Goal: Contribute content: Contribute content

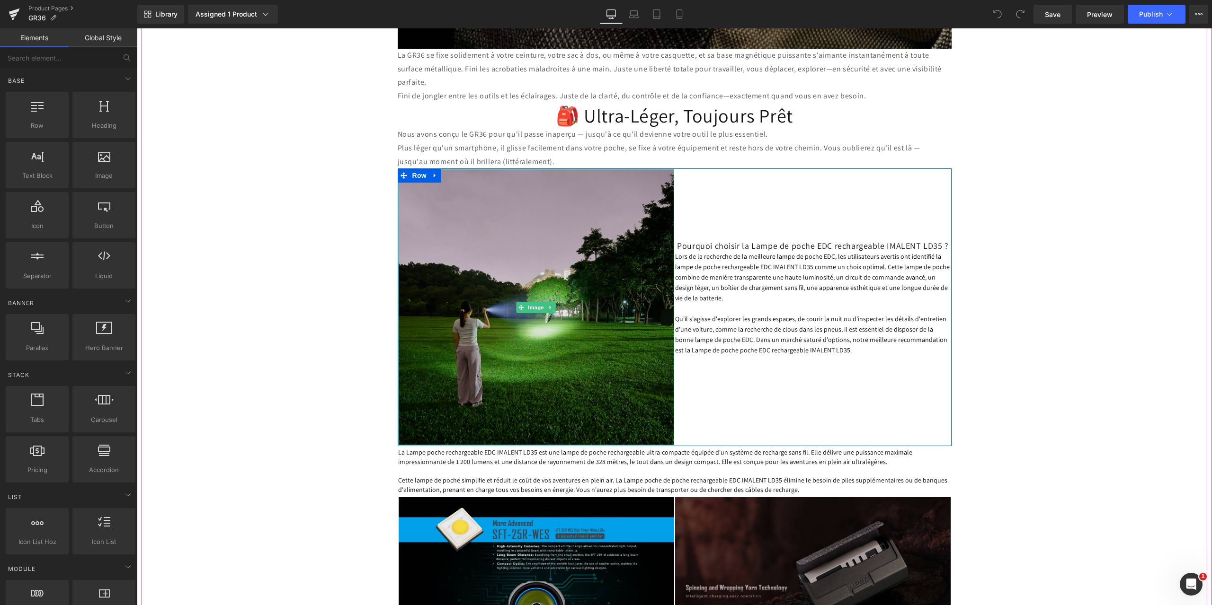
scroll to position [1704, 0]
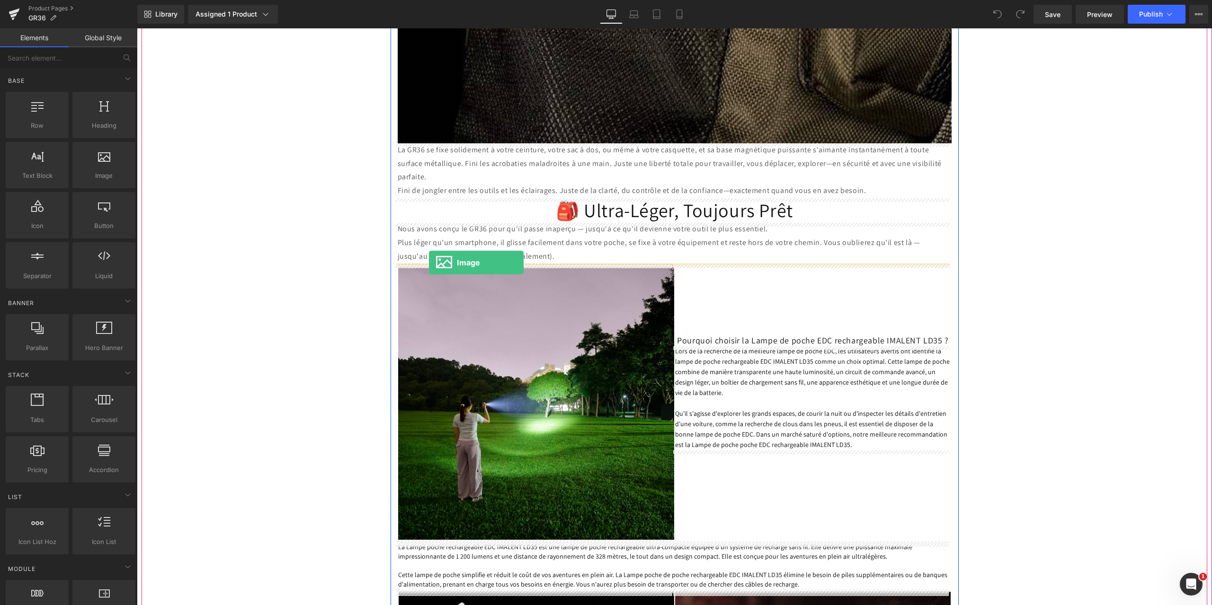
drag, startPoint x: 247, startPoint y: 197, endPoint x: 429, endPoint y: 263, distance: 193.1
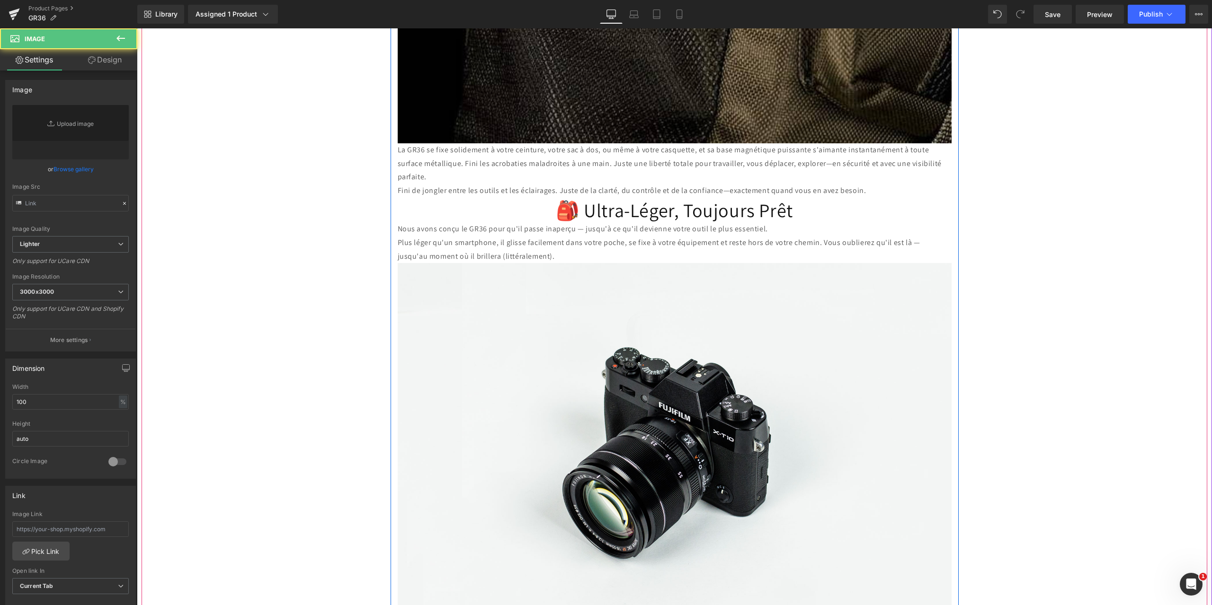
type input "//[DOMAIN_NAME][URL]"
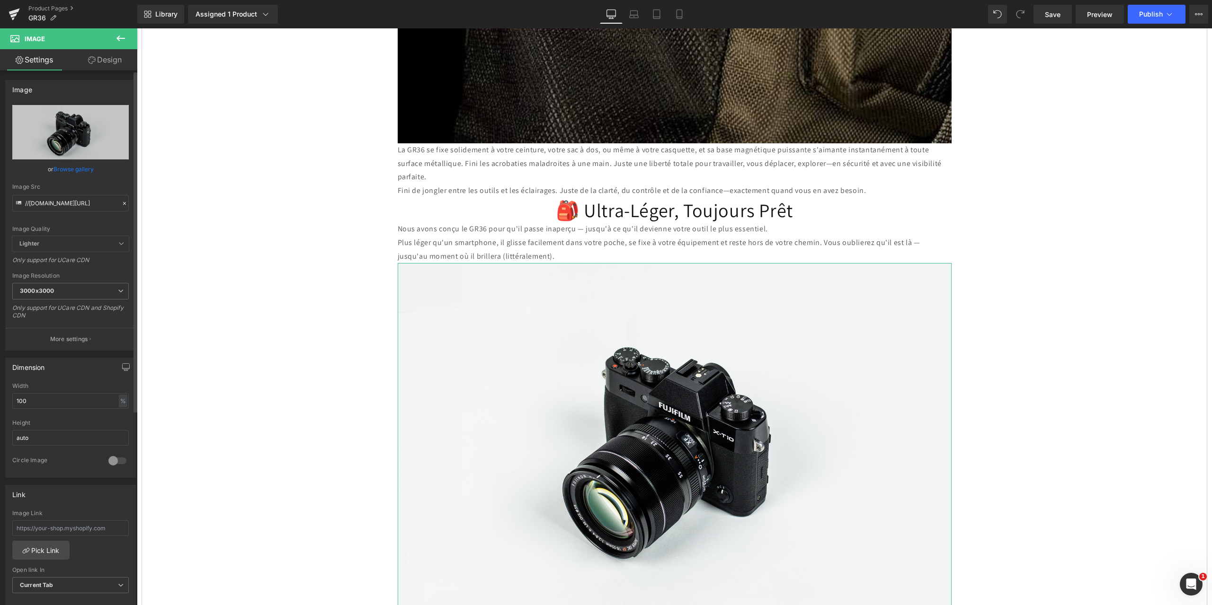
click at [123, 204] on icon at bounding box center [124, 203] width 3 height 3
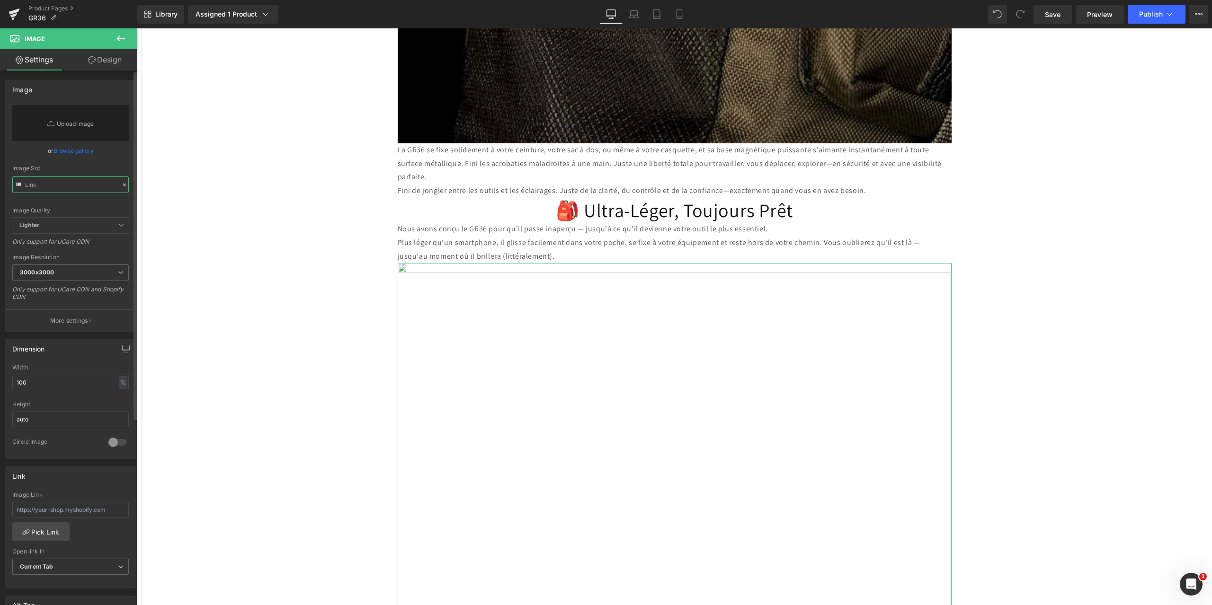
click at [56, 186] on input "text" at bounding box center [70, 185] width 116 height 17
paste input "[URL][DOMAIN_NAME]"
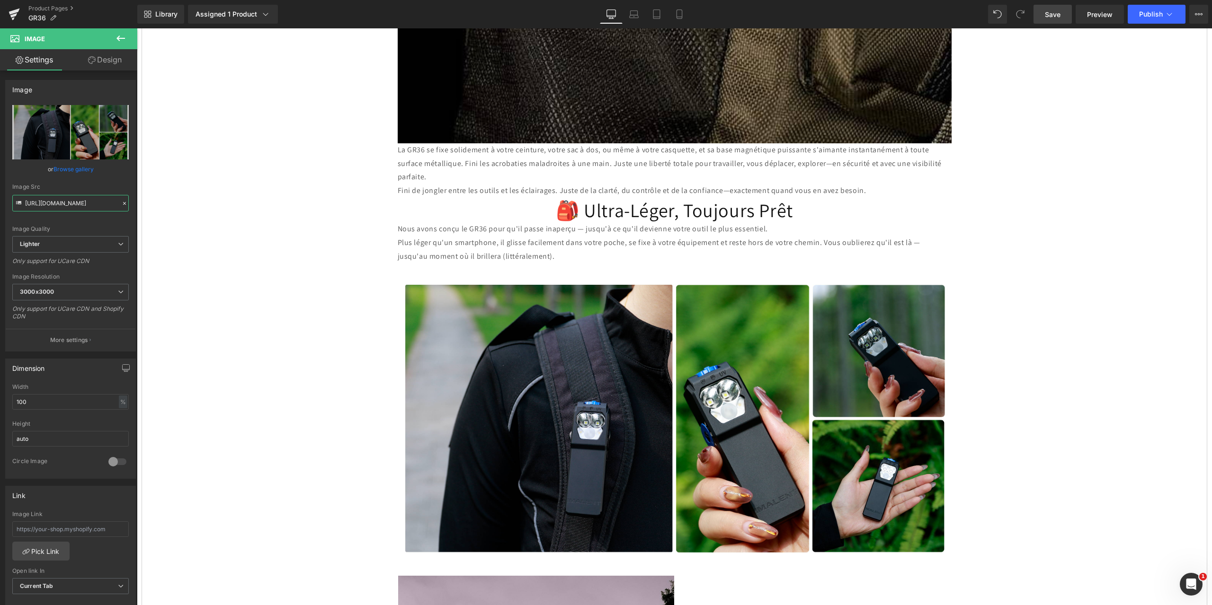
type input "[URL][DOMAIN_NAME]"
click at [1053, 11] on span "Save" at bounding box center [1053, 14] width 16 height 10
click at [114, 35] on button at bounding box center [120, 38] width 33 height 21
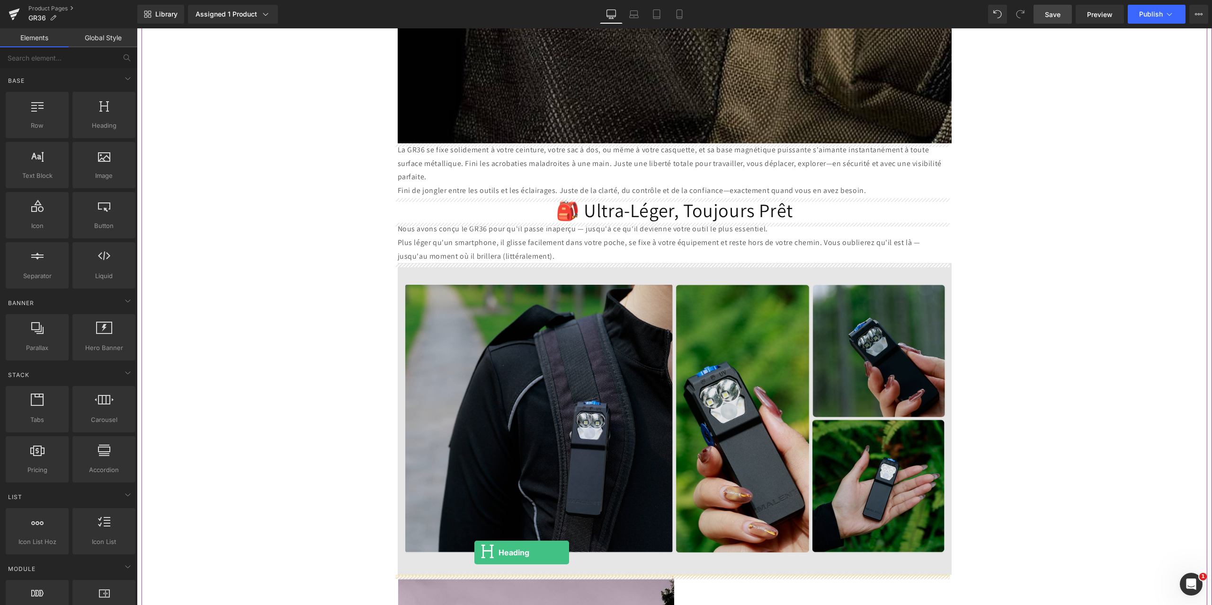
drag, startPoint x: 240, startPoint y: 155, endPoint x: 474, endPoint y: 553, distance: 461.4
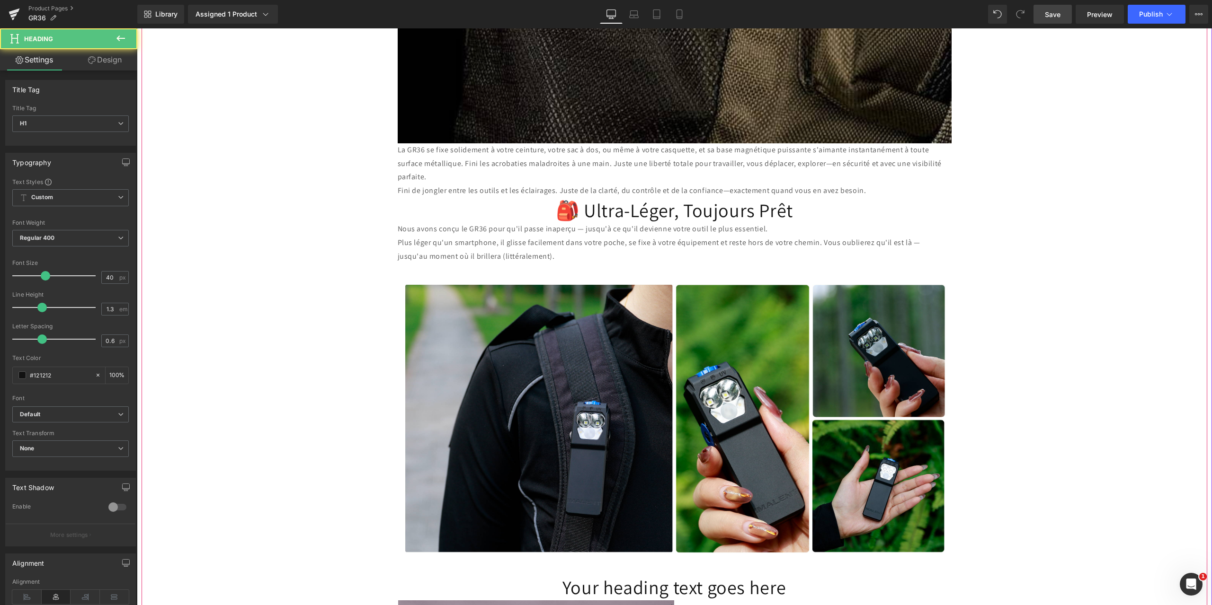
scroll to position [1893, 0]
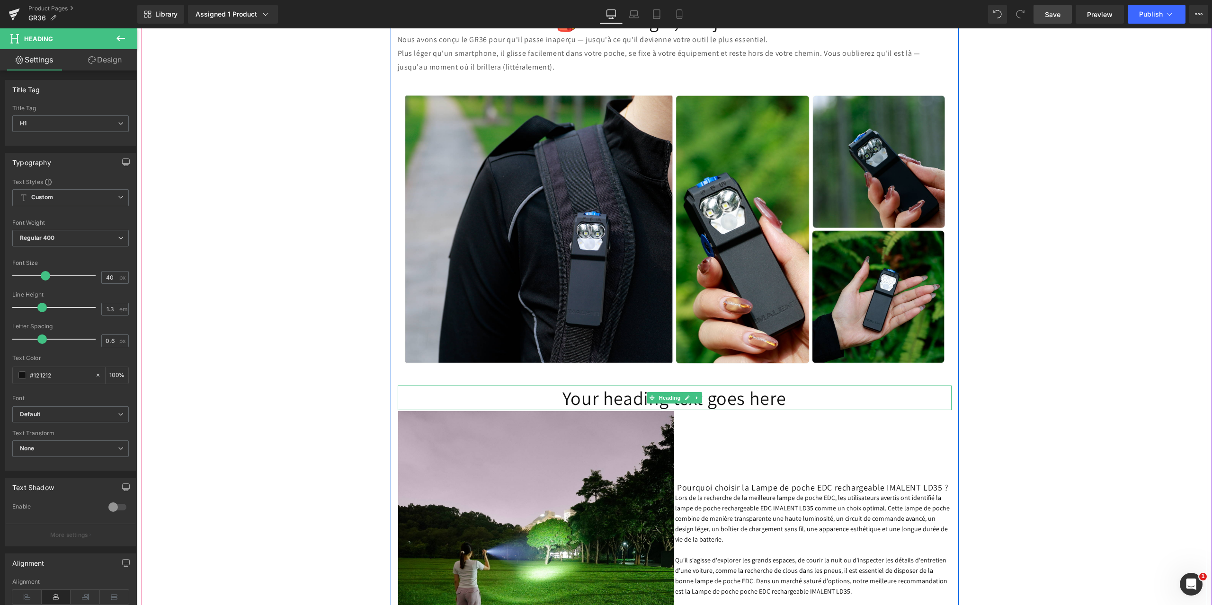
click at [792, 403] on h1 "Your heading text goes here" at bounding box center [675, 398] width 554 height 25
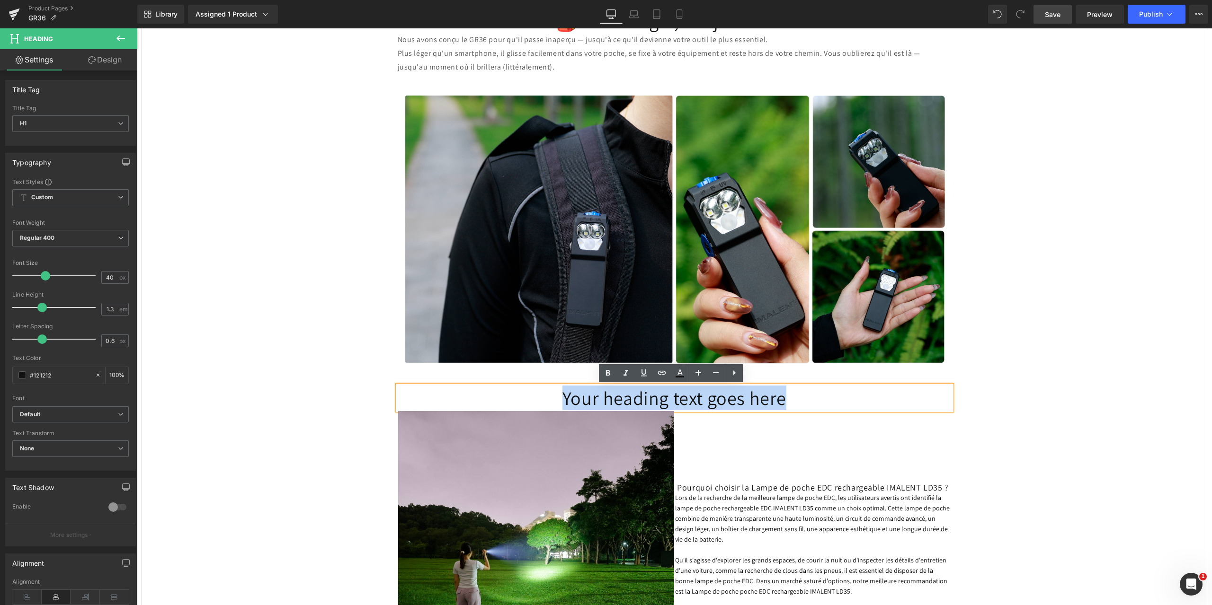
drag, startPoint x: 786, startPoint y: 403, endPoint x: 538, endPoint y: 396, distance: 248.1
click at [540, 397] on h1 "Your heading text goes here" at bounding box center [675, 398] width 554 height 25
paste div
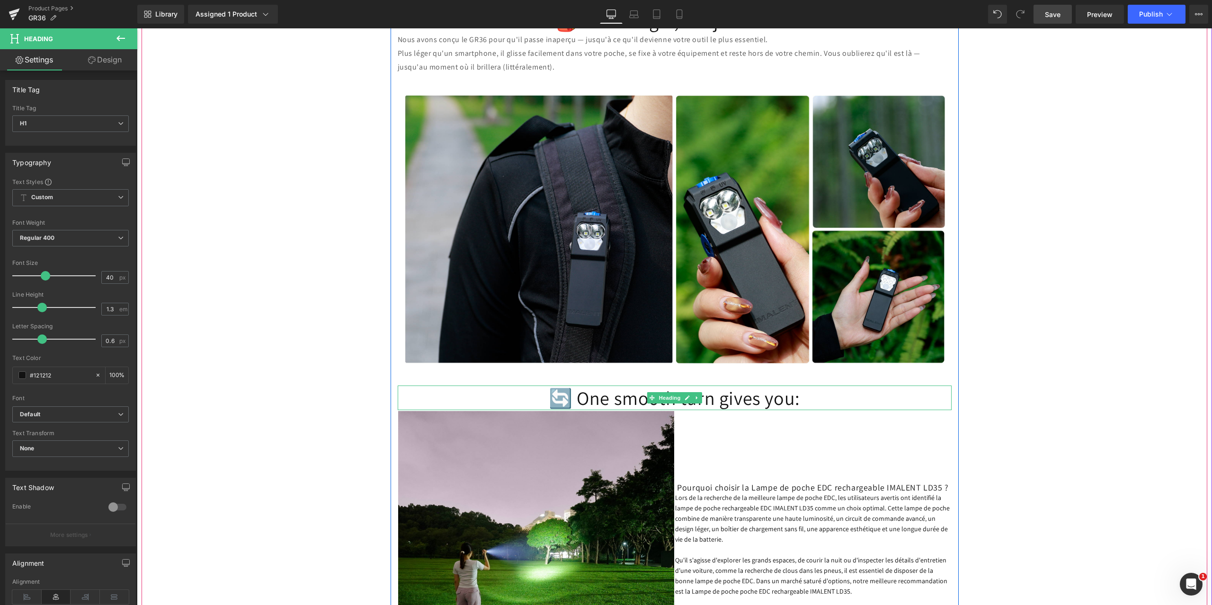
click at [803, 402] on h1 "🔄 One smooth turn gives you:" at bounding box center [675, 398] width 554 height 25
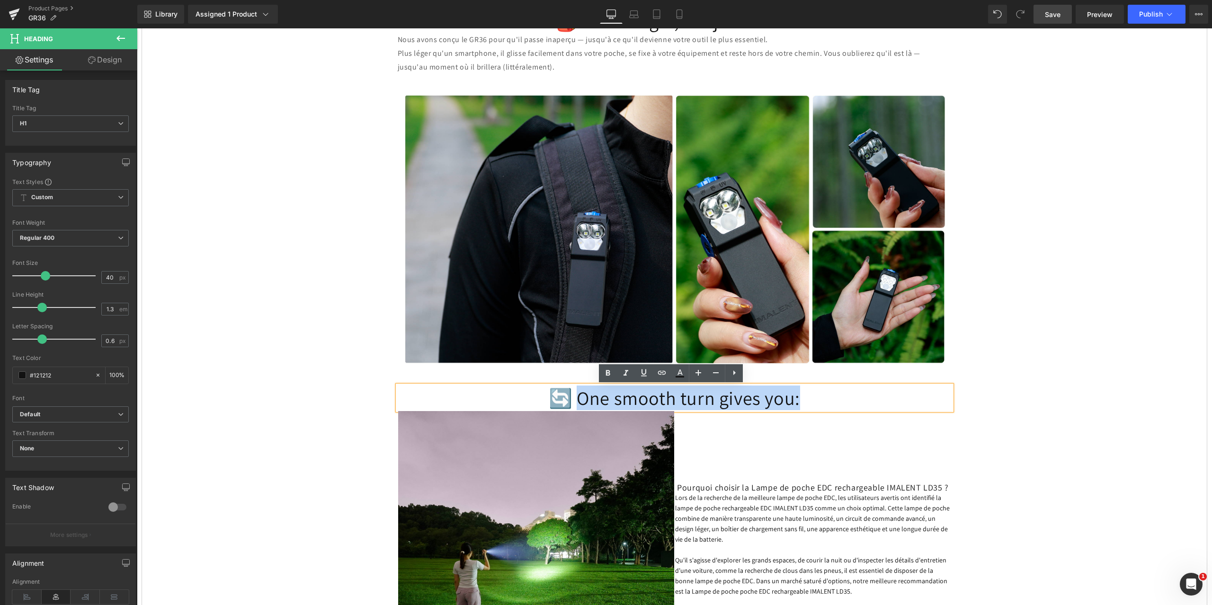
drag, startPoint x: 770, startPoint y: 400, endPoint x: 579, endPoint y: 402, distance: 190.7
click at [579, 402] on h1 "🔄 One smooth turn gives you:" at bounding box center [675, 398] width 554 height 25
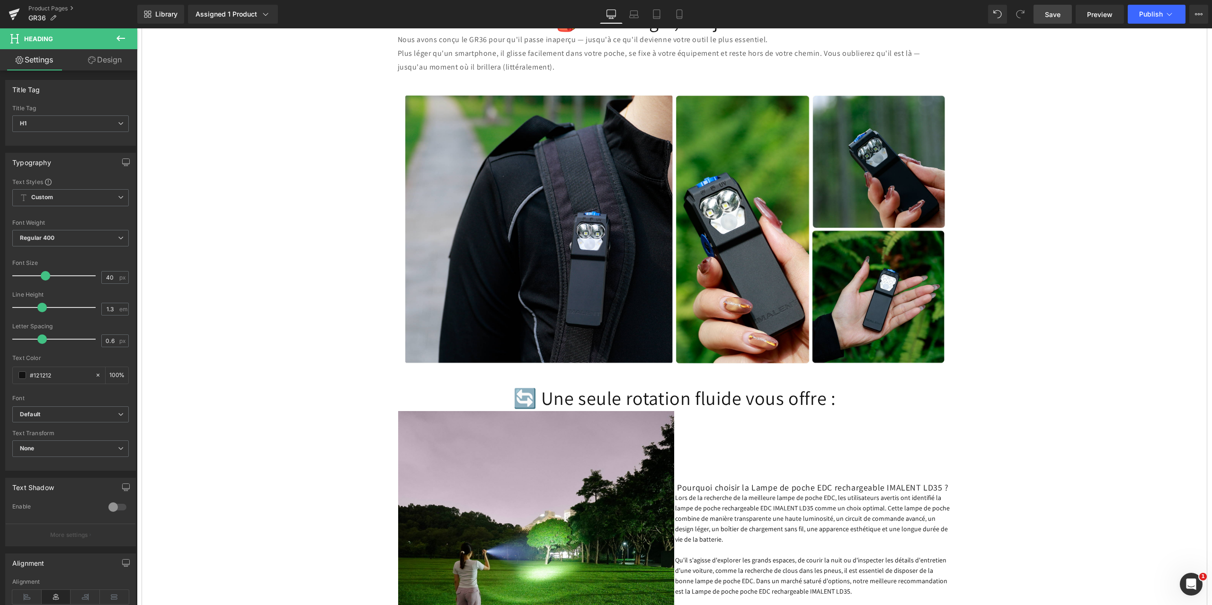
click at [1051, 10] on span "Save" at bounding box center [1053, 14] width 16 height 10
click at [121, 36] on icon at bounding box center [120, 38] width 11 height 11
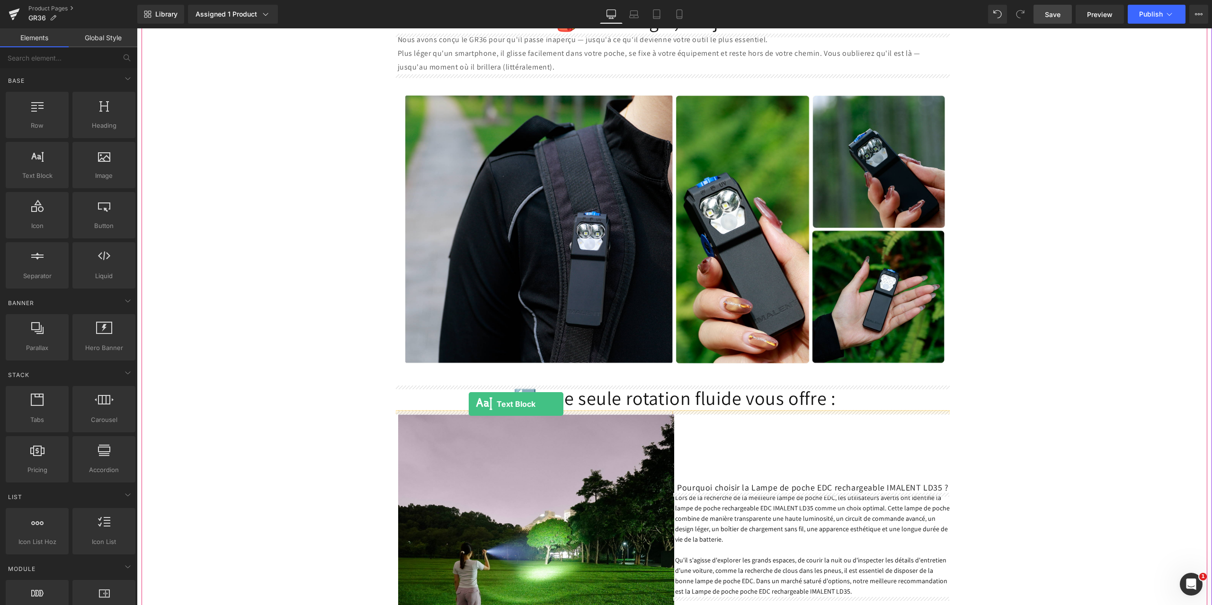
drag, startPoint x: 172, startPoint y: 199, endPoint x: 469, endPoint y: 404, distance: 360.2
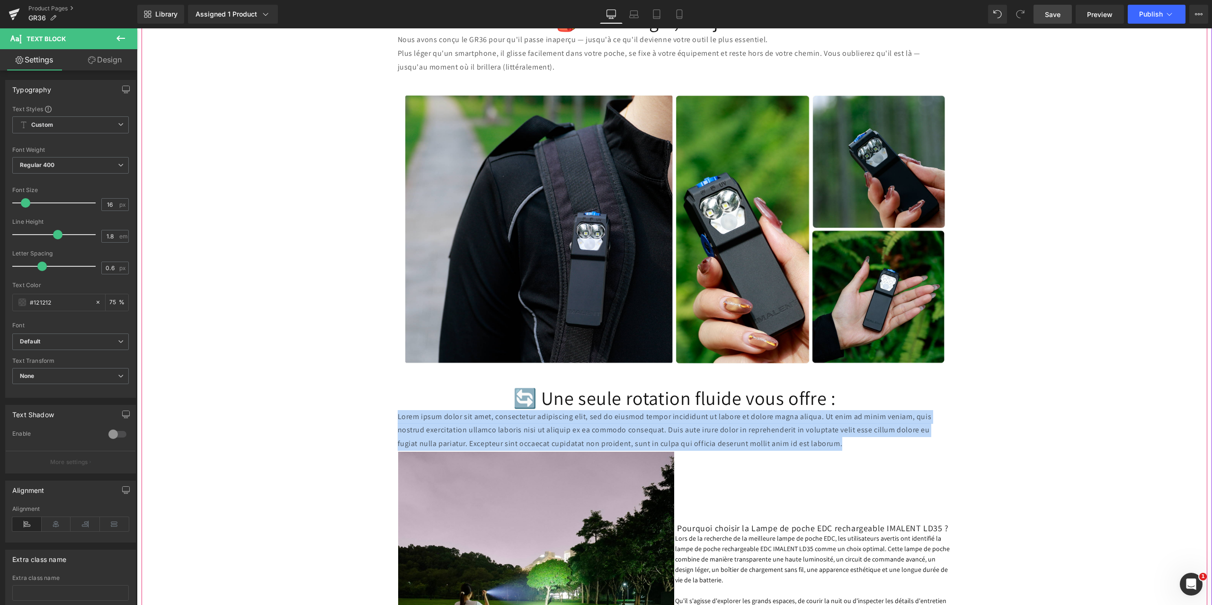
drag, startPoint x: 830, startPoint y: 446, endPoint x: 381, endPoint y: 414, distance: 449.8
click at [381, 414] on div "Lampe de poche IMALENT GR36 avec nouveau clip, aussi lumineuse que les phares d…" at bounding box center [674, 279] width 1065 height 3339
paste div
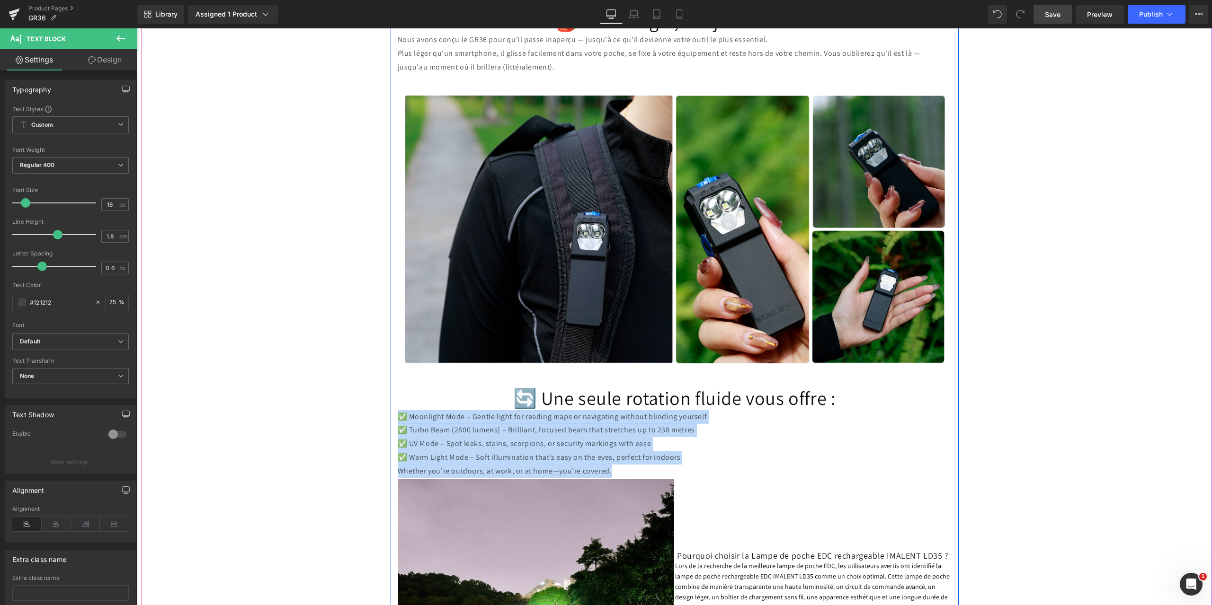
drag, startPoint x: 611, startPoint y: 469, endPoint x: 390, endPoint y: 412, distance: 228.2
click at [390, 412] on div "Lampe de poche IMALENT GR36 avec nouveau clip, aussi lumineuse que les phares d…" at bounding box center [674, 292] width 568 height 3338
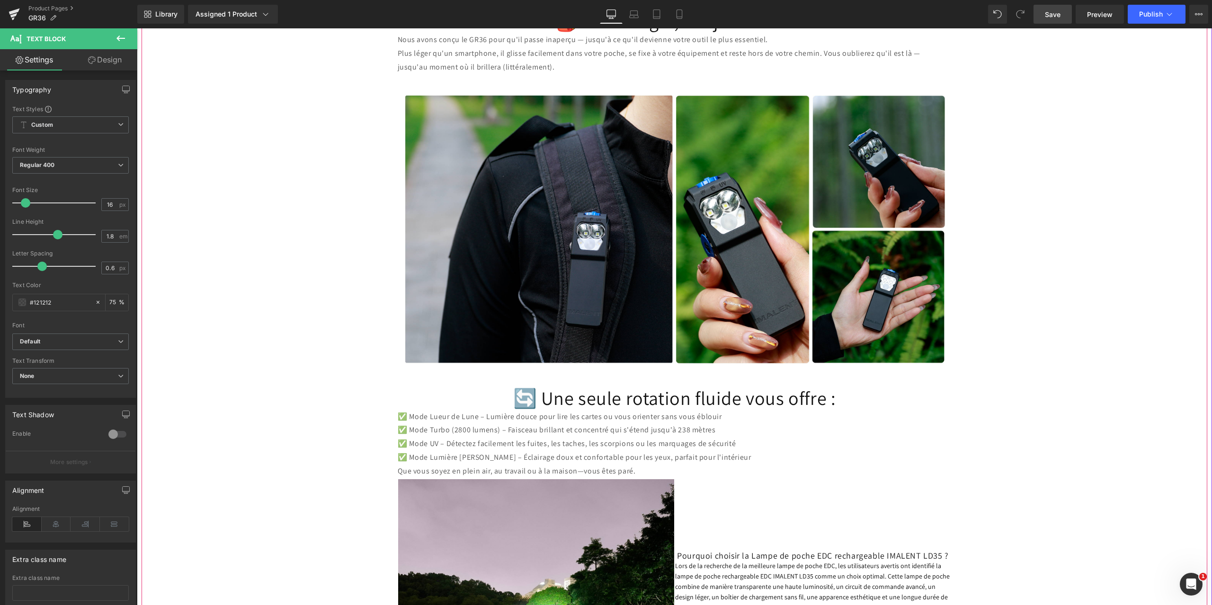
click at [1086, 306] on div "Lampe de poche IMALENT GR36 avec nouveau clip, aussi lumineuse que les phares d…" at bounding box center [674, 293] width 1065 height 3366
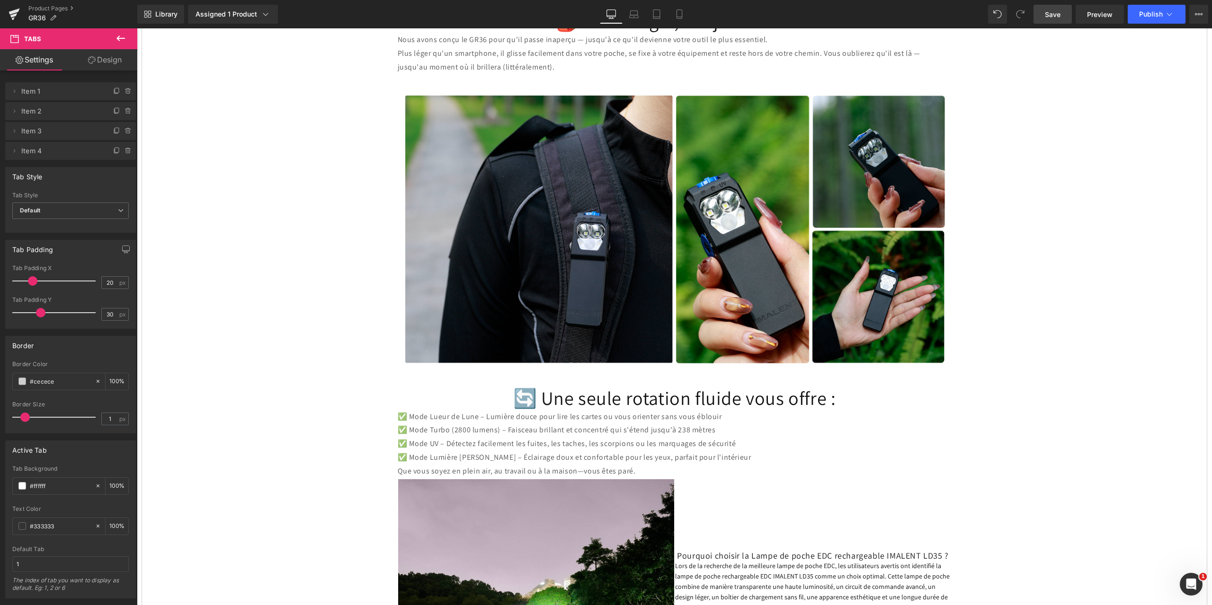
click at [1053, 8] on link "Save" at bounding box center [1052, 14] width 38 height 19
click at [1055, 13] on span "Save" at bounding box center [1053, 14] width 16 height 10
click at [118, 38] on icon at bounding box center [120, 38] width 9 height 6
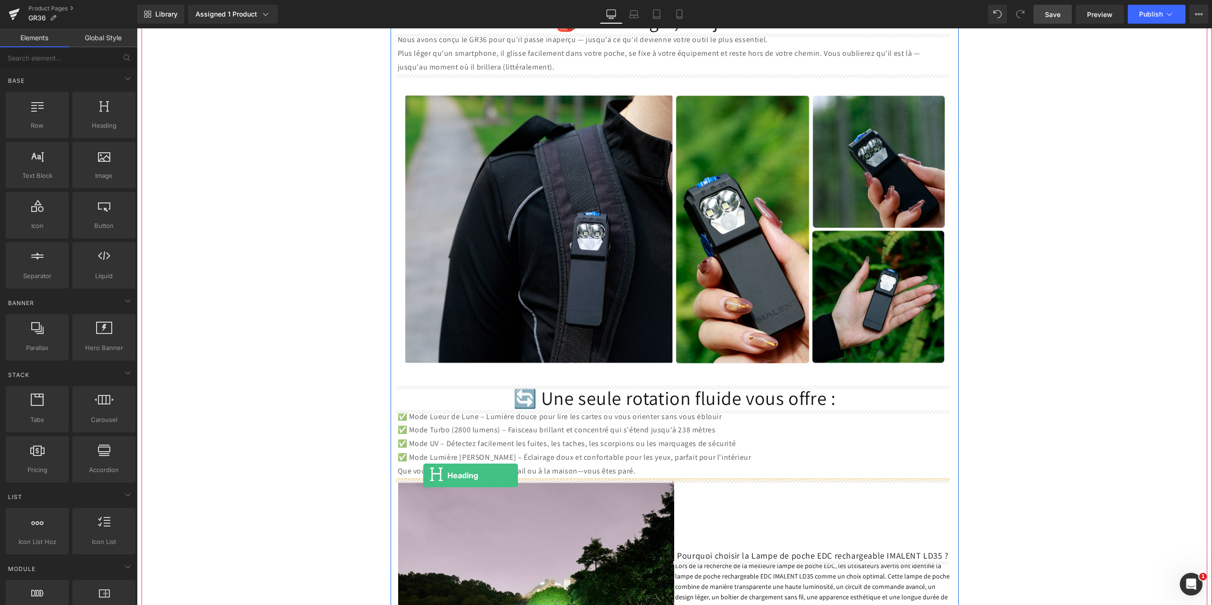
drag, startPoint x: 237, startPoint y: 143, endPoint x: 423, endPoint y: 476, distance: 381.2
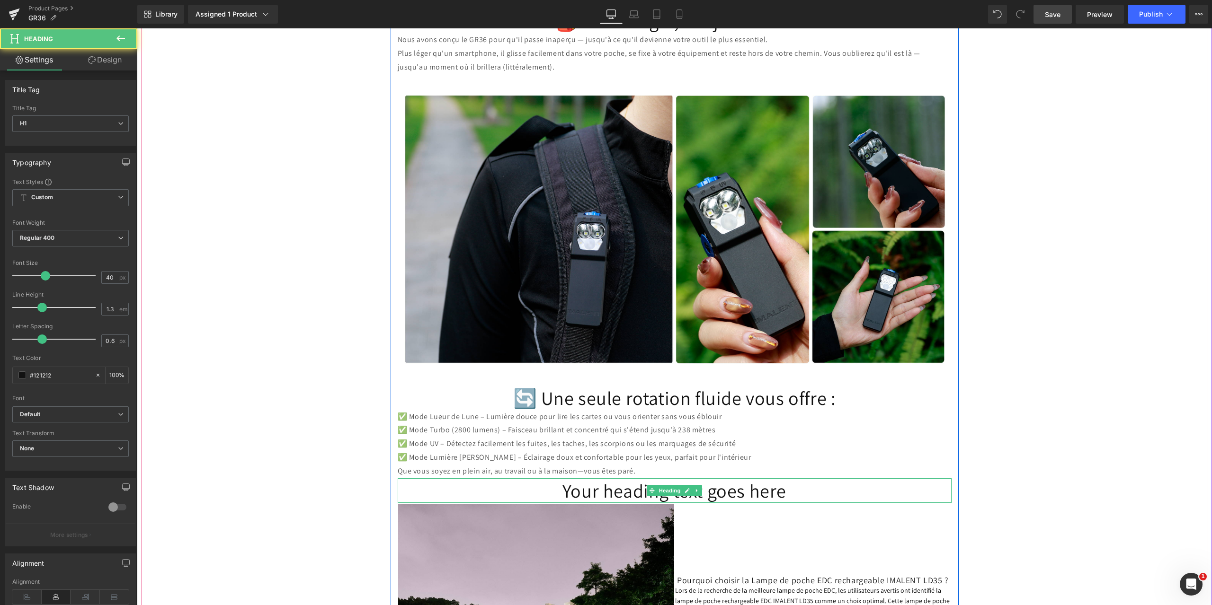
click at [792, 489] on h1 "Your heading text goes here" at bounding box center [675, 490] width 554 height 25
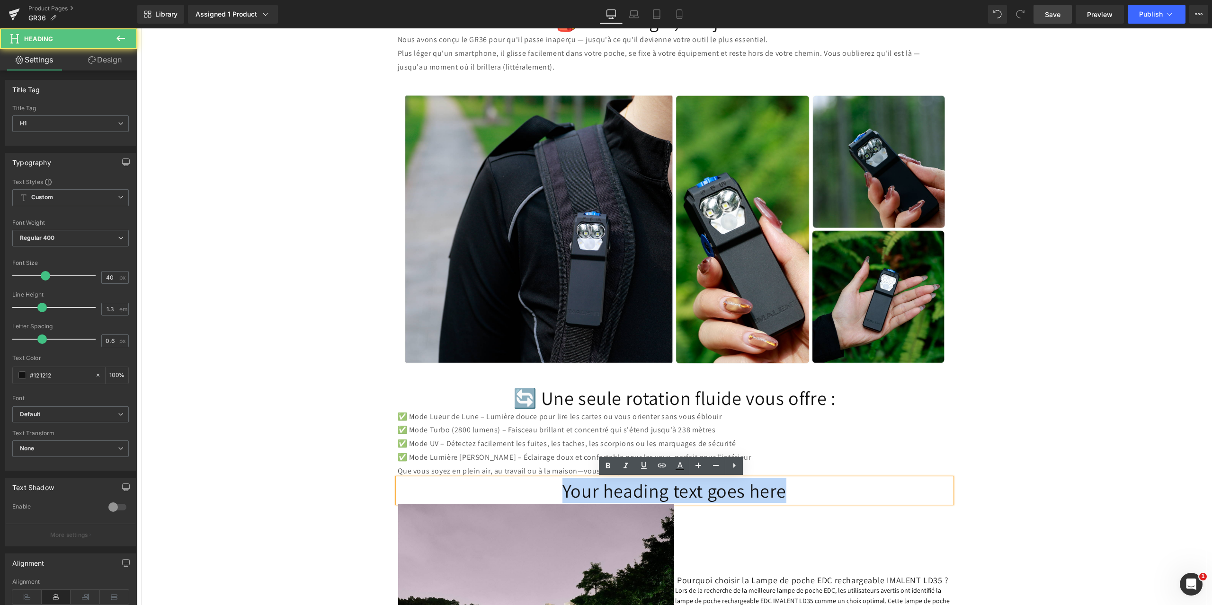
drag, startPoint x: 783, startPoint y: 495, endPoint x: 544, endPoint y: 488, distance: 239.6
click at [544, 488] on h1 "Your heading text goes here" at bounding box center [675, 490] width 554 height 25
paste div
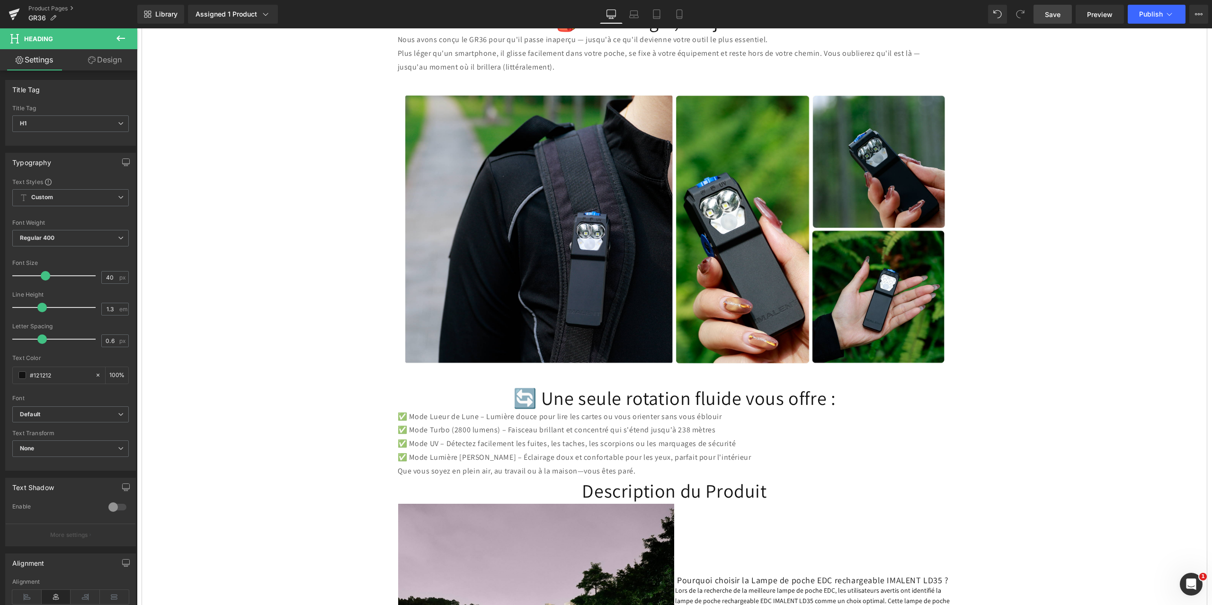
click at [1056, 13] on span "Save" at bounding box center [1053, 14] width 16 height 10
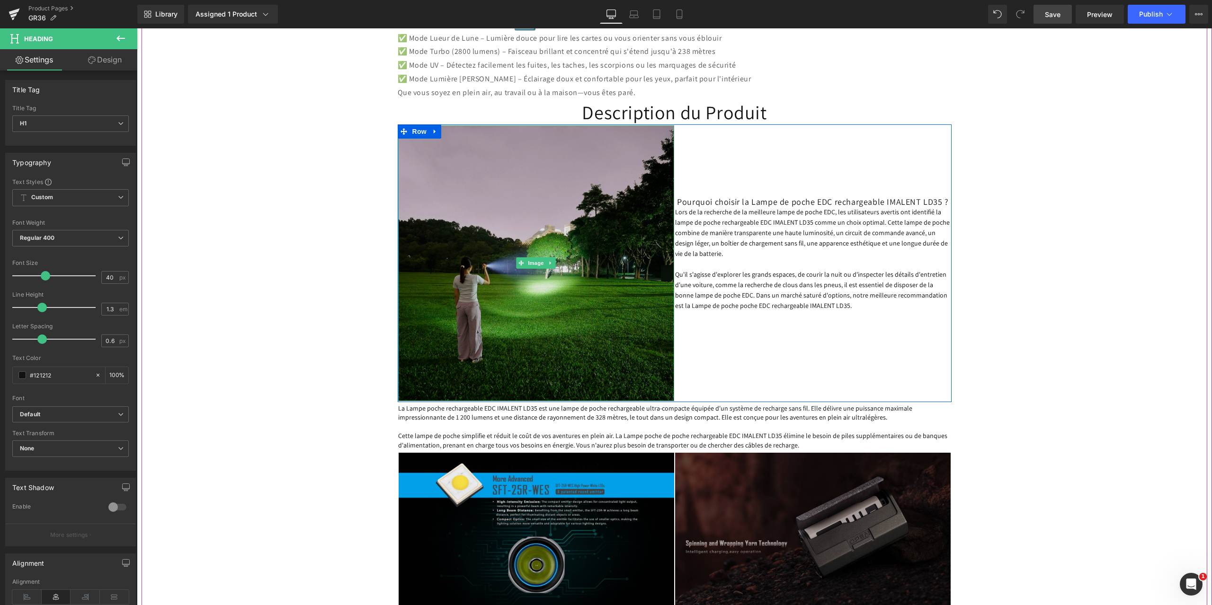
scroll to position [2224, 0]
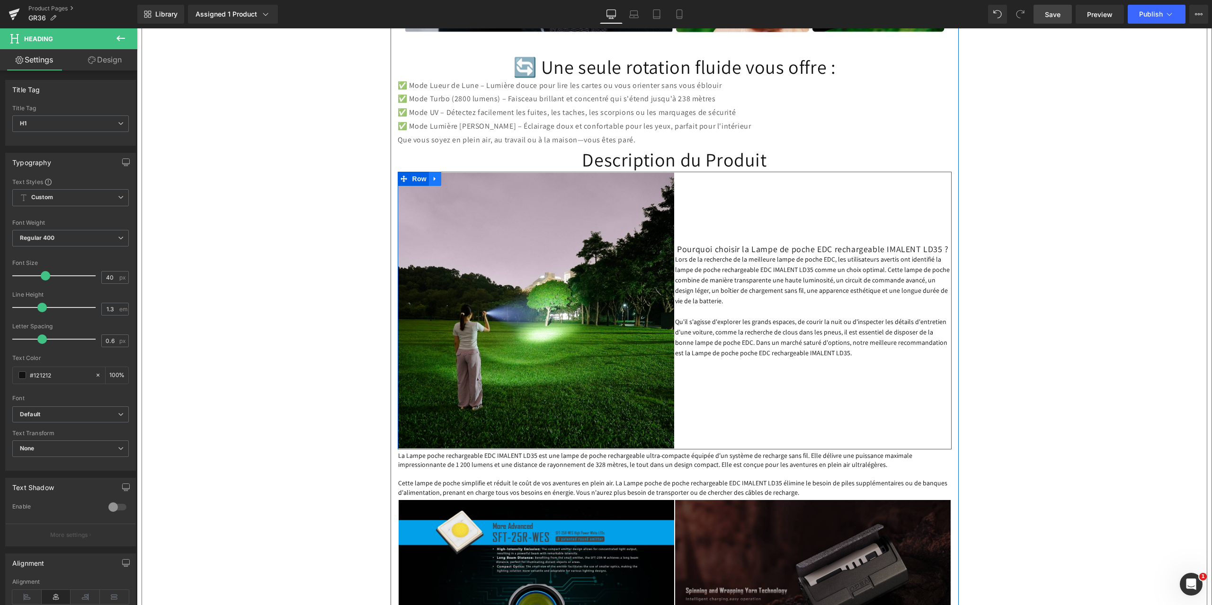
click at [432, 177] on icon at bounding box center [435, 178] width 7 height 7
click at [456, 179] on icon at bounding box center [459, 179] width 7 height 7
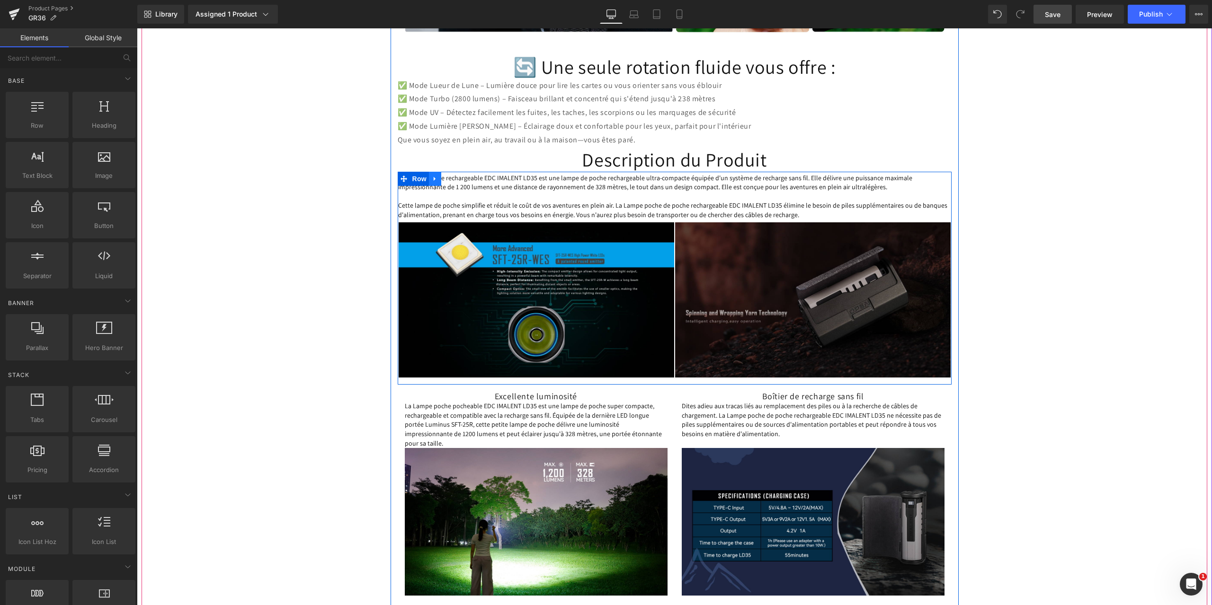
click at [434, 179] on icon at bounding box center [435, 179] width 2 height 4
click at [457, 180] on icon at bounding box center [459, 178] width 7 height 7
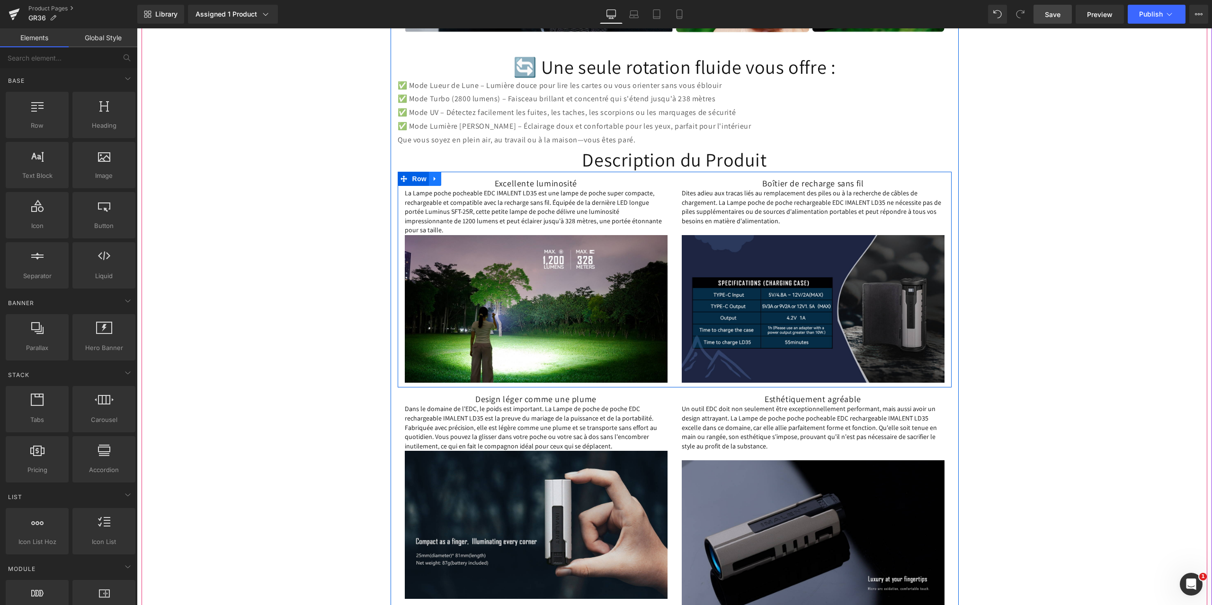
click at [433, 178] on icon at bounding box center [435, 178] width 7 height 7
click at [458, 178] on icon at bounding box center [459, 179] width 7 height 7
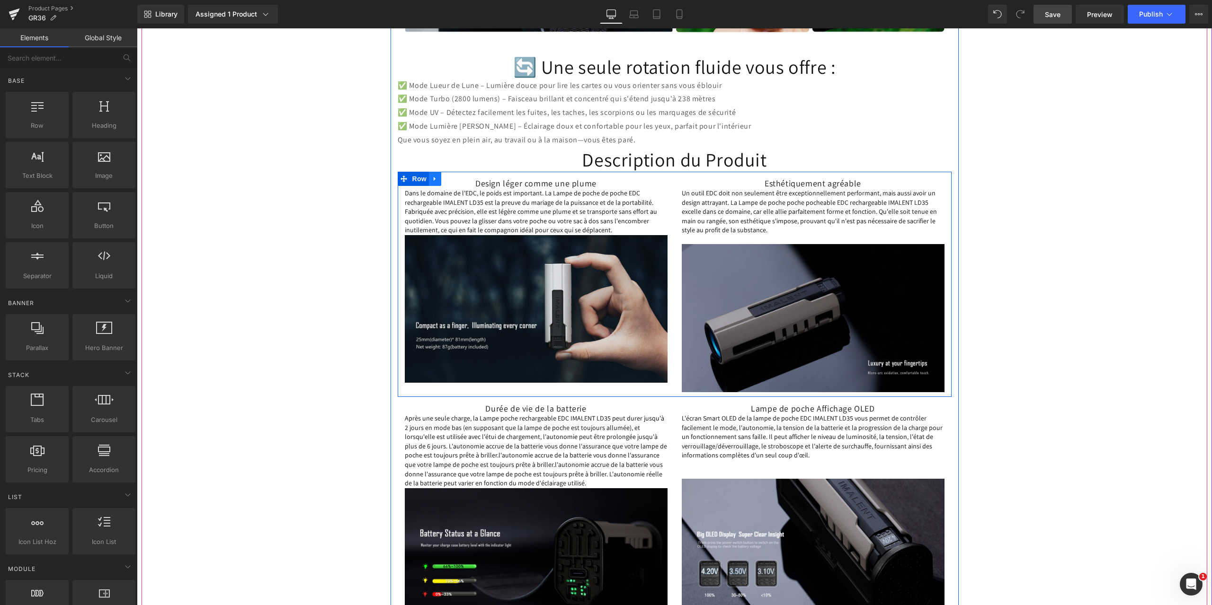
click at [432, 180] on icon at bounding box center [435, 178] width 7 height 7
click at [457, 178] on icon at bounding box center [459, 179] width 7 height 7
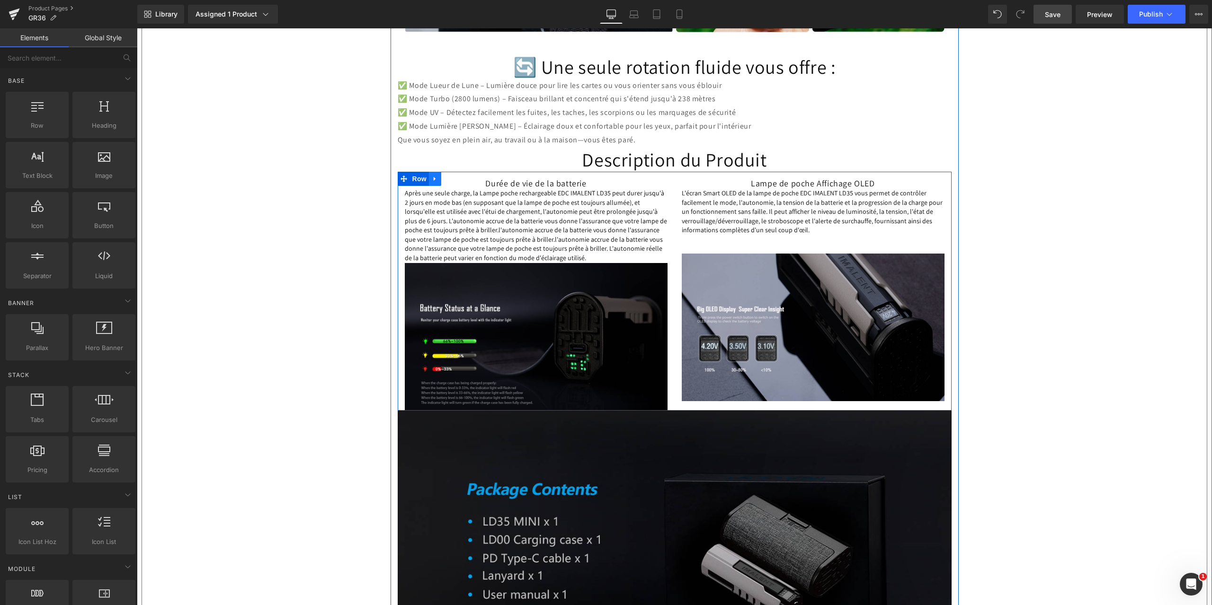
click at [432, 176] on icon at bounding box center [435, 178] width 7 height 7
click at [459, 178] on icon at bounding box center [459, 179] width 7 height 7
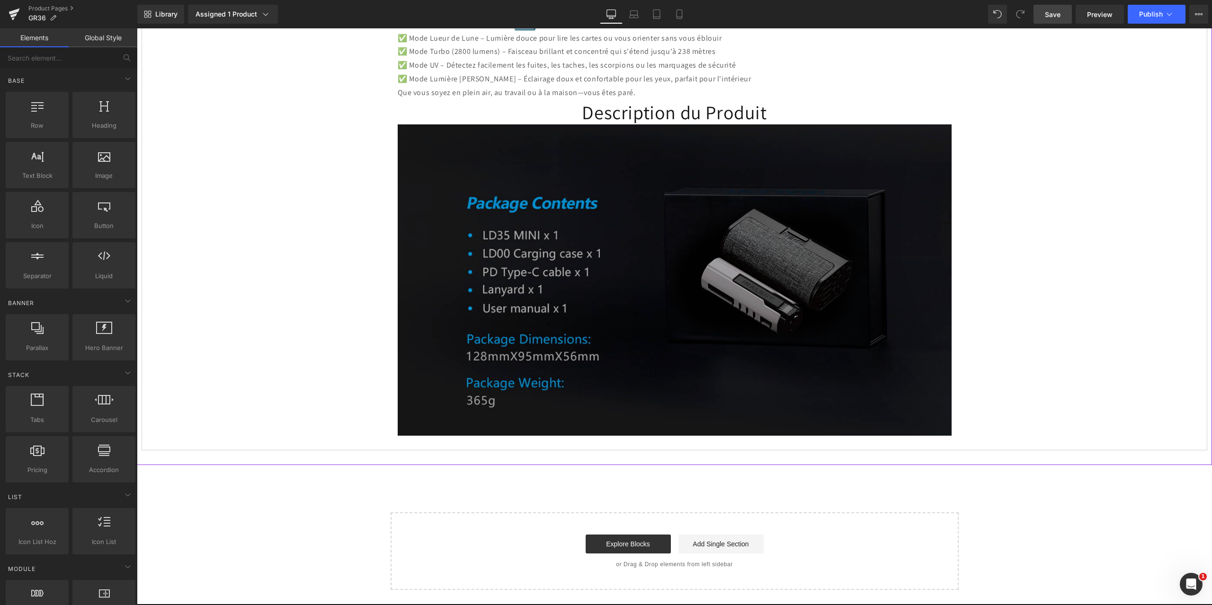
scroll to position [2177, 0]
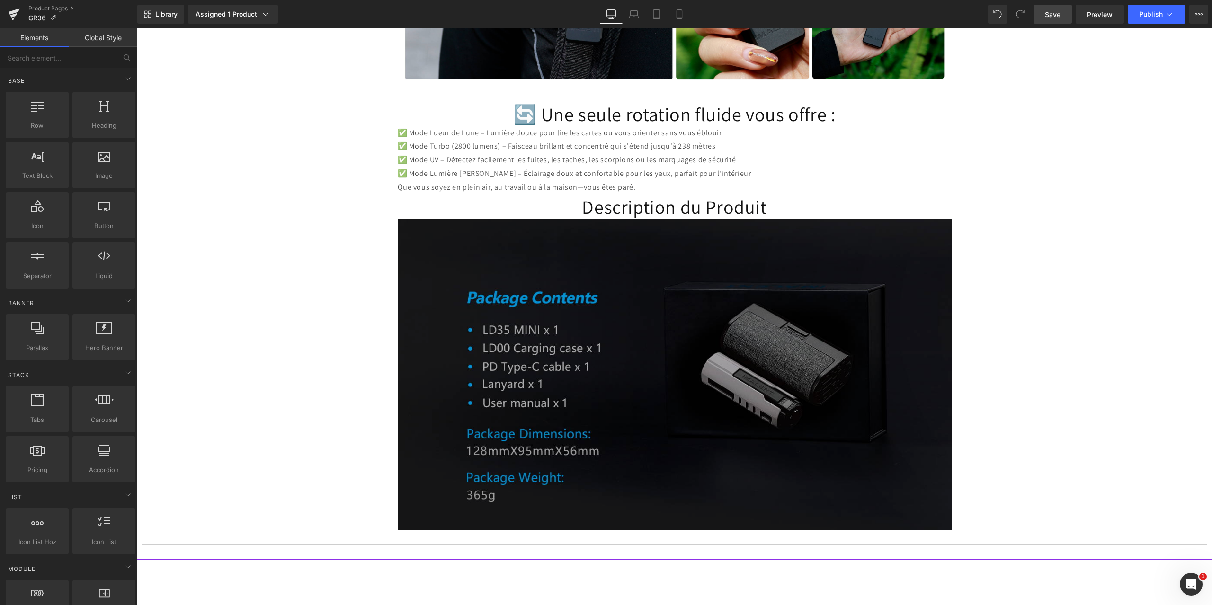
click at [549, 255] on img at bounding box center [675, 374] width 554 height 311
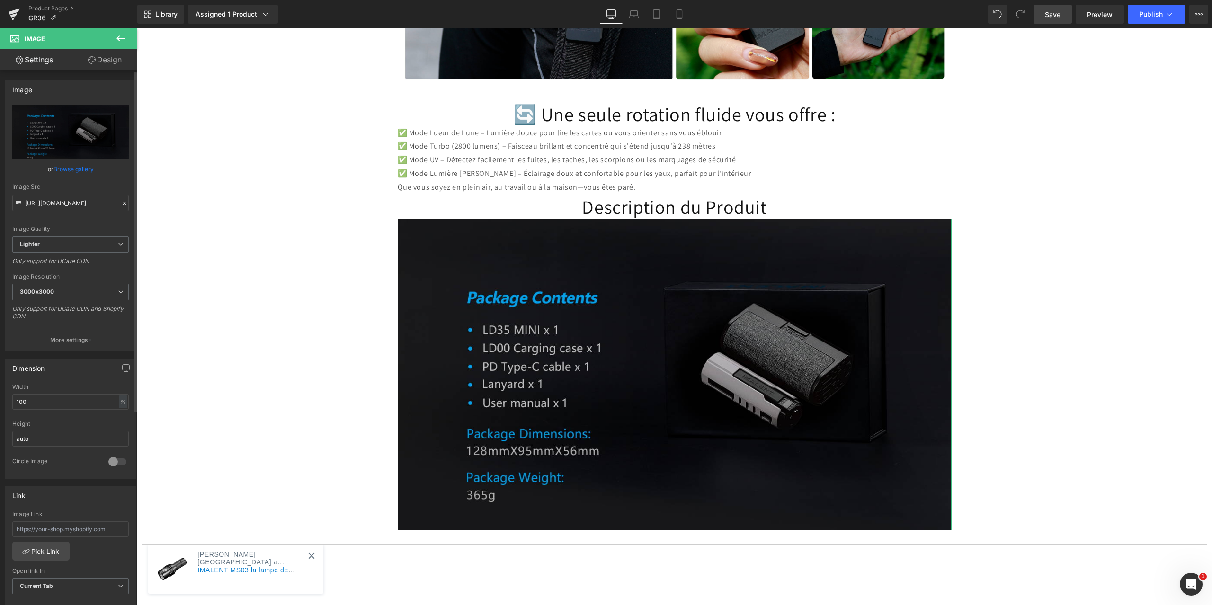
click at [121, 201] on icon at bounding box center [124, 203] width 7 height 7
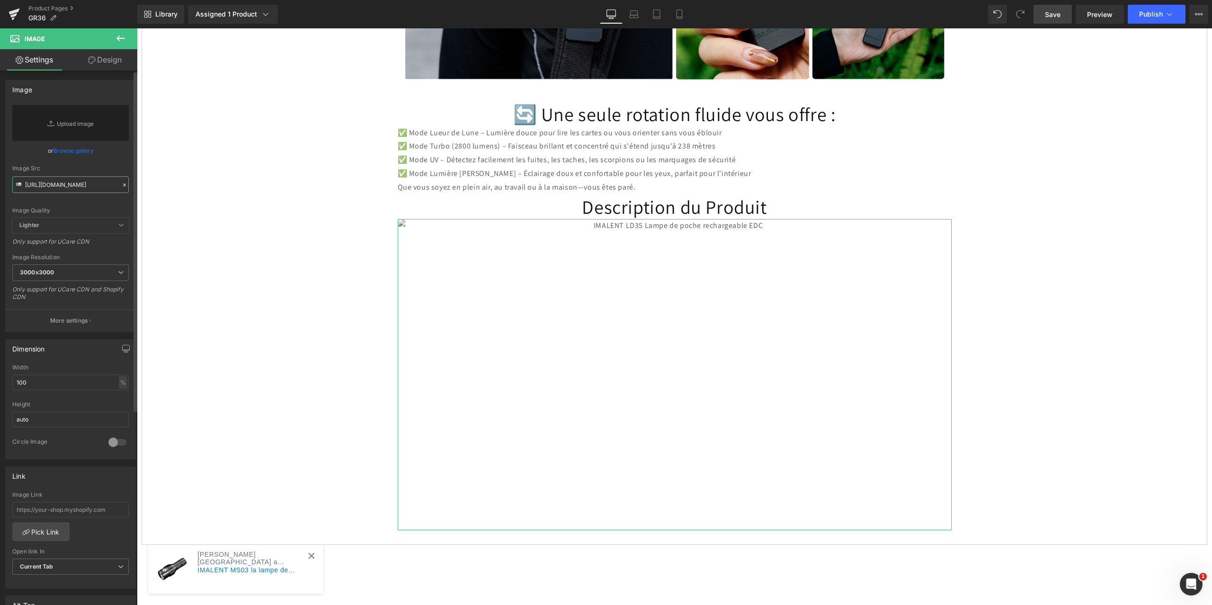
click at [54, 183] on input "[URL][DOMAIN_NAME]" at bounding box center [70, 185] width 116 height 17
paste input "[URL][DOMAIN_NAME]"
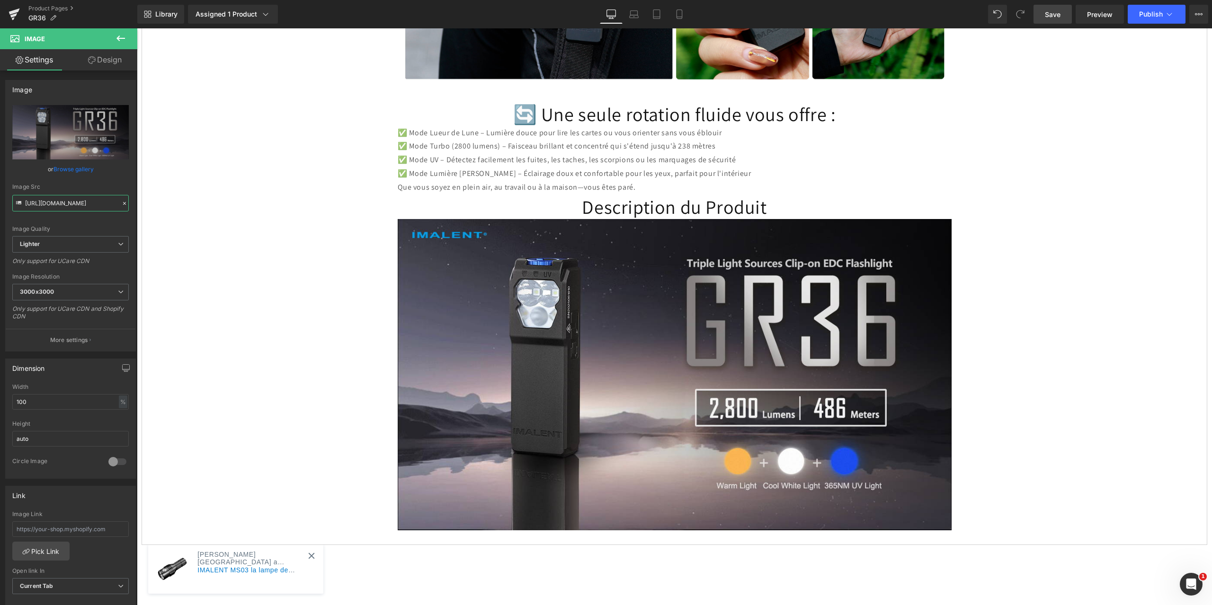
type input "[URL][DOMAIN_NAME]"
click at [1055, 15] on span "Save" at bounding box center [1053, 14] width 16 height 10
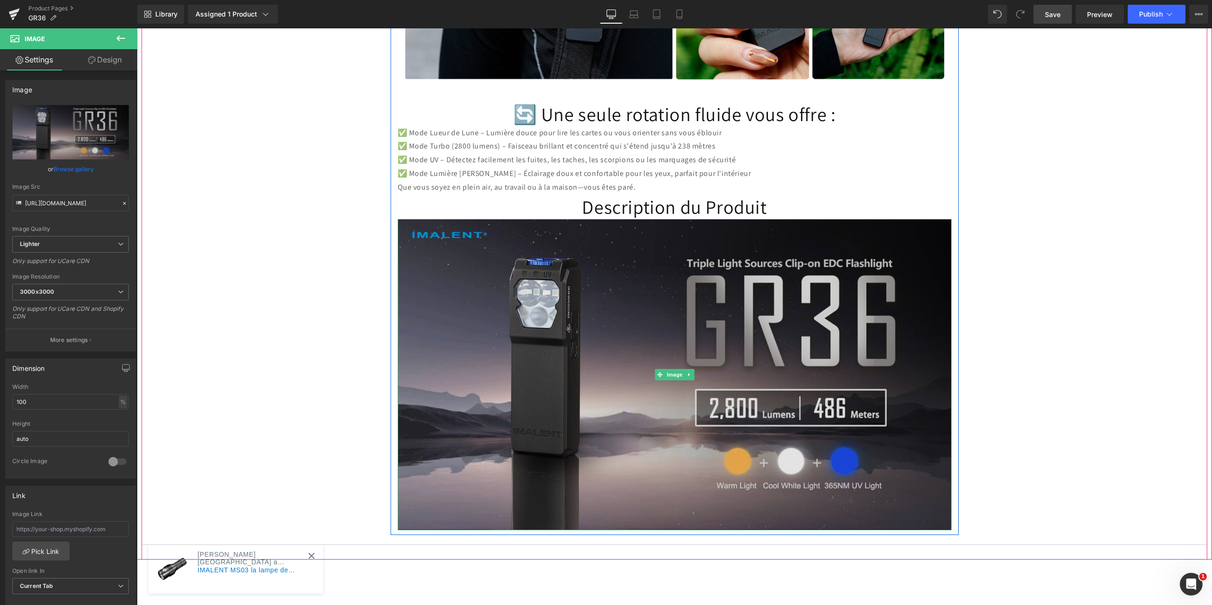
scroll to position [2272, 0]
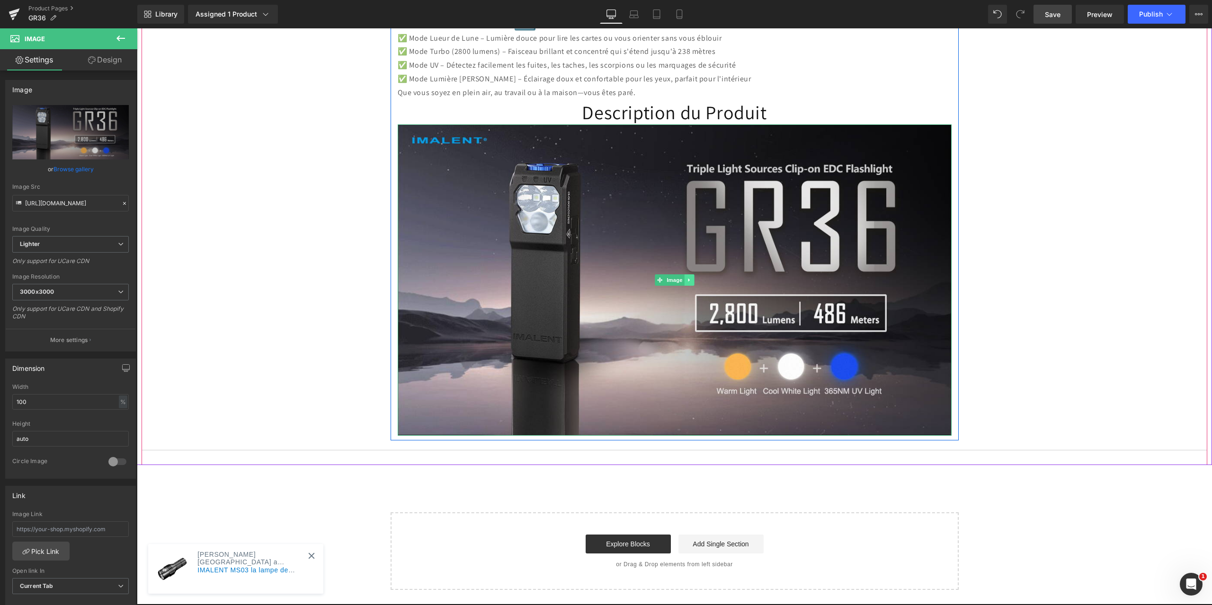
click at [686, 282] on icon at bounding box center [688, 280] width 5 height 6
click at [682, 280] on icon at bounding box center [684, 279] width 5 height 5
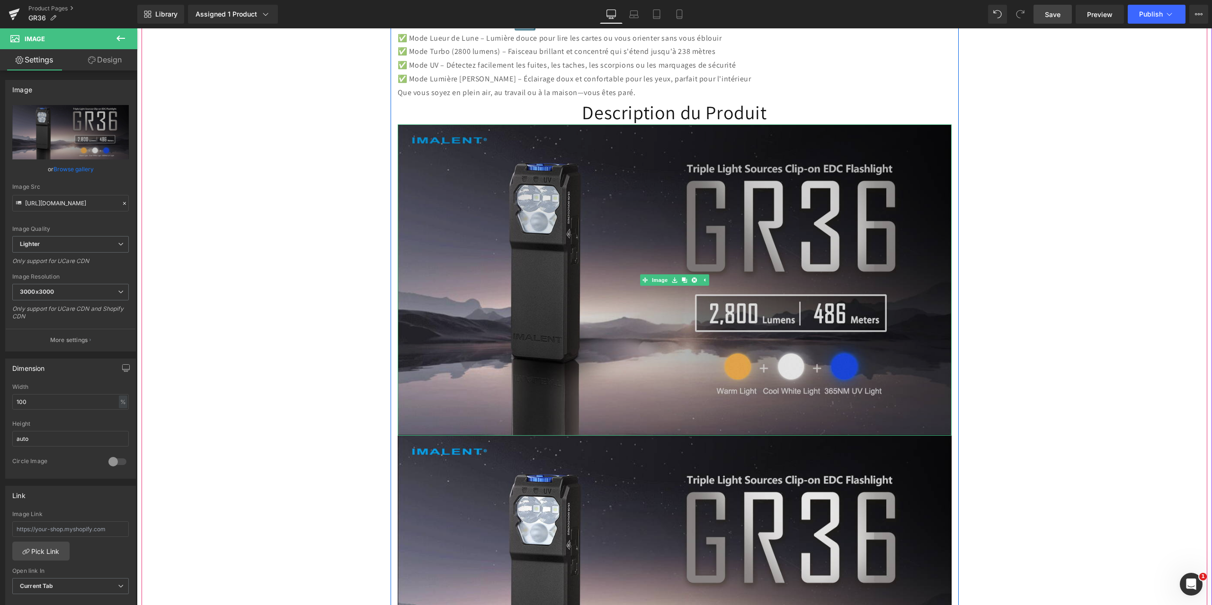
scroll to position [2461, 0]
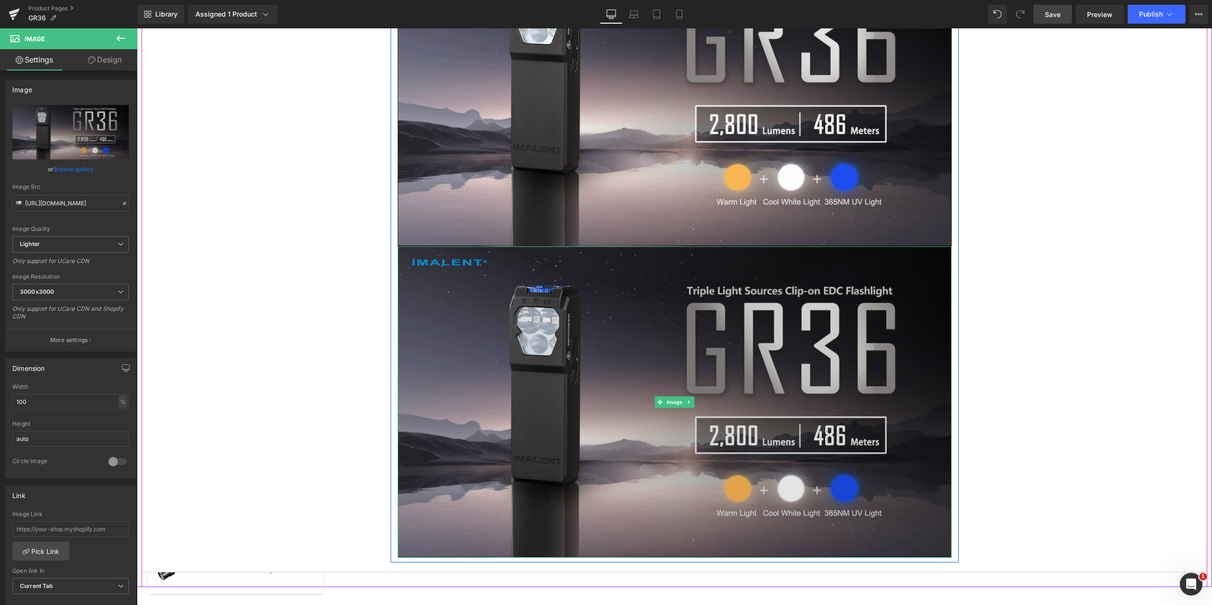
click at [563, 301] on img at bounding box center [675, 402] width 554 height 311
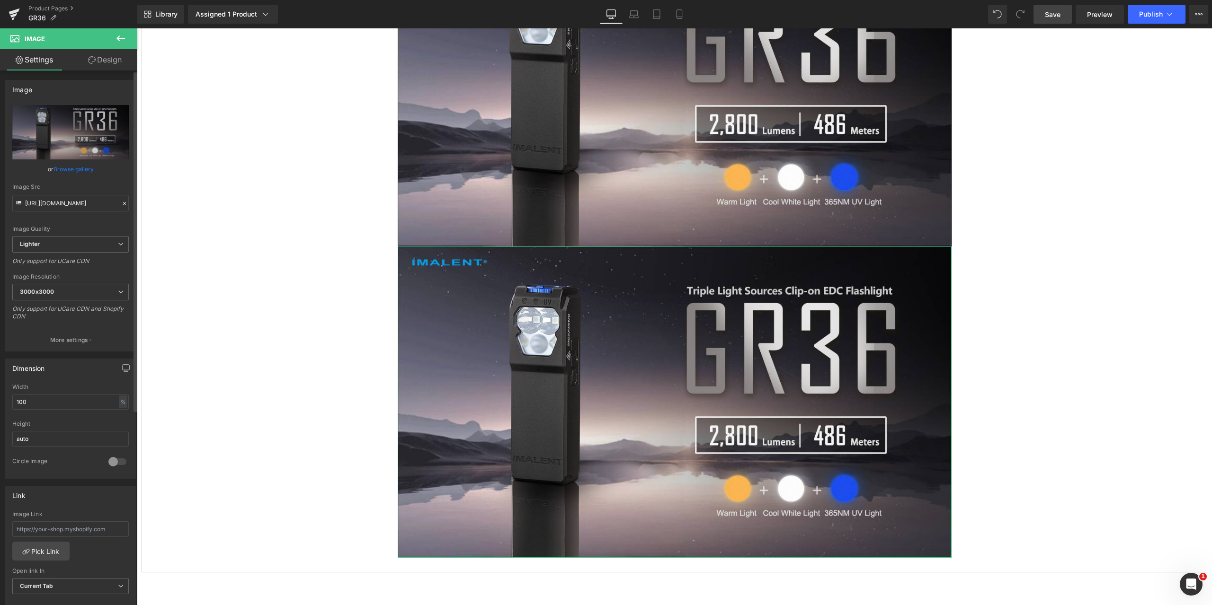
click at [122, 205] on icon at bounding box center [124, 203] width 7 height 7
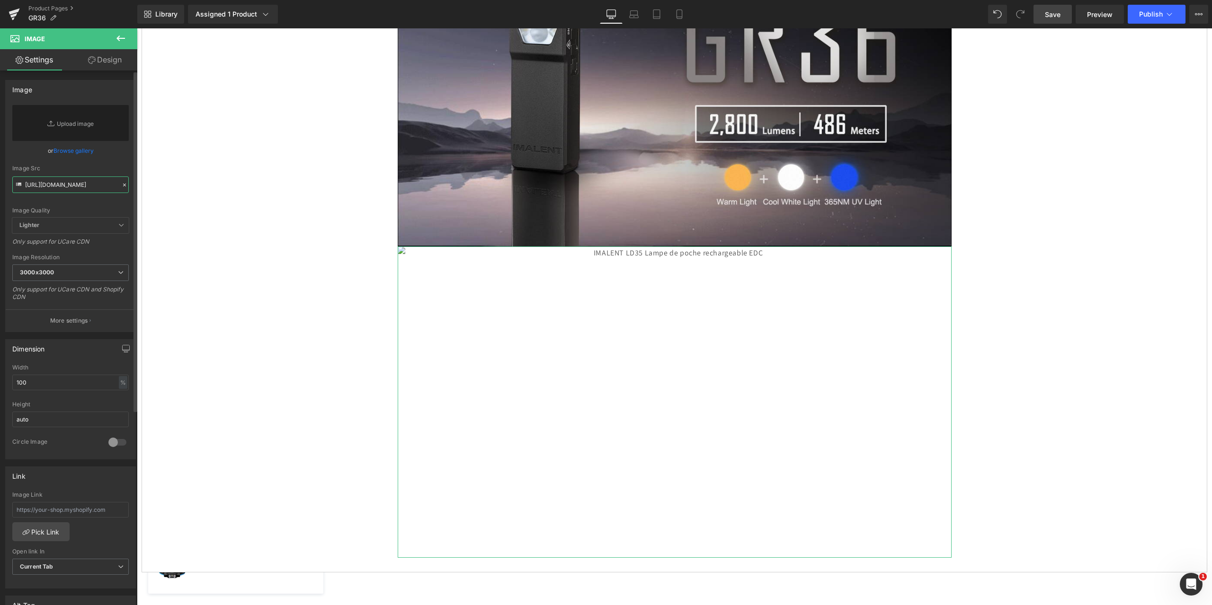
click at [52, 186] on input "[URL][DOMAIN_NAME]" at bounding box center [70, 185] width 116 height 17
paste input "[URL][DOMAIN_NAME]"
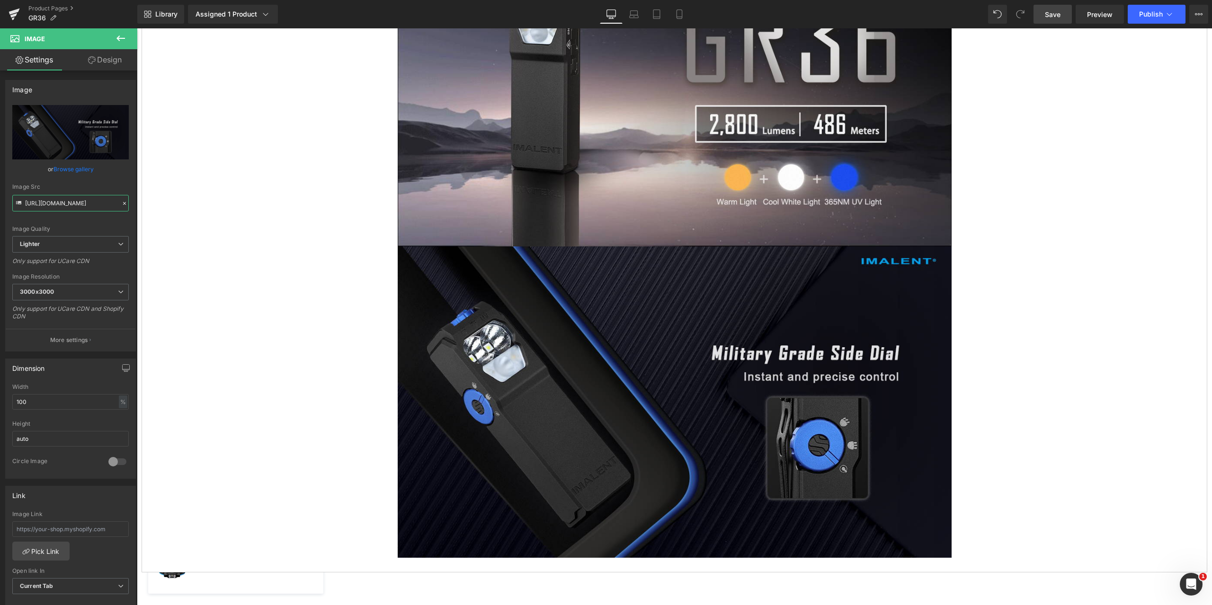
type input "[URL][DOMAIN_NAME]"
click at [1054, 11] on span "Save" at bounding box center [1053, 14] width 16 height 10
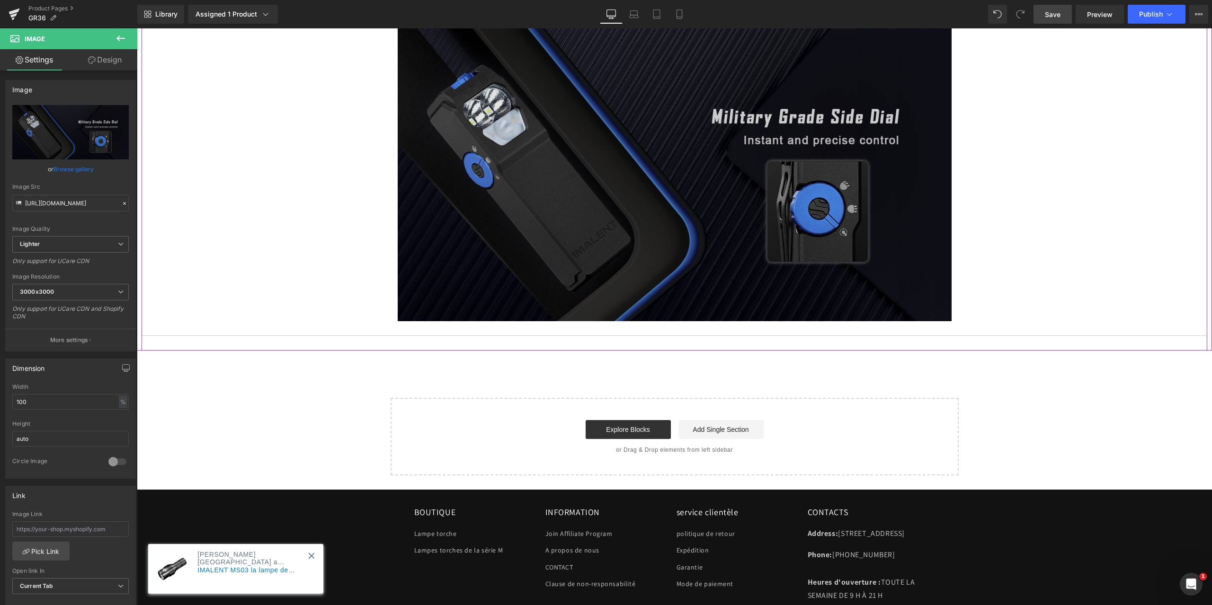
scroll to position [2650, 0]
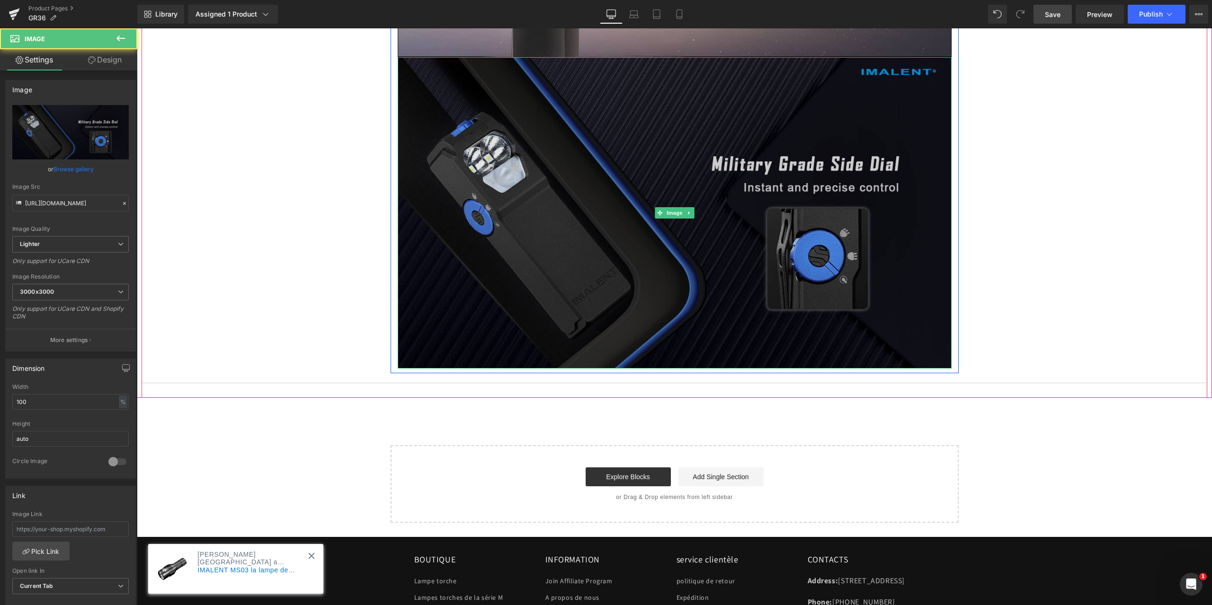
click at [507, 209] on img at bounding box center [675, 212] width 554 height 311
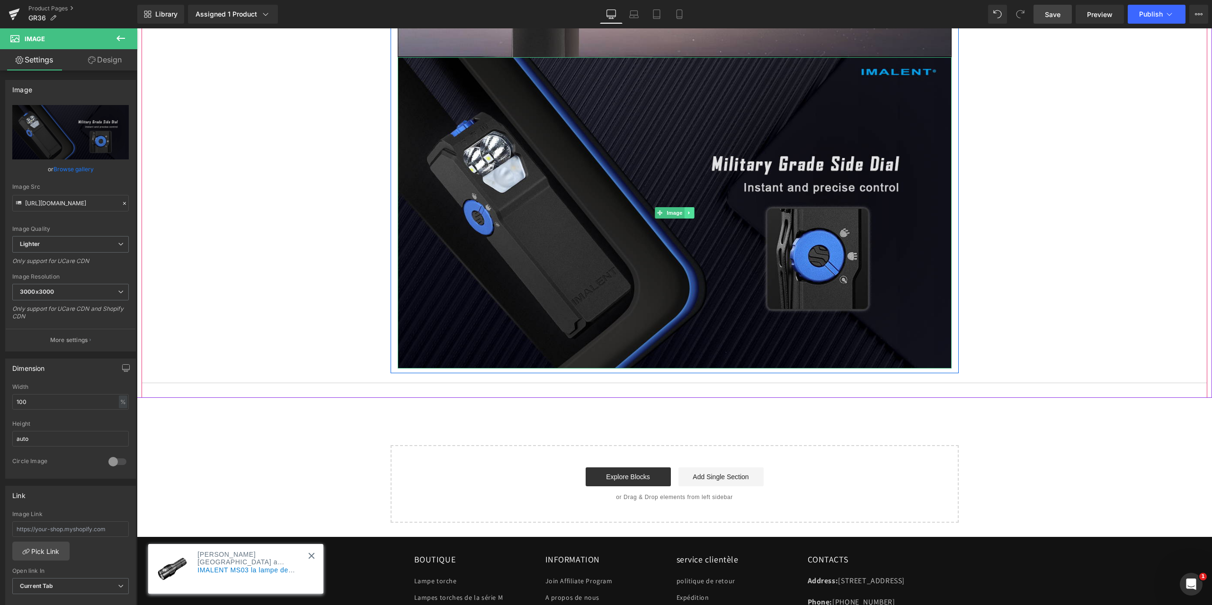
click at [686, 211] on icon at bounding box center [688, 213] width 5 height 6
click at [682, 213] on icon at bounding box center [684, 212] width 5 height 5
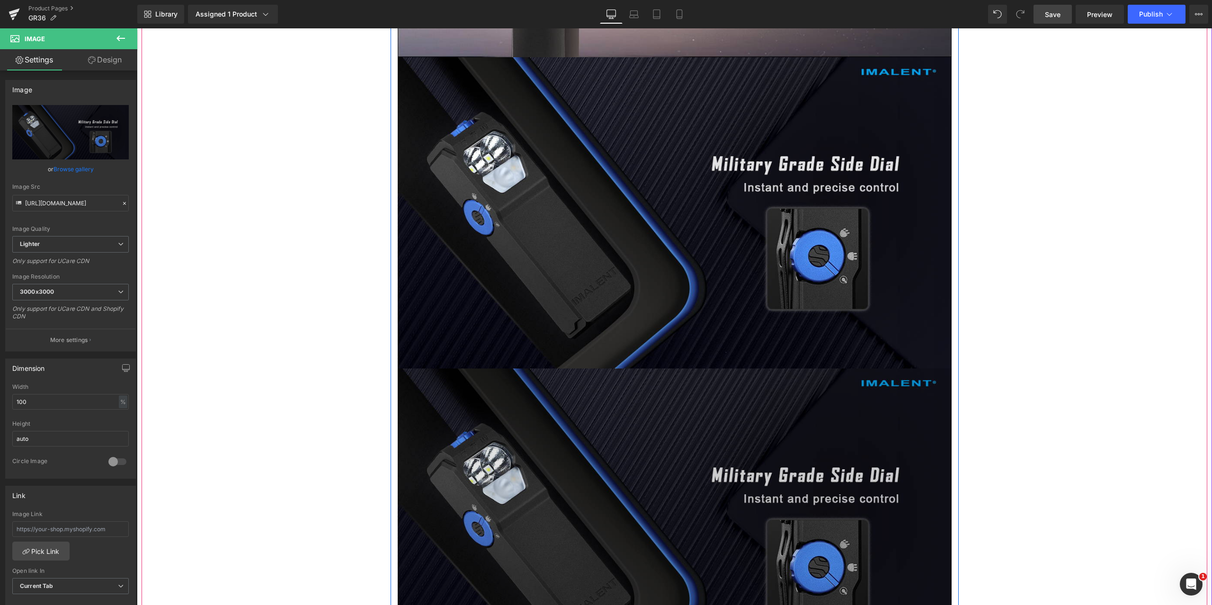
scroll to position [2792, 0]
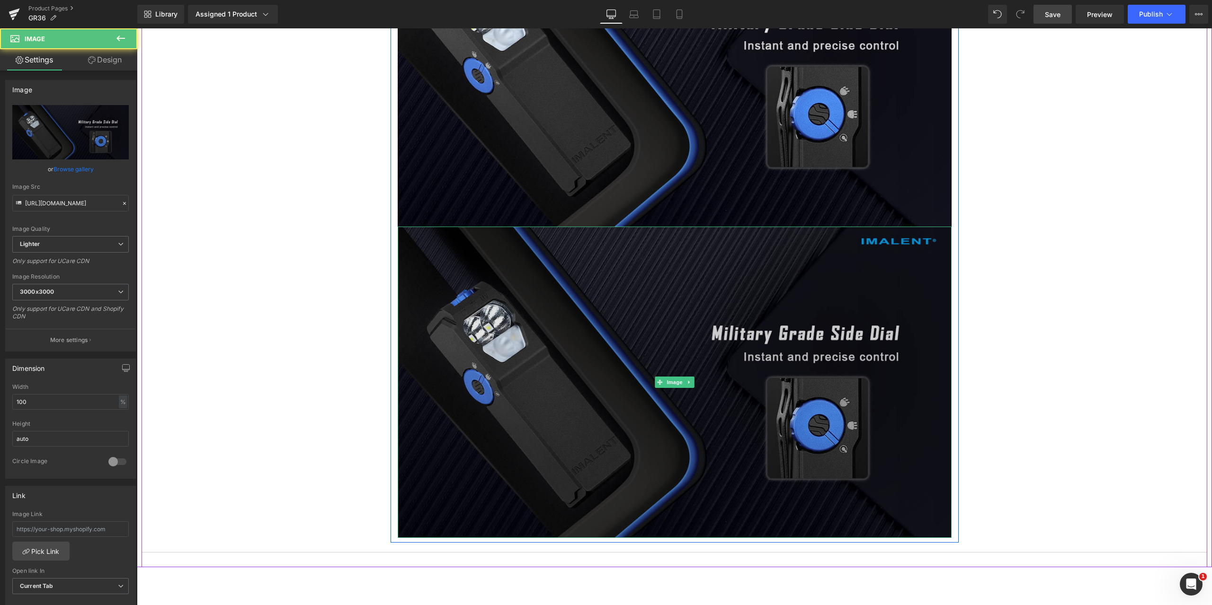
click at [551, 283] on img at bounding box center [675, 382] width 554 height 311
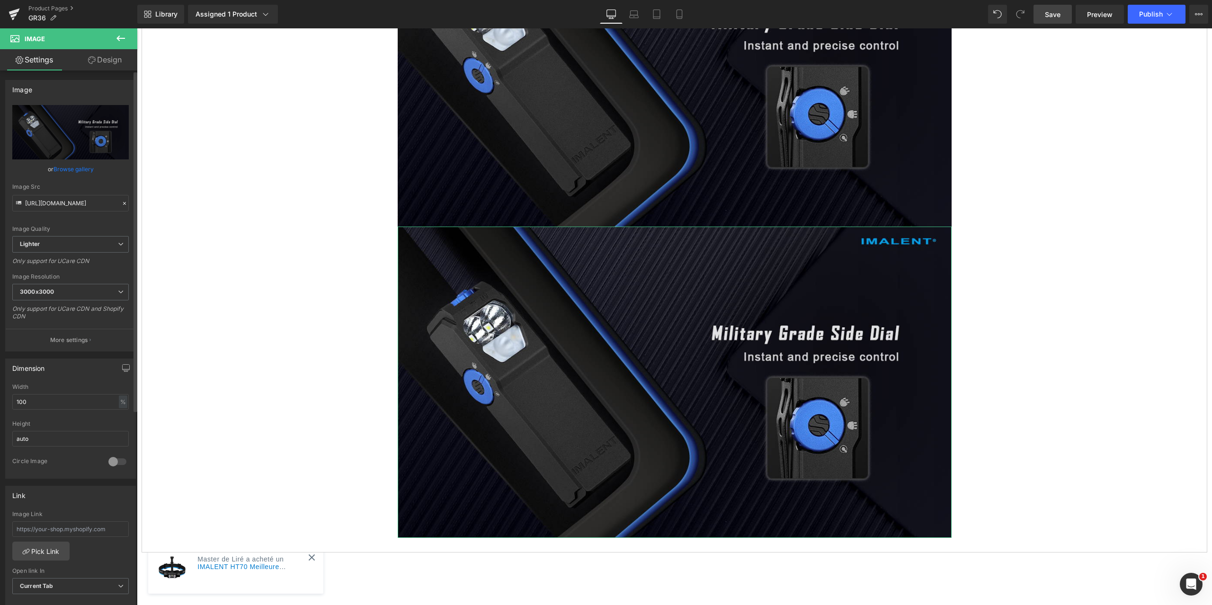
click at [123, 204] on icon at bounding box center [124, 203] width 3 height 3
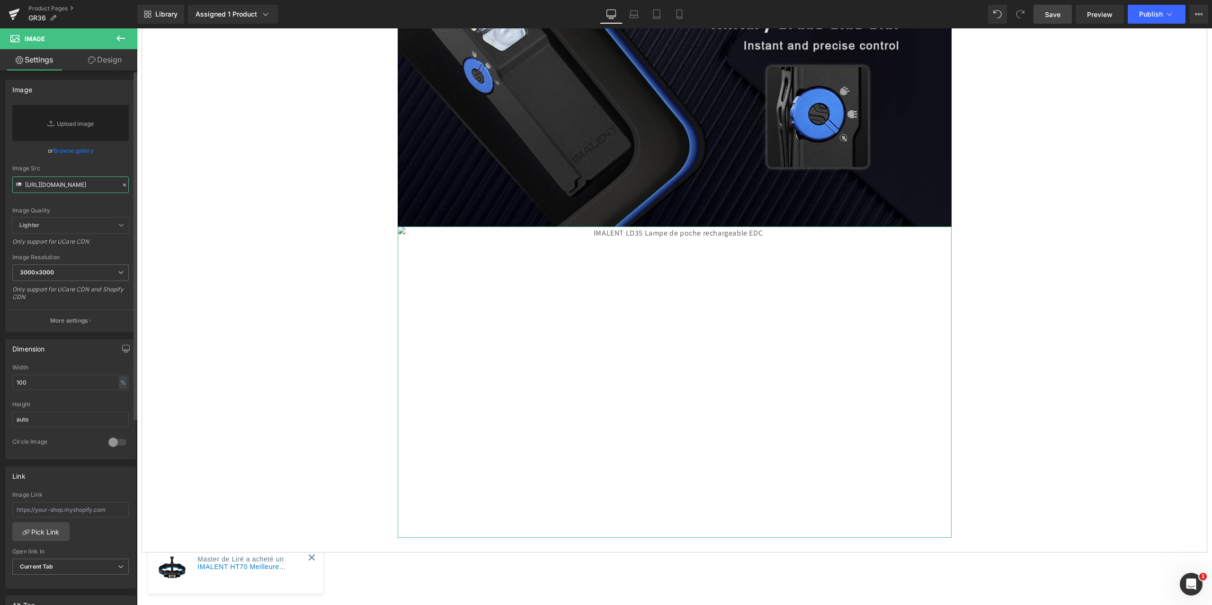
click at [43, 186] on input "[URL][DOMAIN_NAME]" at bounding box center [70, 185] width 116 height 17
paste input "[URL][DOMAIN_NAME]"
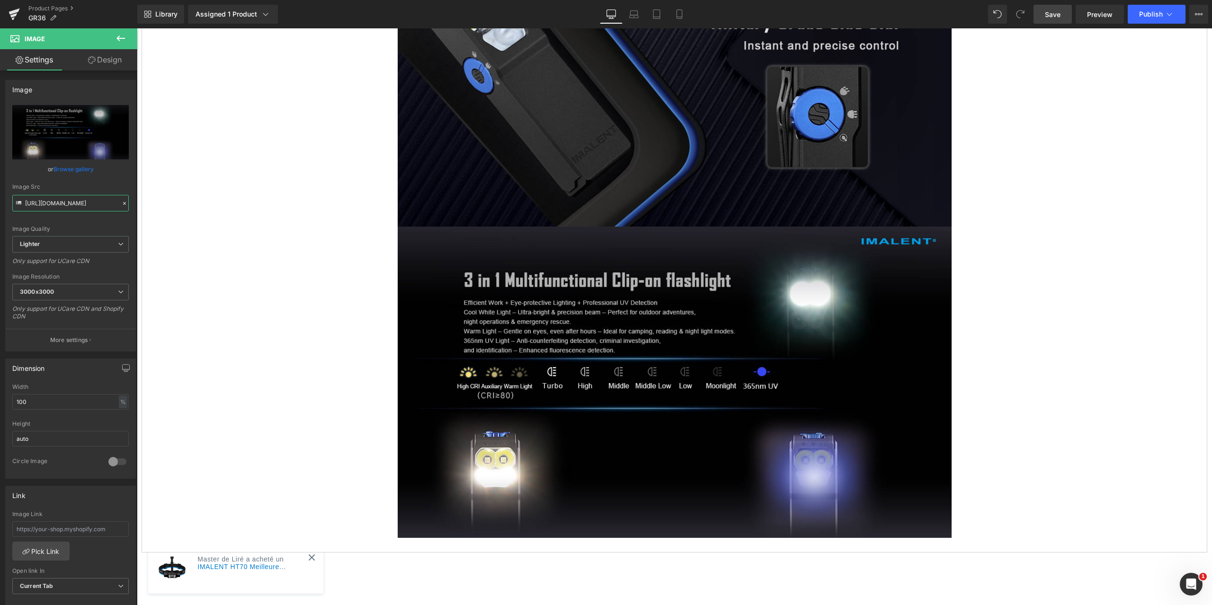
type input "[URL][DOMAIN_NAME]"
click at [1050, 14] on span "Save" at bounding box center [1053, 14] width 16 height 10
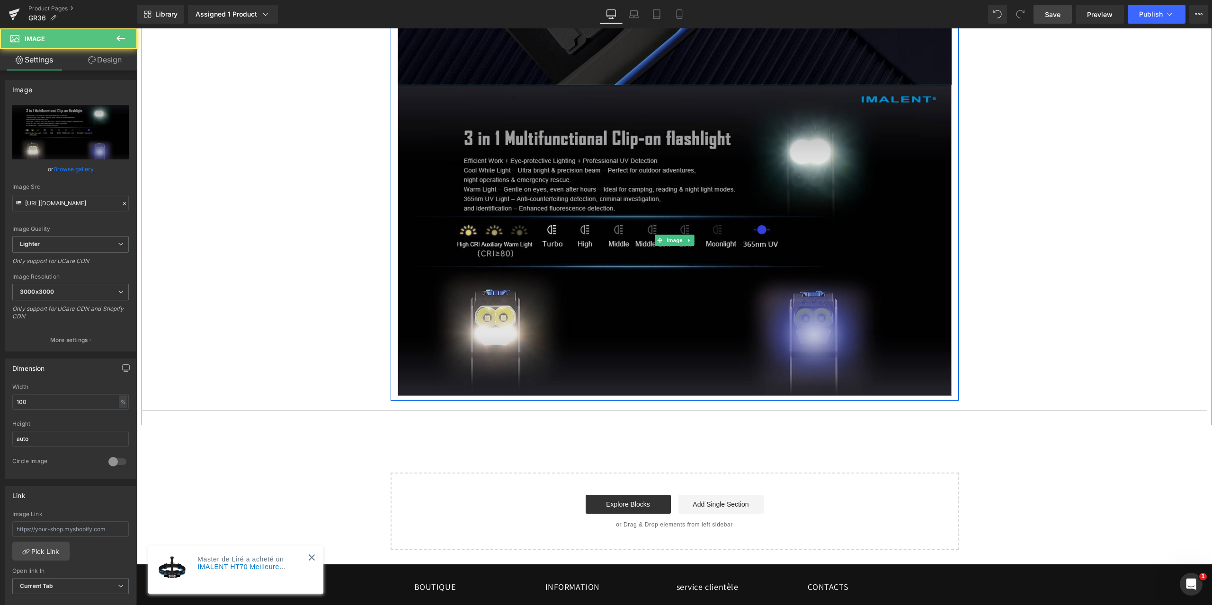
click at [557, 267] on img at bounding box center [675, 240] width 554 height 311
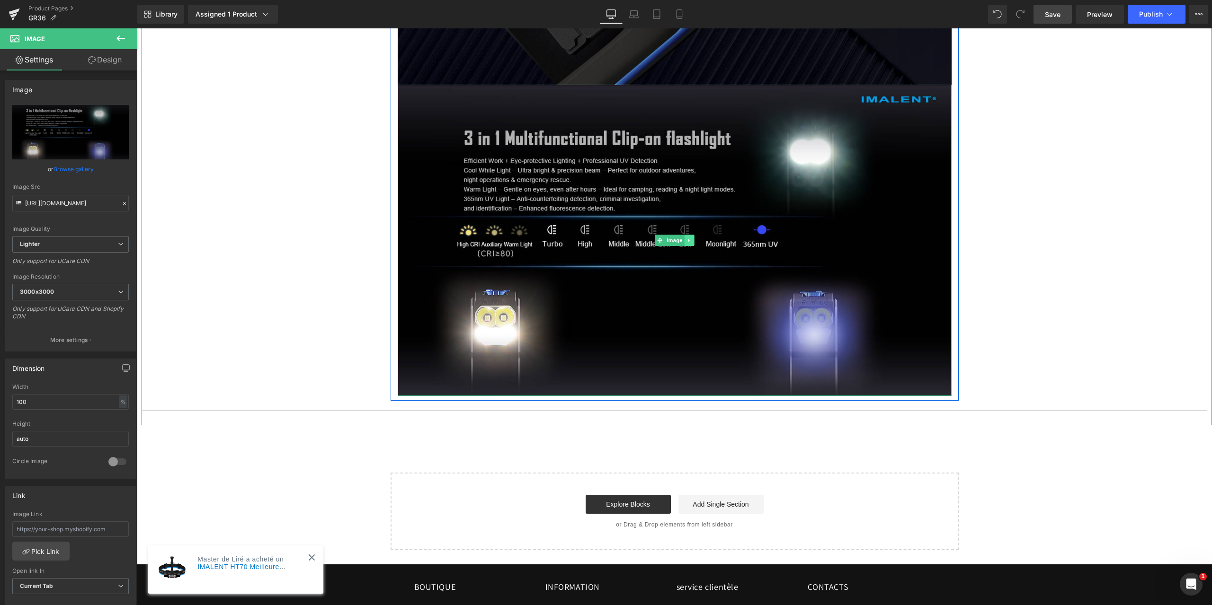
click at [688, 241] on icon at bounding box center [688, 240] width 1 height 3
click at [682, 238] on icon at bounding box center [684, 240] width 5 height 5
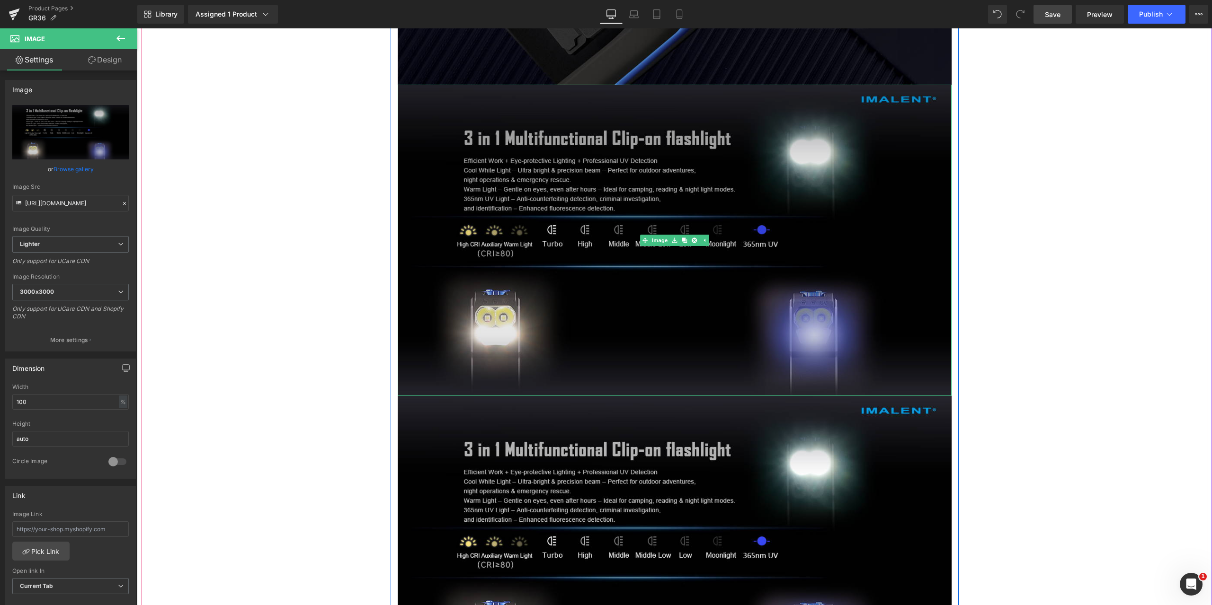
scroll to position [3076, 0]
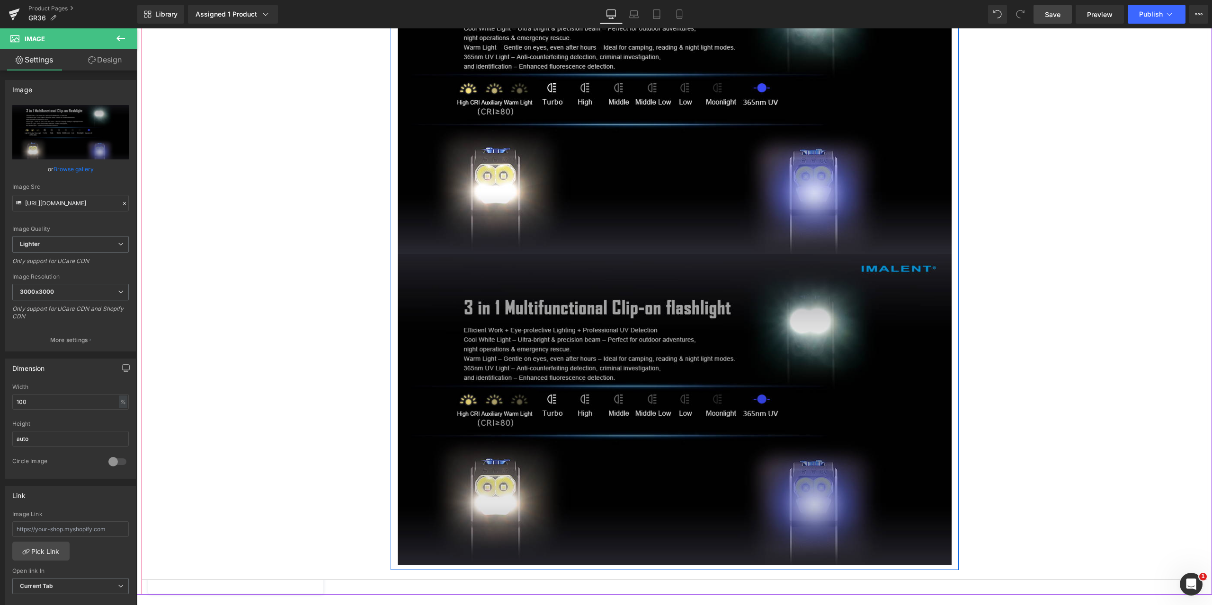
click at [477, 307] on img at bounding box center [675, 409] width 554 height 311
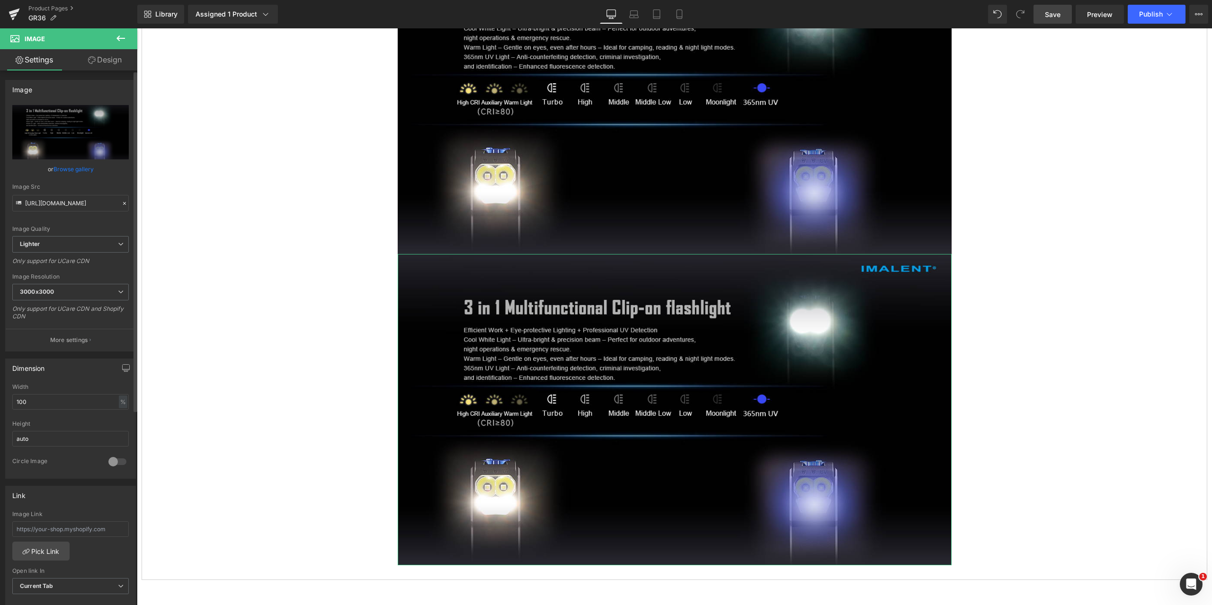
click at [121, 202] on icon at bounding box center [124, 203] width 7 height 7
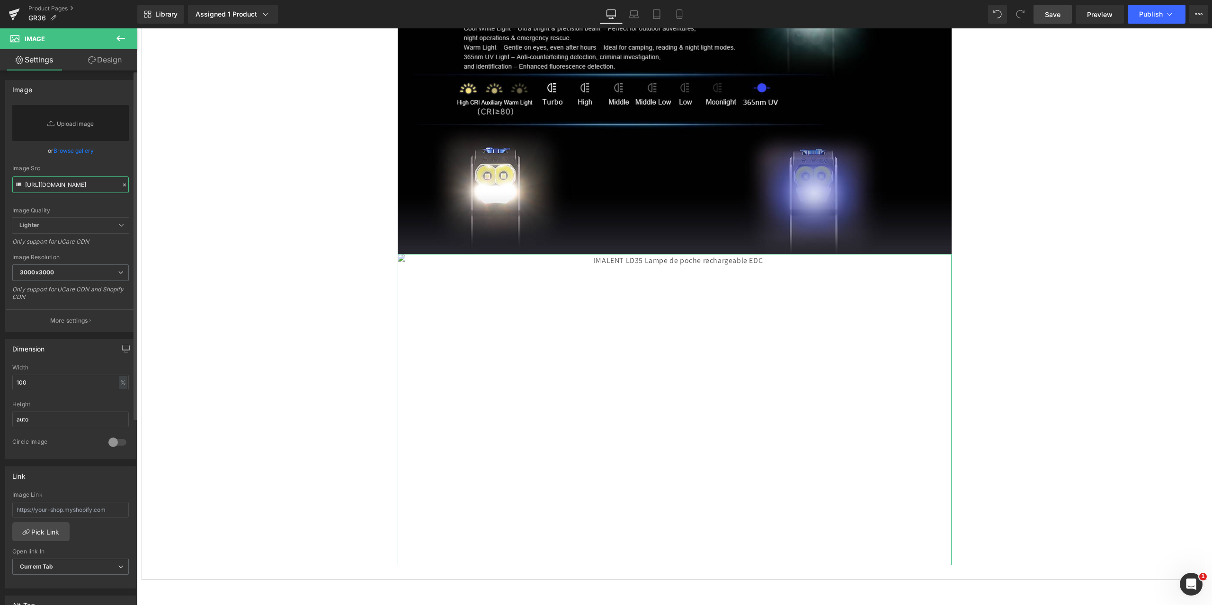
click at [55, 183] on input "[URL][DOMAIN_NAME]" at bounding box center [70, 185] width 116 height 17
paste input "[URL][DOMAIN_NAME]"
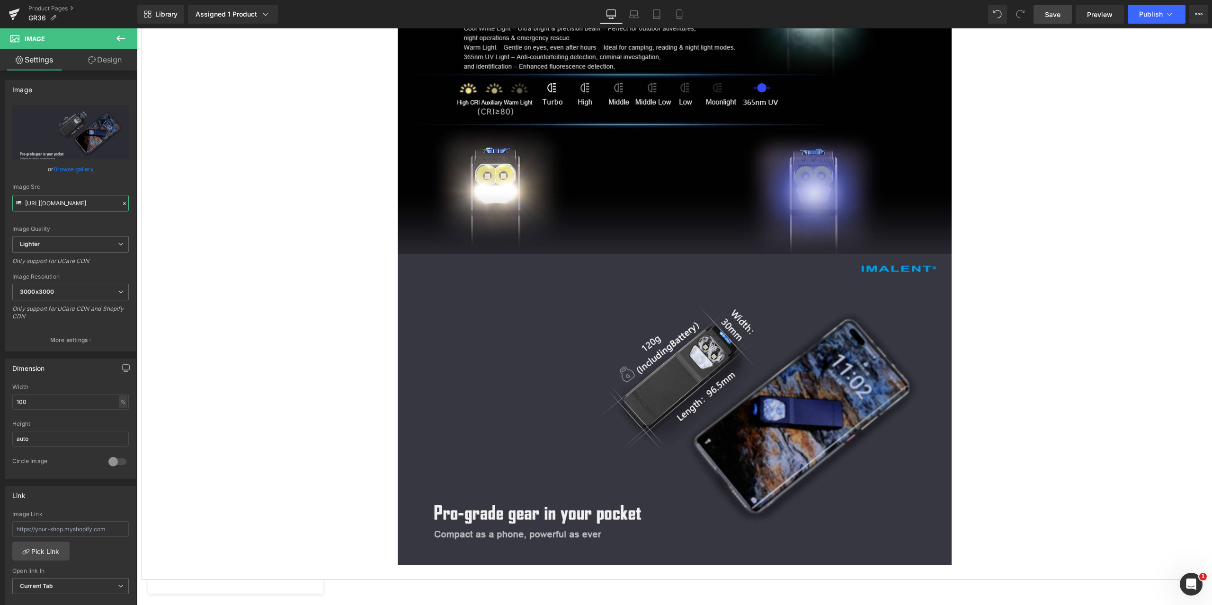
type input "[URL][DOMAIN_NAME]"
click at [1055, 13] on span "Save" at bounding box center [1053, 14] width 16 height 10
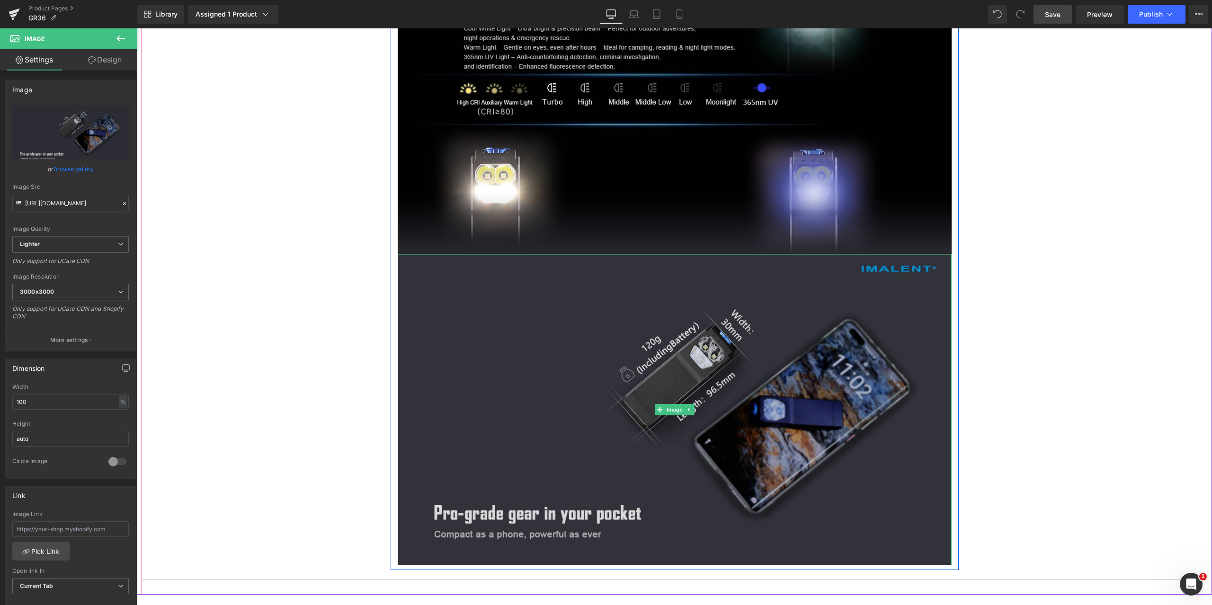
scroll to position [3218, 0]
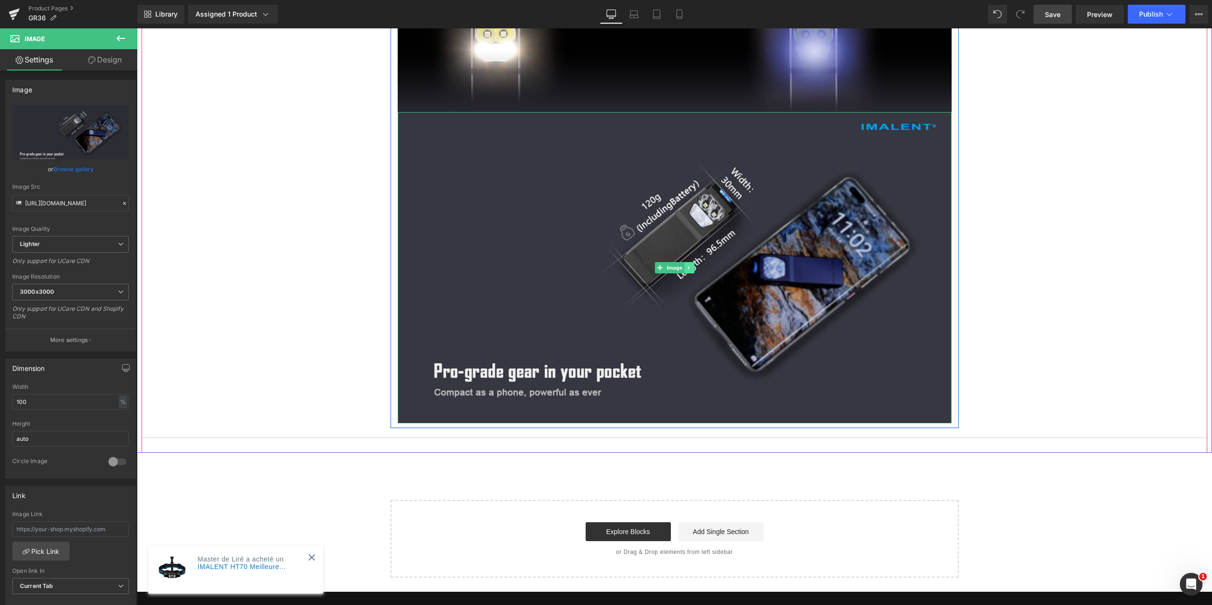
click at [686, 266] on icon at bounding box center [688, 268] width 5 height 6
click at [682, 269] on icon at bounding box center [684, 267] width 5 height 5
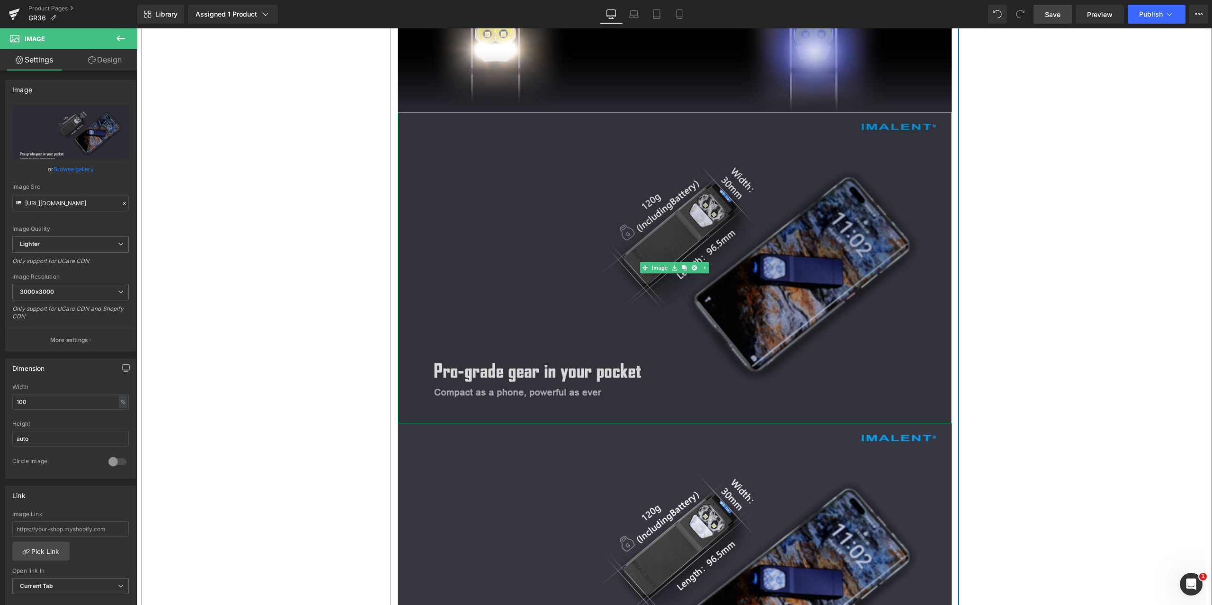
scroll to position [3408, 0]
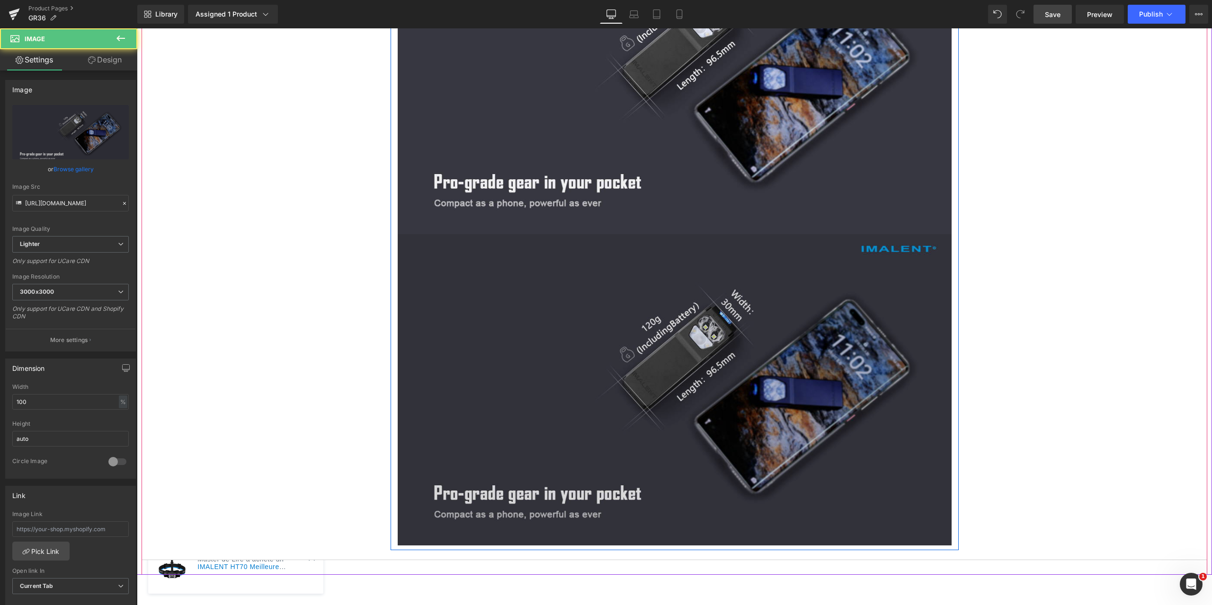
click at [602, 303] on img at bounding box center [675, 389] width 554 height 311
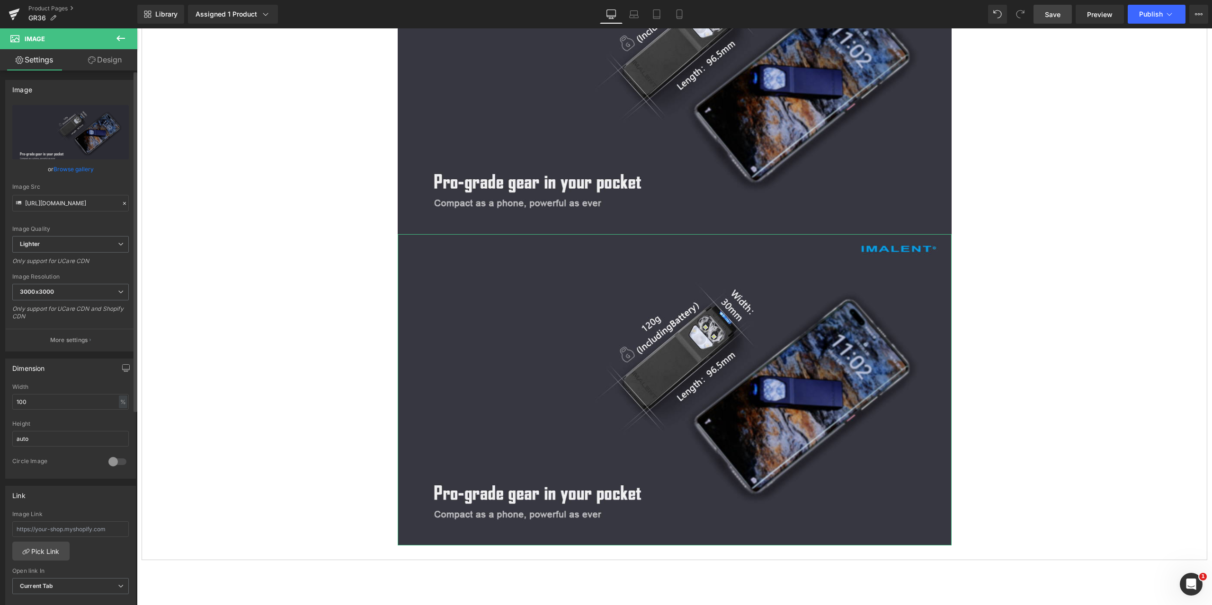
click at [121, 203] on icon at bounding box center [124, 203] width 7 height 7
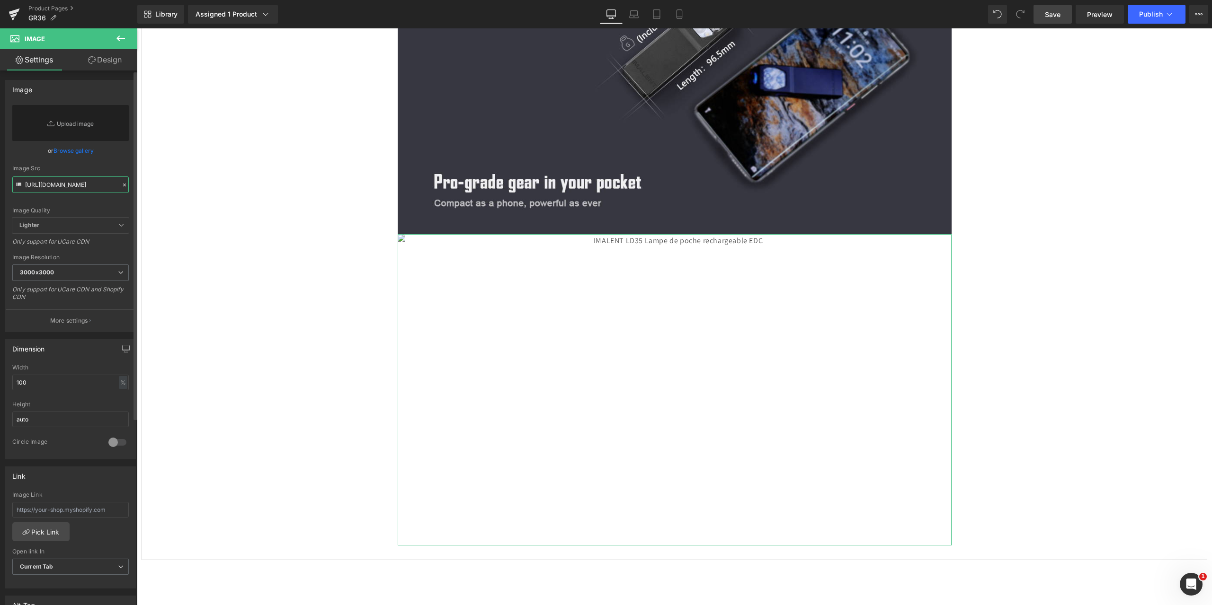
click at [54, 183] on input "[URL][DOMAIN_NAME]" at bounding box center [70, 185] width 116 height 17
paste input "[URL][DOMAIN_NAME]"
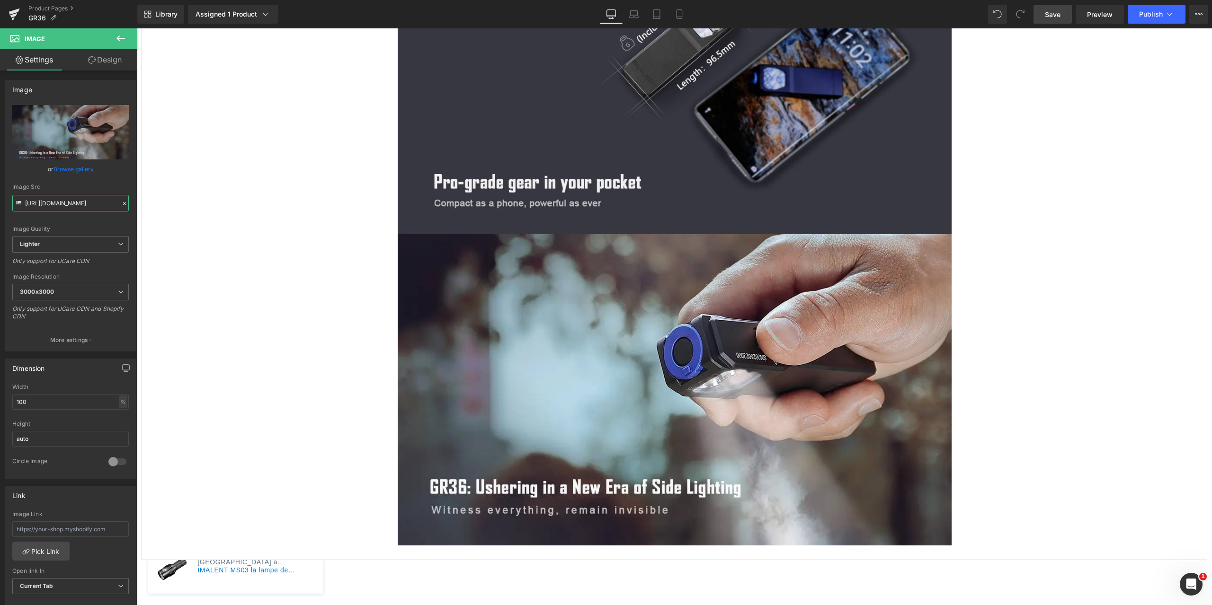
type input "[URL][DOMAIN_NAME]"
click at [1054, 14] on span "Save" at bounding box center [1053, 14] width 16 height 10
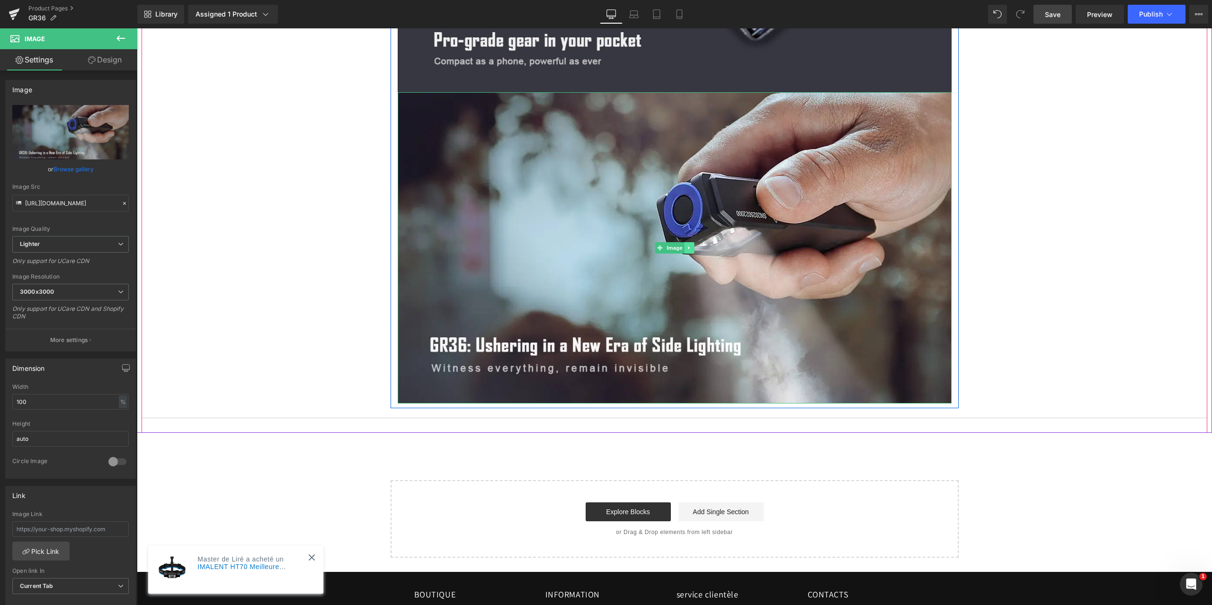
click at [686, 250] on icon at bounding box center [688, 248] width 5 height 6
click at [682, 246] on icon at bounding box center [684, 247] width 5 height 5
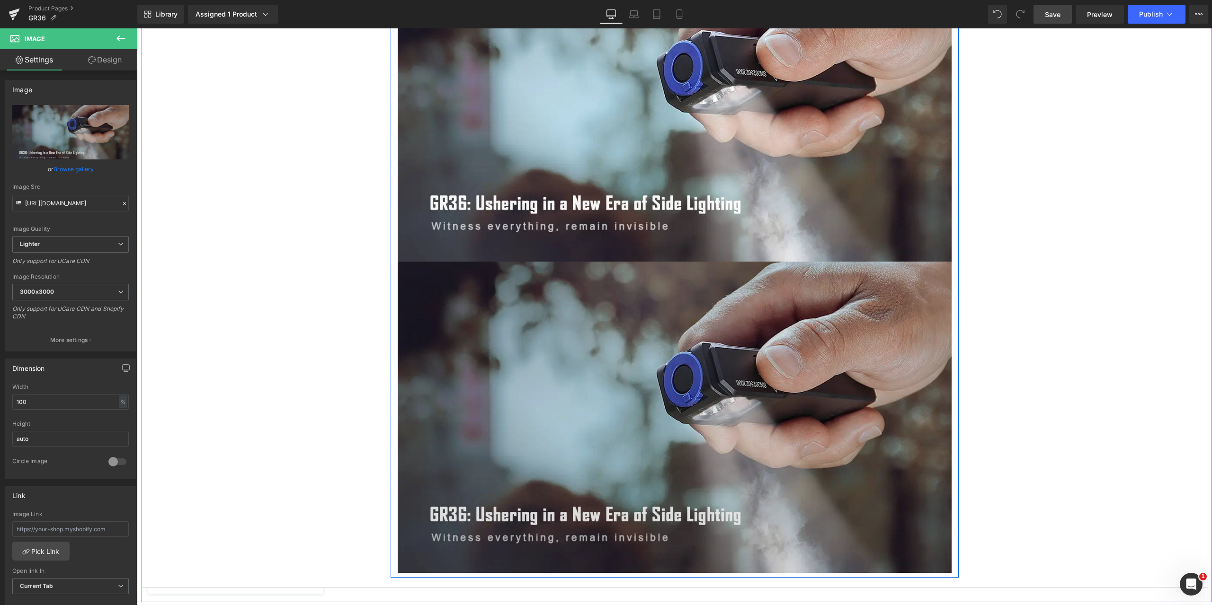
scroll to position [3881, 0]
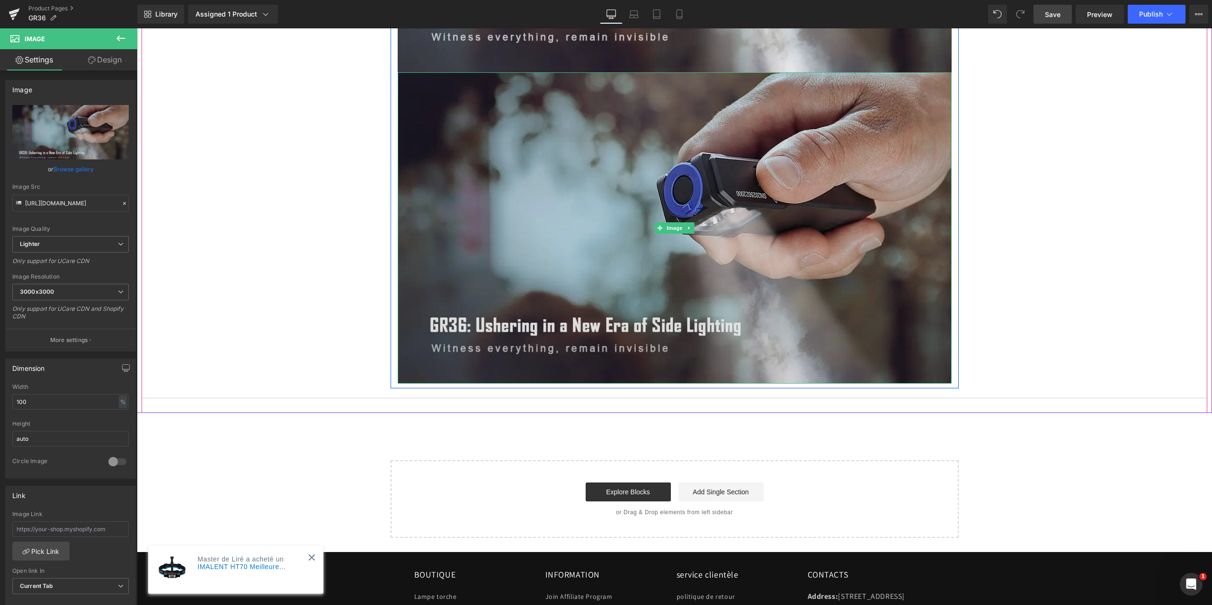
click at [605, 265] on img at bounding box center [675, 227] width 554 height 311
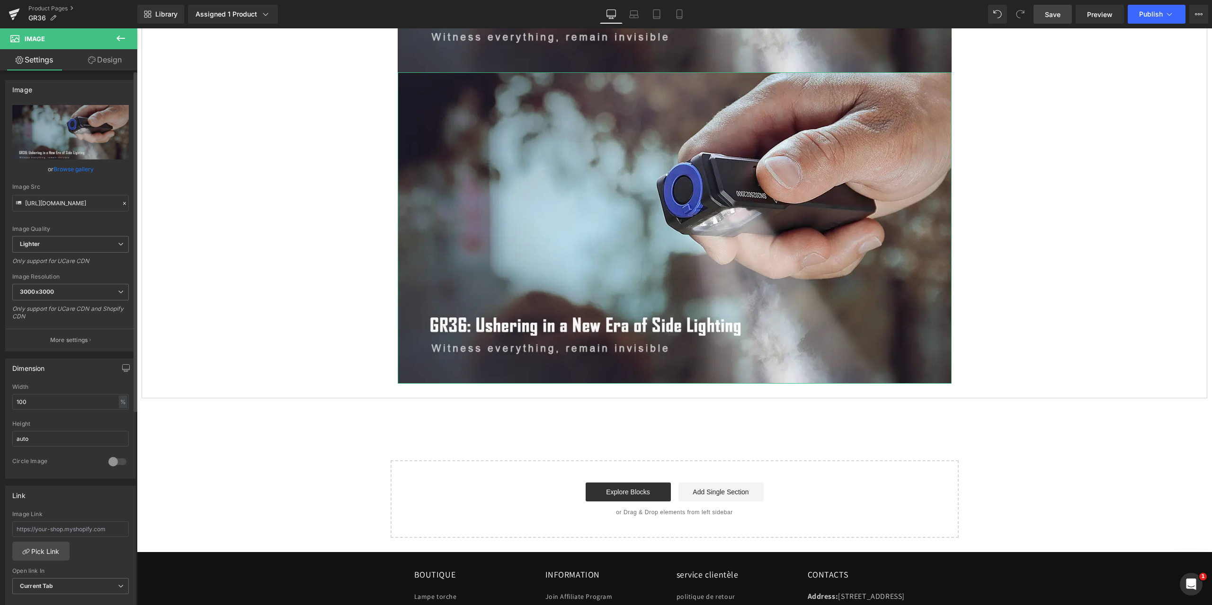
click at [121, 204] on icon at bounding box center [124, 203] width 7 height 7
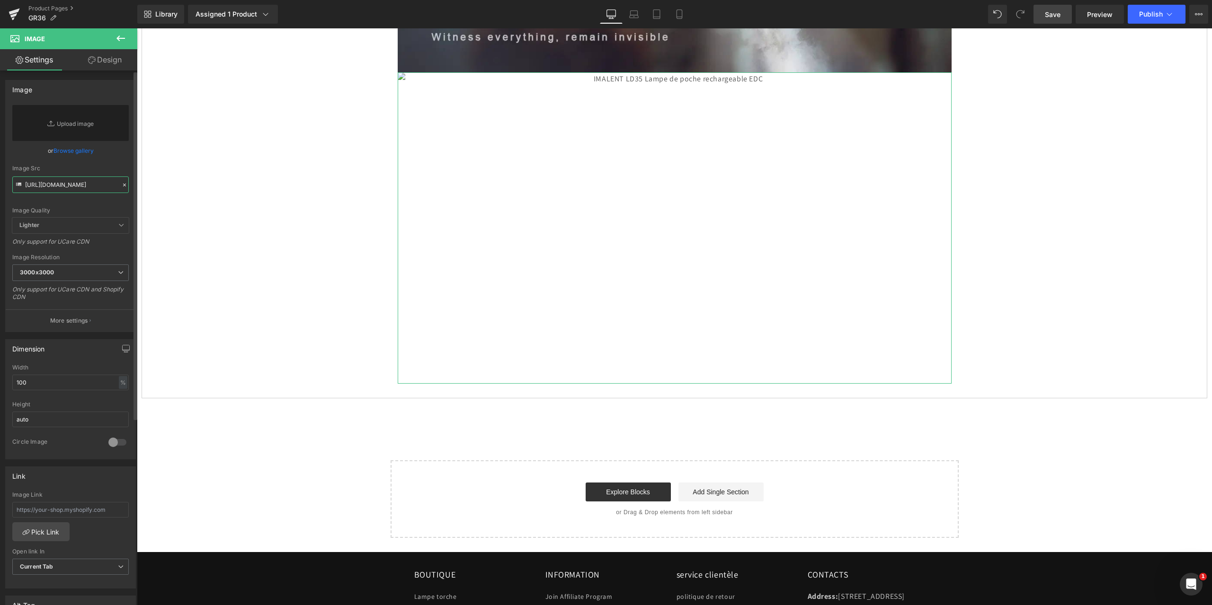
click at [50, 187] on input "[URL][DOMAIN_NAME]" at bounding box center [70, 185] width 116 height 17
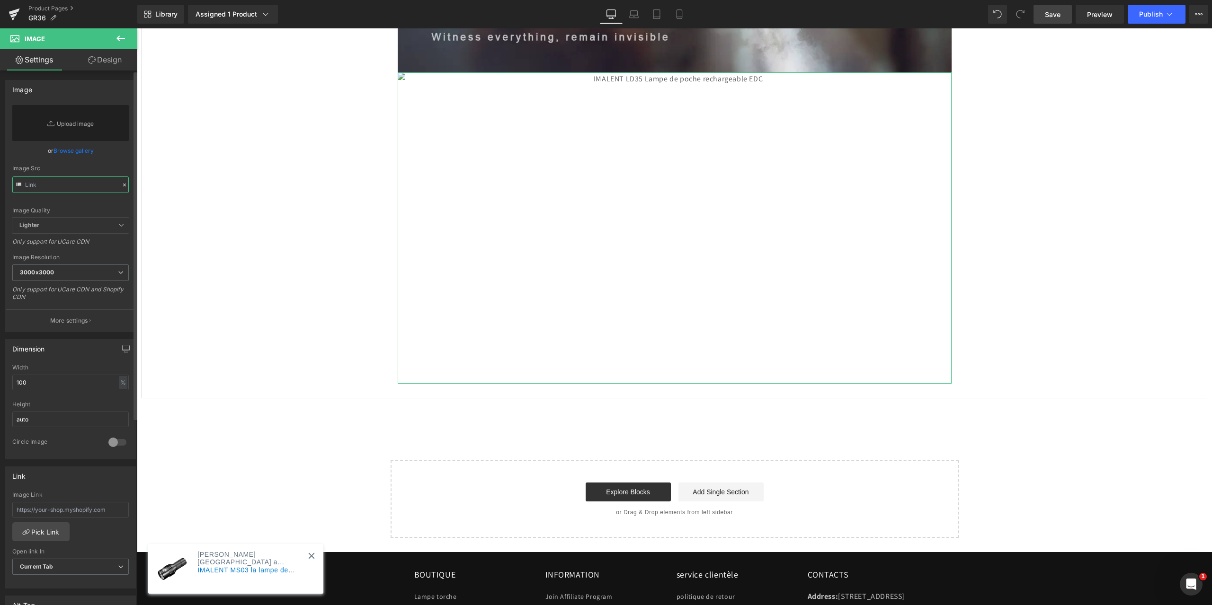
paste input "[URL][DOMAIN_NAME]"
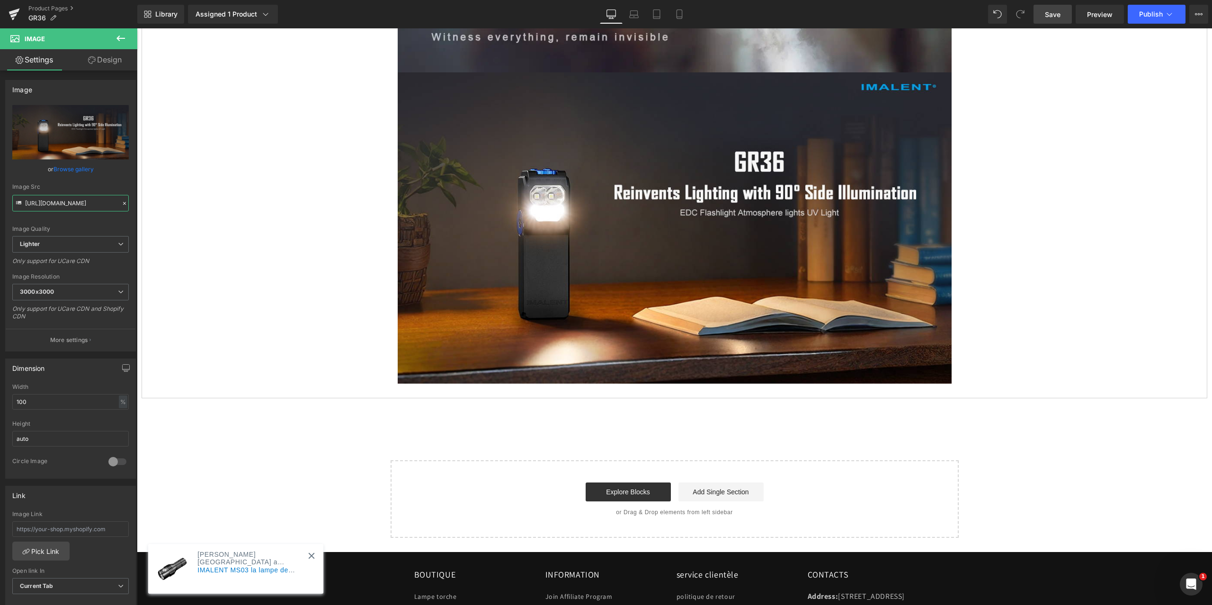
type input "[URL][DOMAIN_NAME]"
click at [1056, 13] on span "Save" at bounding box center [1053, 14] width 16 height 10
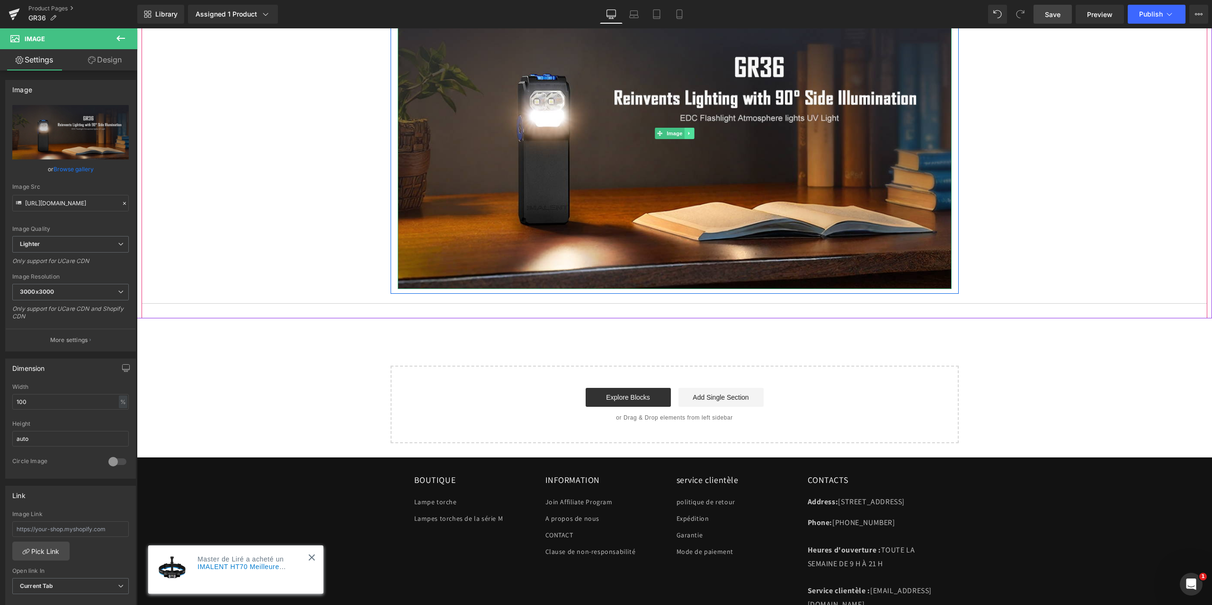
click at [687, 132] on icon at bounding box center [688, 134] width 5 height 6
click at [682, 133] on icon at bounding box center [684, 133] width 5 height 5
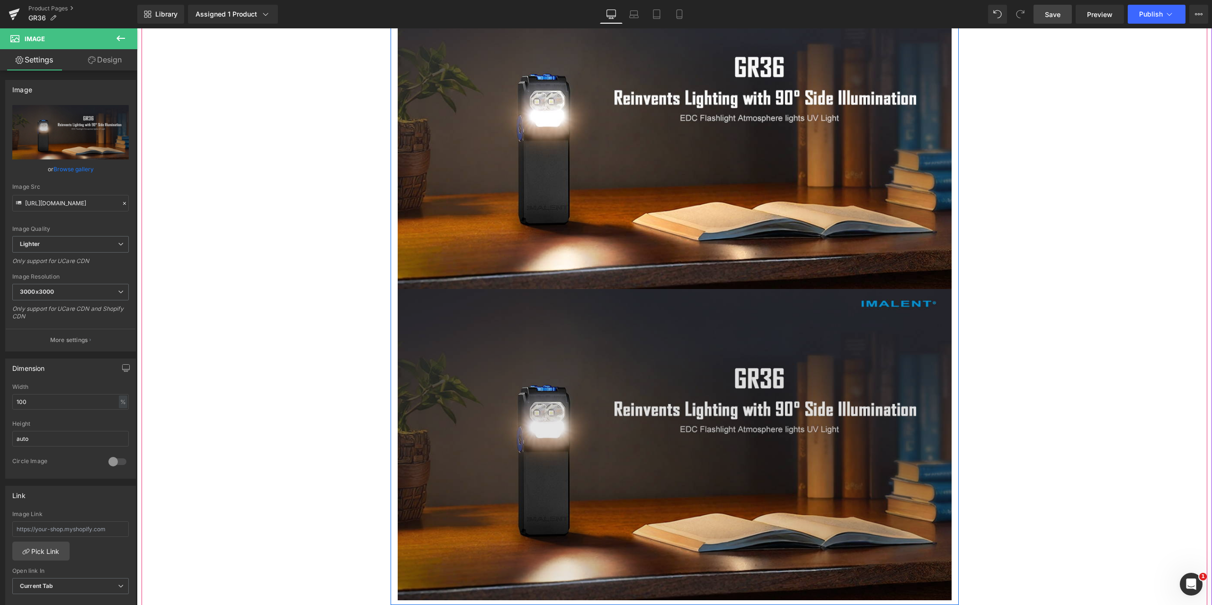
scroll to position [4117, 0]
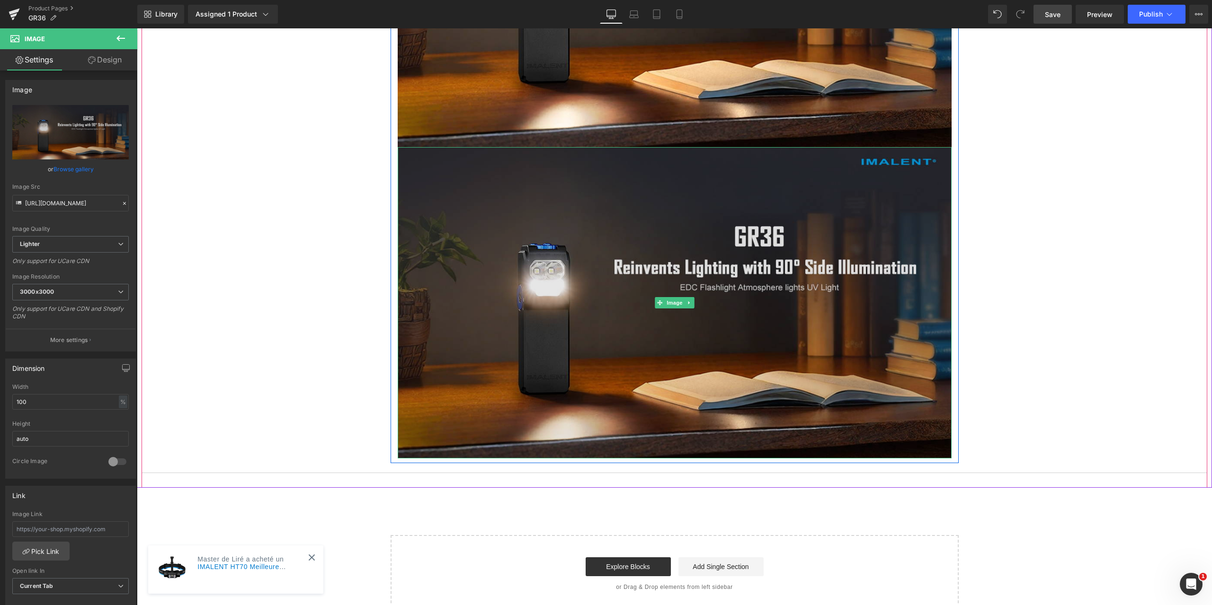
click at [561, 259] on img at bounding box center [675, 302] width 554 height 311
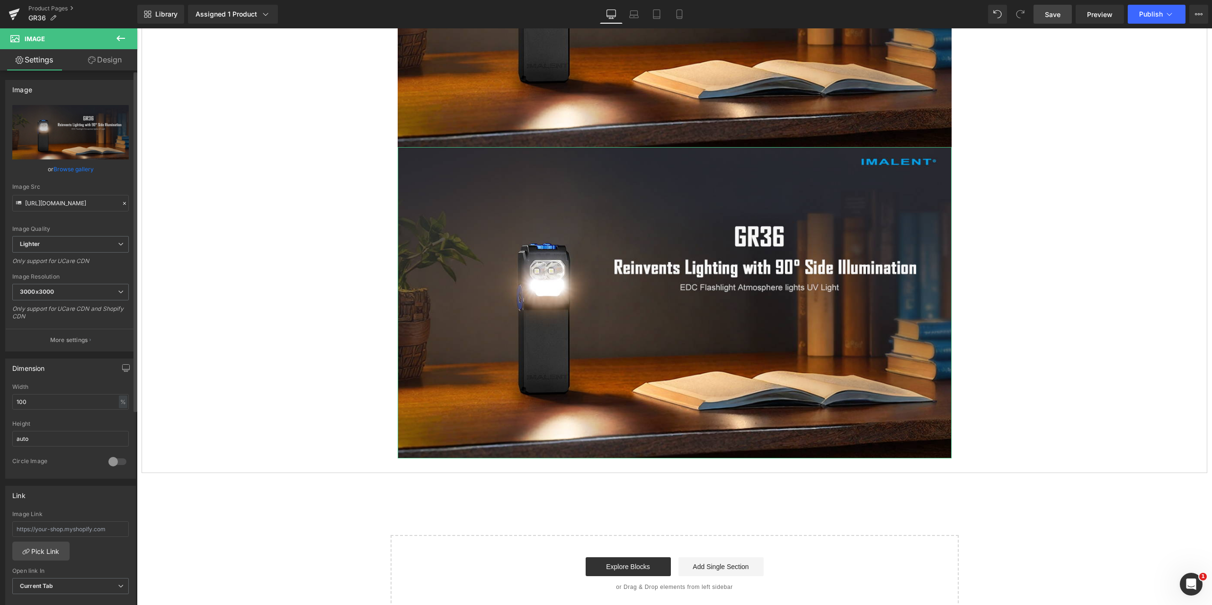
click at [121, 203] on icon at bounding box center [124, 203] width 7 height 7
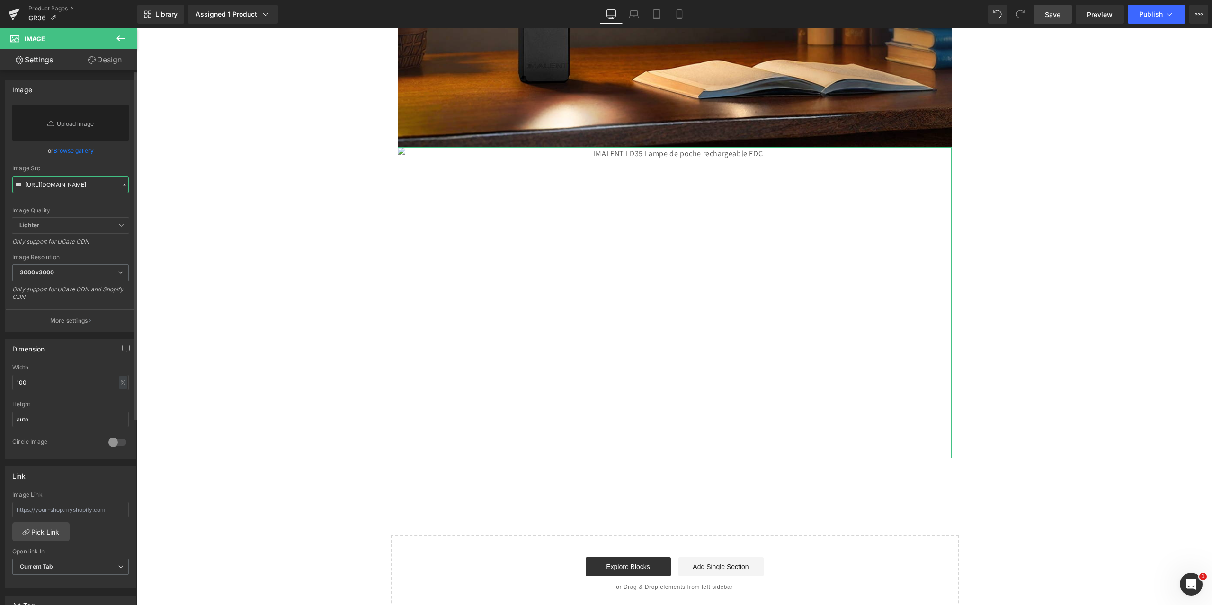
click at [78, 187] on input "[URL][DOMAIN_NAME]" at bounding box center [70, 185] width 116 height 17
paste input "[URL][DOMAIN_NAME]"
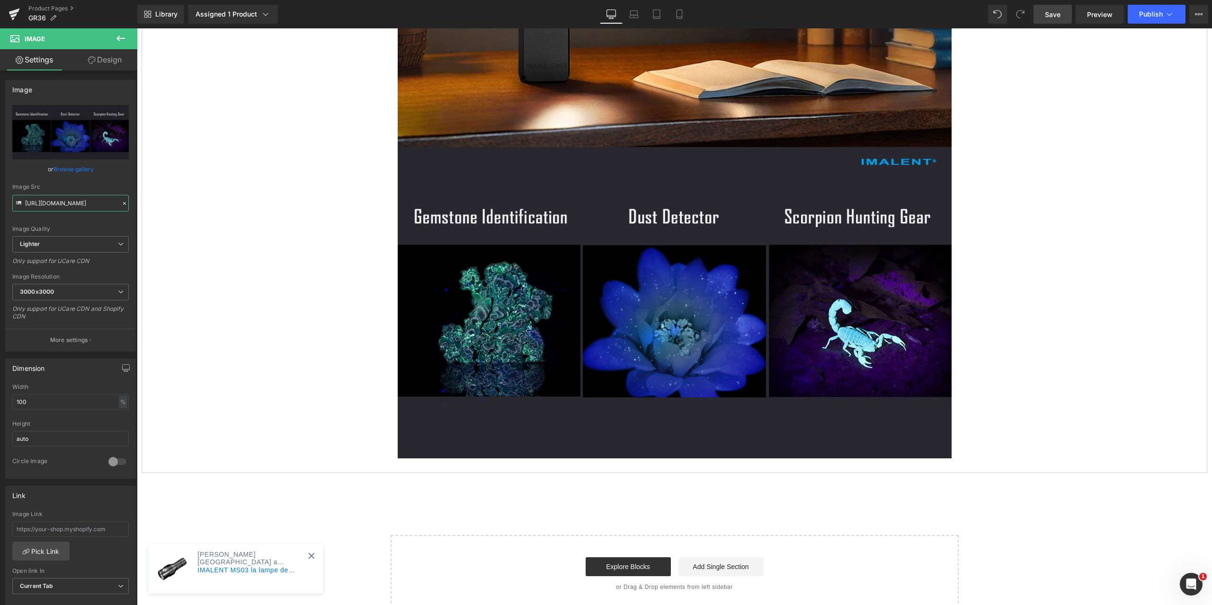
type input "[URL][DOMAIN_NAME]"
click at [1049, 14] on span "Save" at bounding box center [1053, 14] width 16 height 10
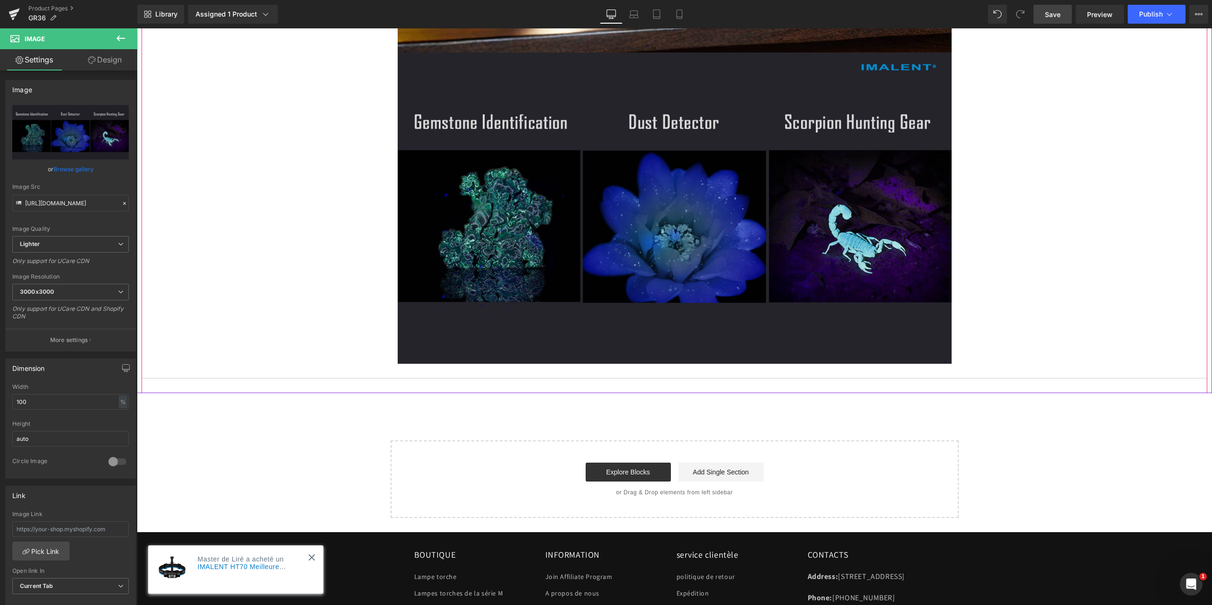
click at [707, 271] on img at bounding box center [675, 208] width 554 height 311
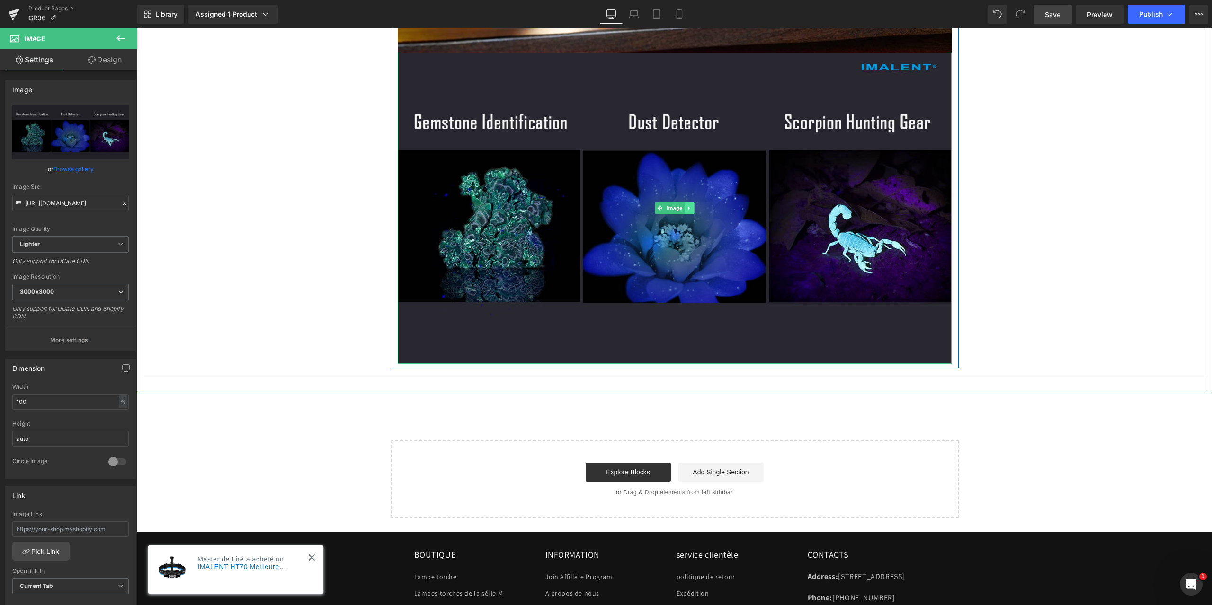
click at [686, 208] on icon at bounding box center [688, 208] width 5 height 6
click at [682, 209] on icon at bounding box center [684, 208] width 5 height 5
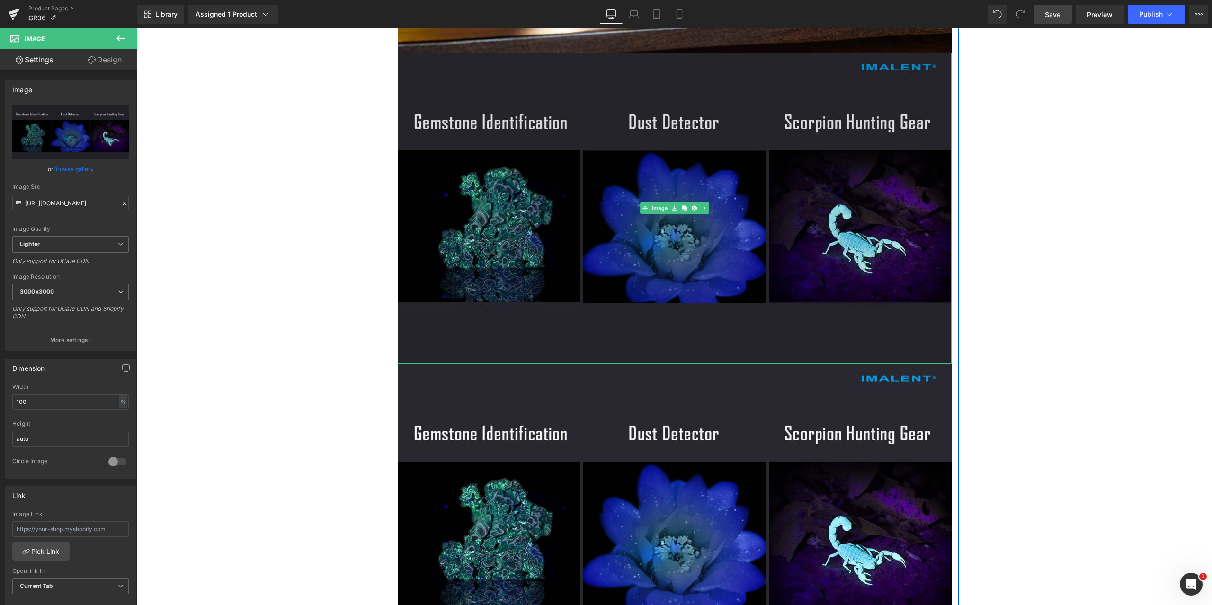
scroll to position [4354, 0]
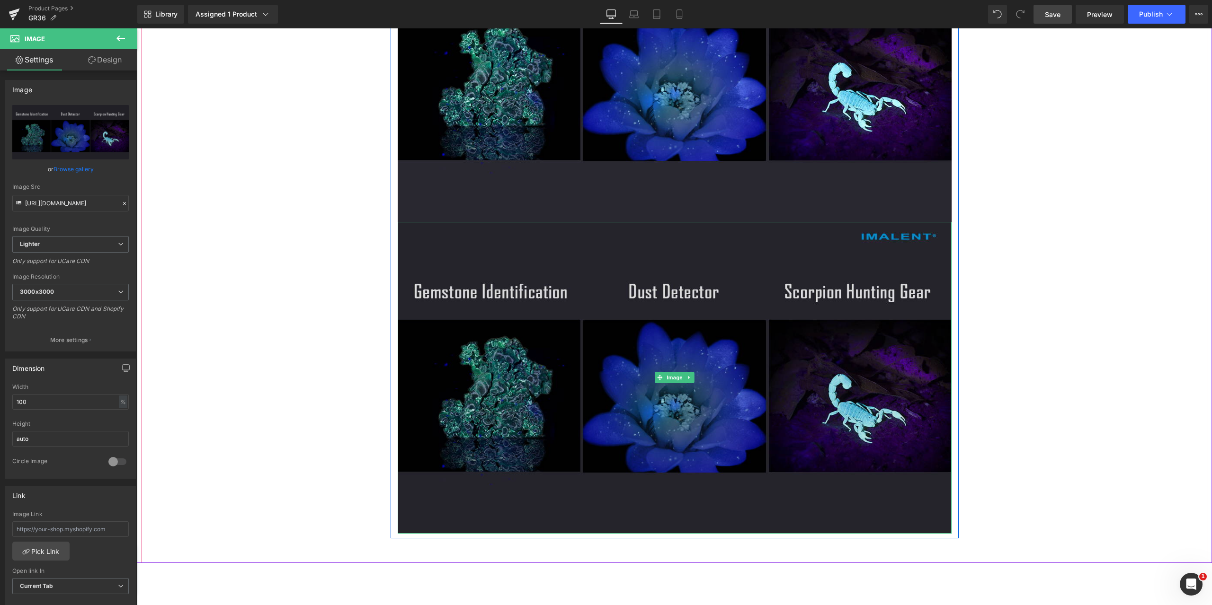
click at [617, 289] on img at bounding box center [675, 377] width 554 height 311
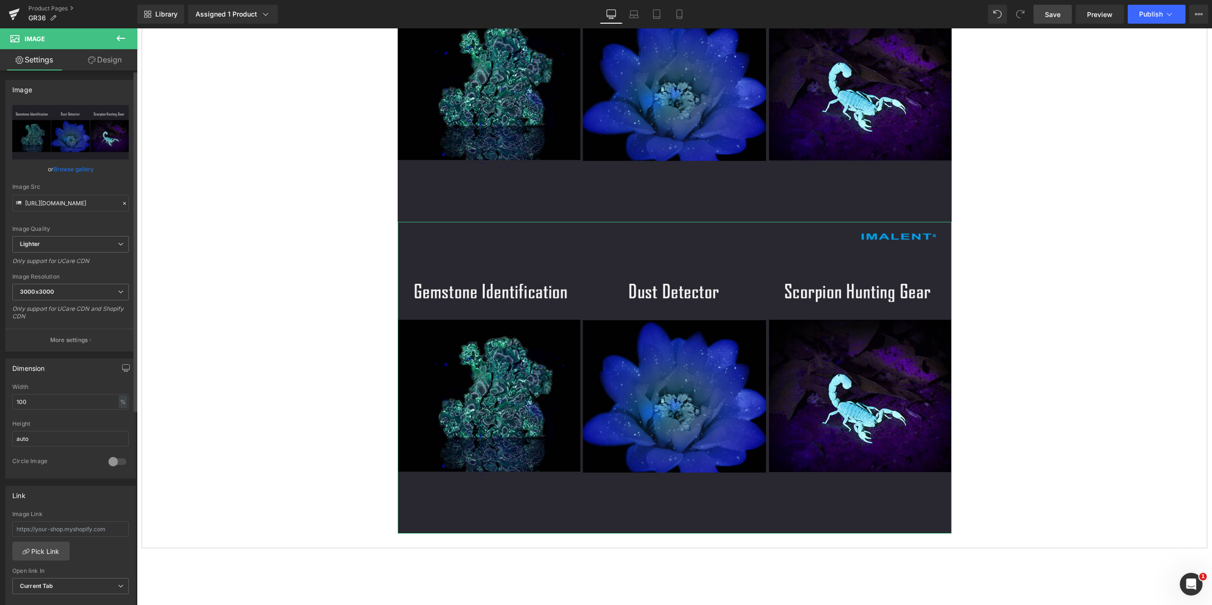
click at [121, 204] on icon at bounding box center [124, 203] width 7 height 7
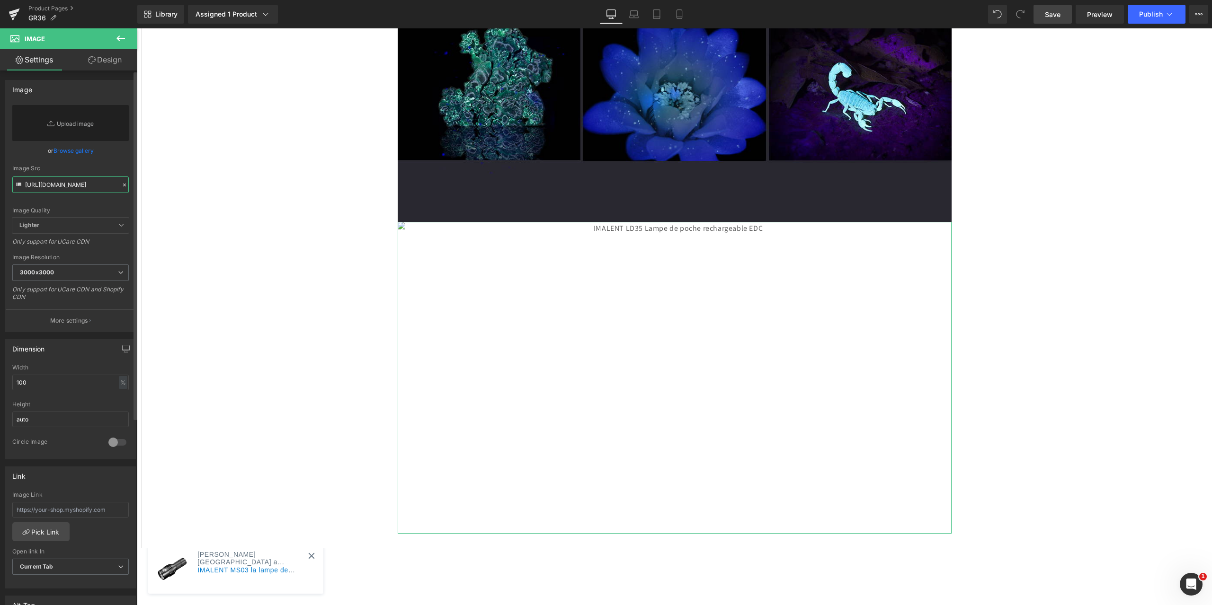
click at [56, 190] on input "[URL][DOMAIN_NAME]" at bounding box center [70, 185] width 116 height 17
paste input "[URL][DOMAIN_NAME]"
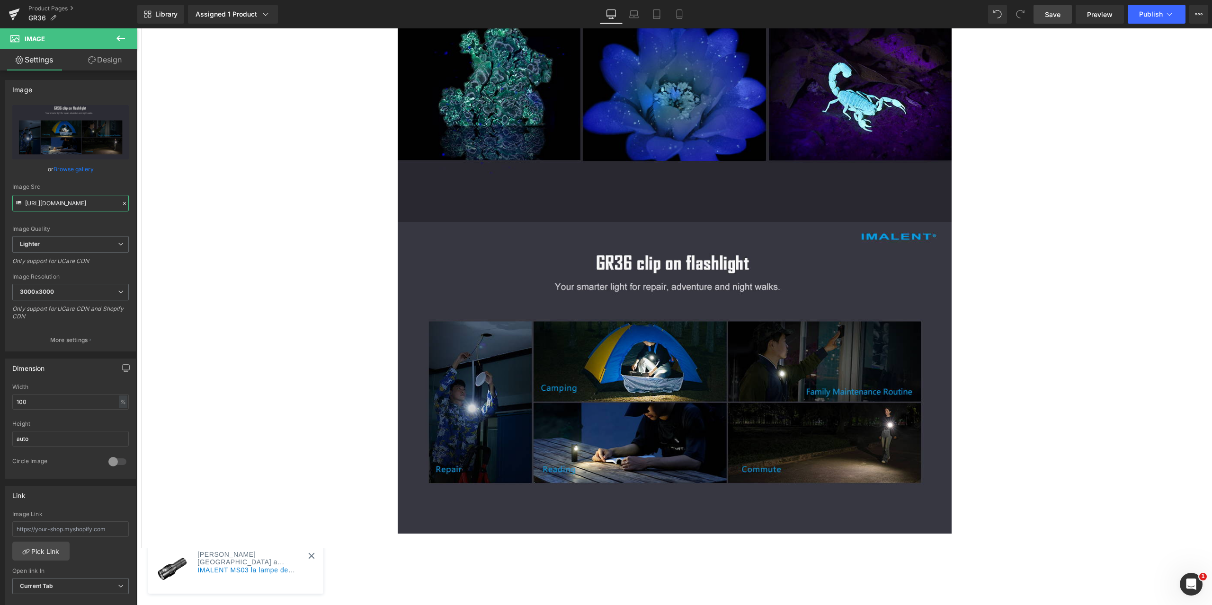
type input "[URL][DOMAIN_NAME]"
click at [1056, 13] on span "Save" at bounding box center [1053, 14] width 16 height 10
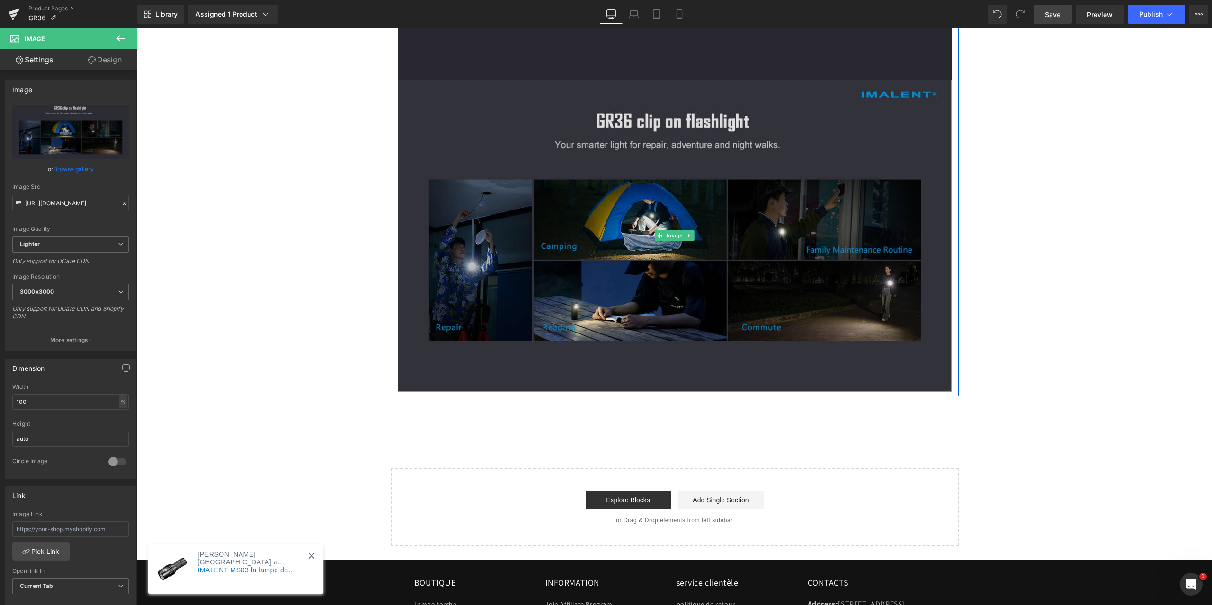
click at [660, 236] on div "Image" at bounding box center [675, 235] width 554 height 311
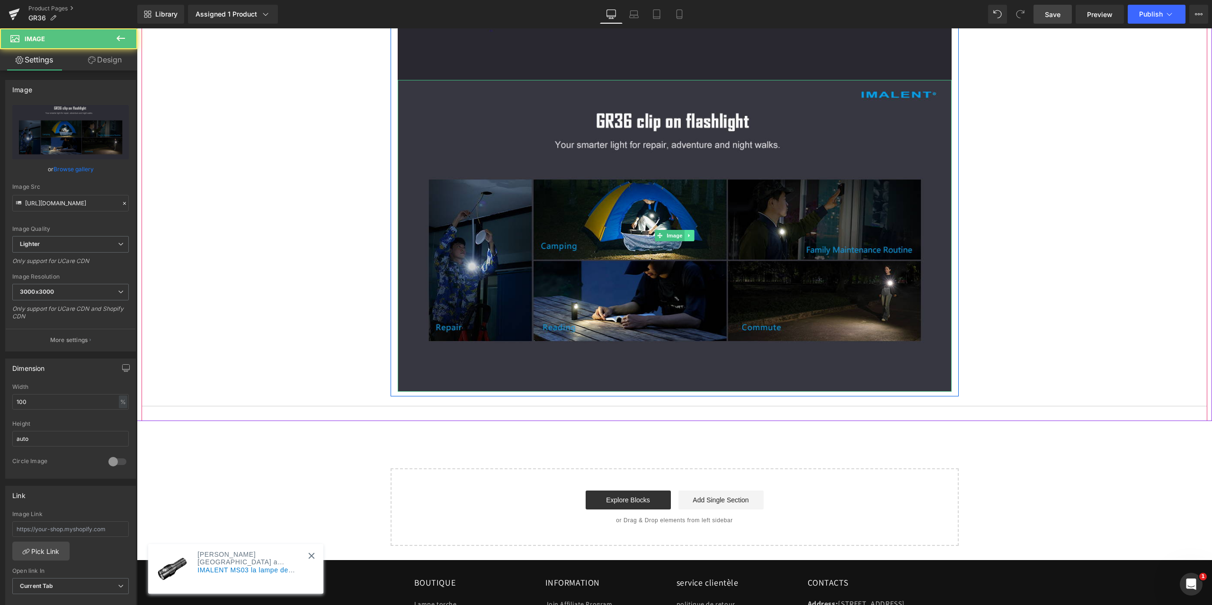
click at [686, 236] on icon at bounding box center [688, 236] width 5 height 6
click at [682, 237] on icon at bounding box center [684, 235] width 5 height 5
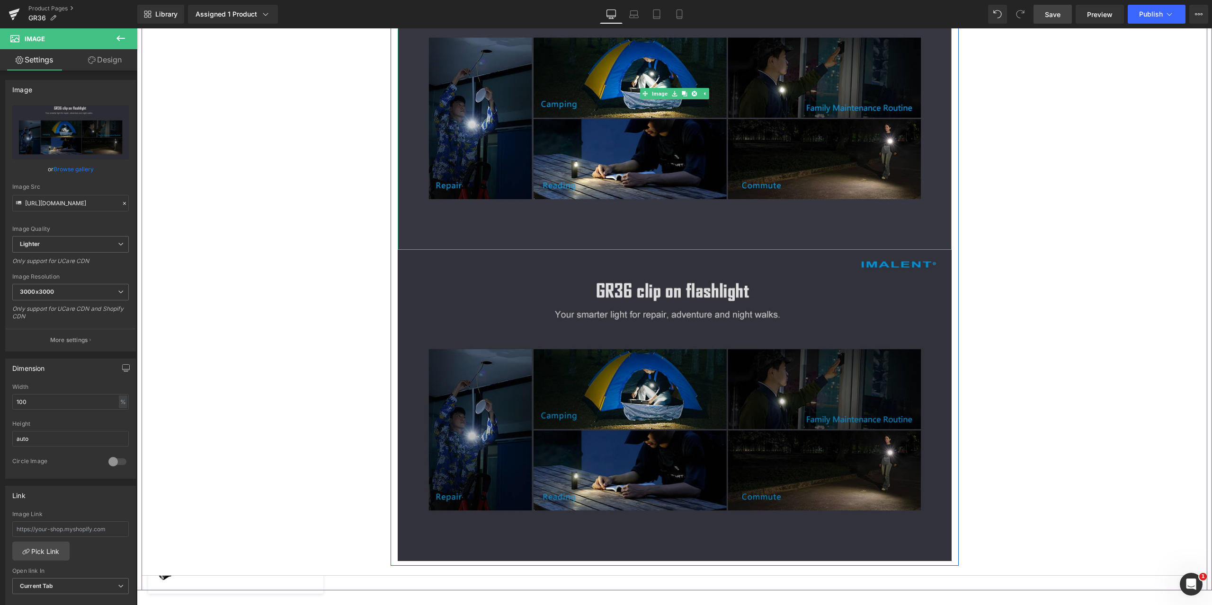
scroll to position [4780, 0]
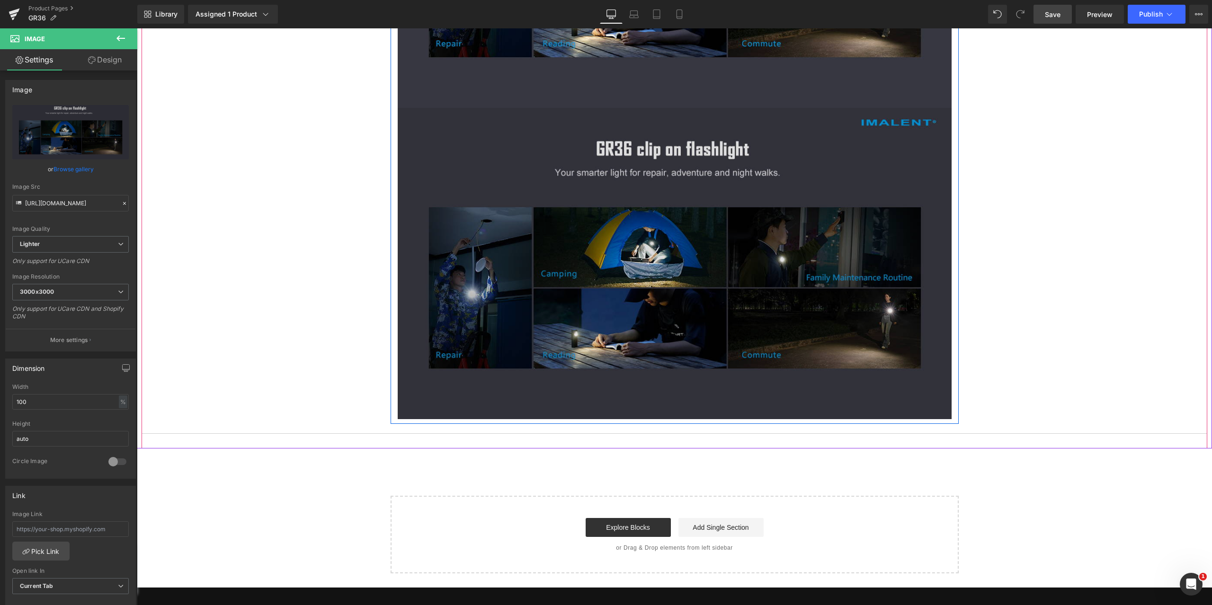
click at [673, 235] on img at bounding box center [675, 263] width 554 height 311
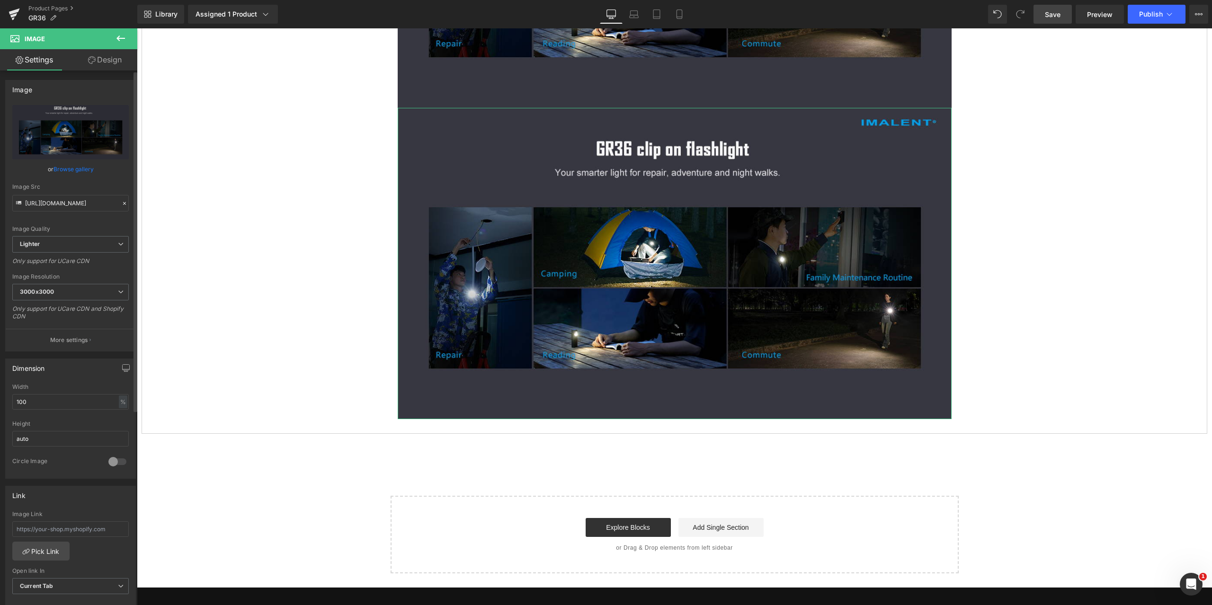
click at [121, 202] on icon at bounding box center [124, 203] width 7 height 7
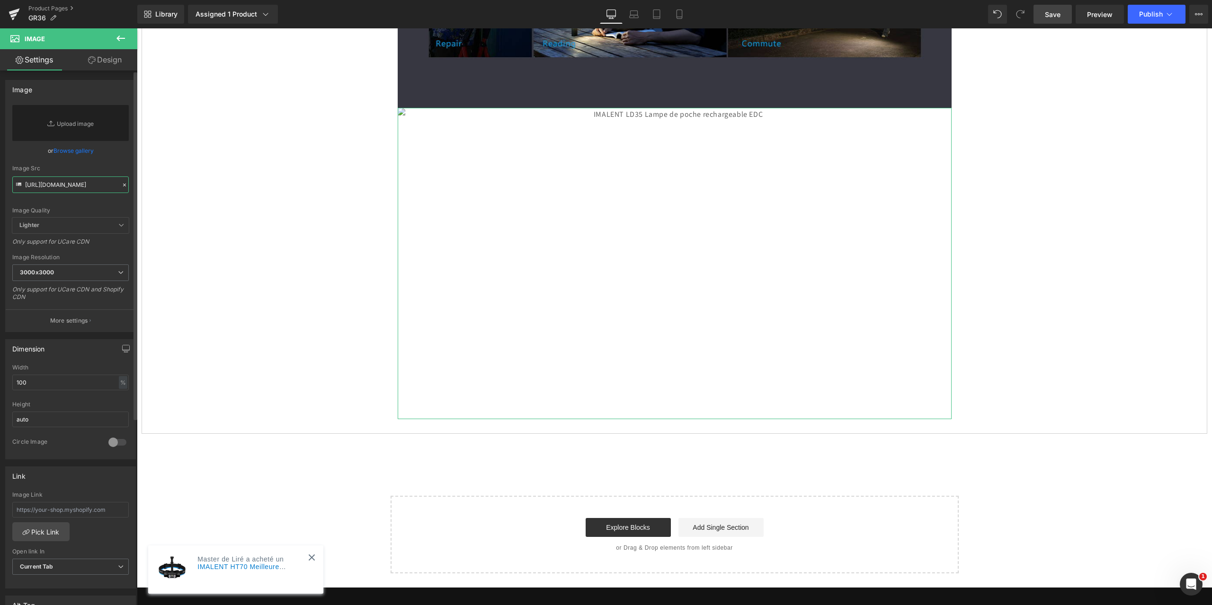
click at [55, 185] on input "[URL][DOMAIN_NAME]" at bounding box center [70, 185] width 116 height 17
paste input "[URL][DOMAIN_NAME]"
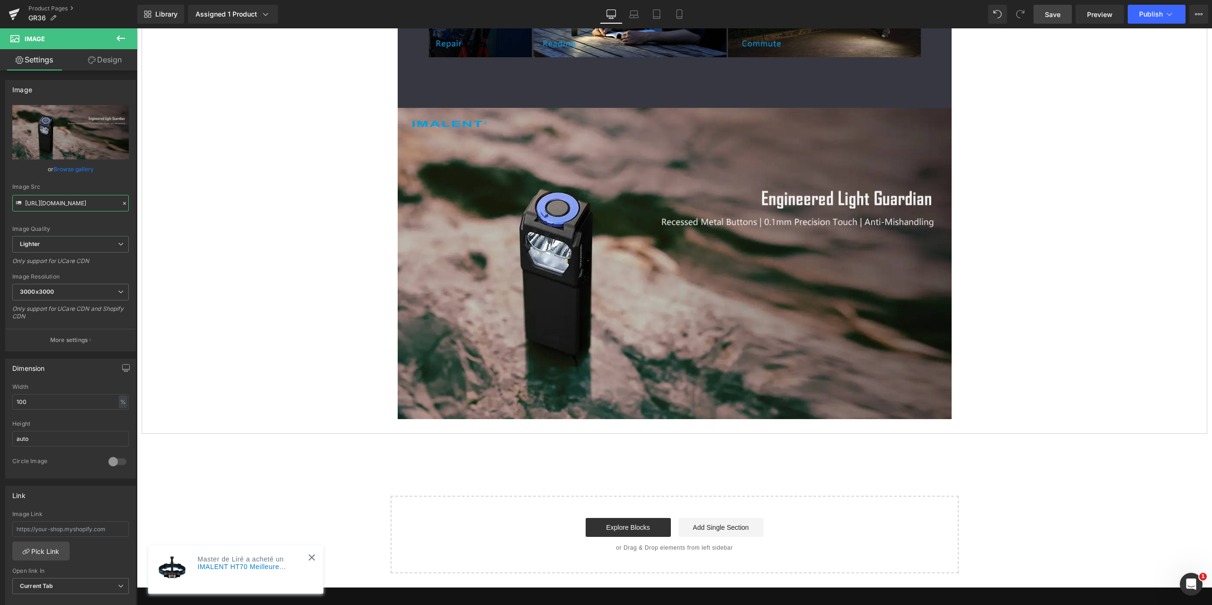
type input "[URL][DOMAIN_NAME]"
click at [1058, 15] on span "Save" at bounding box center [1053, 14] width 16 height 10
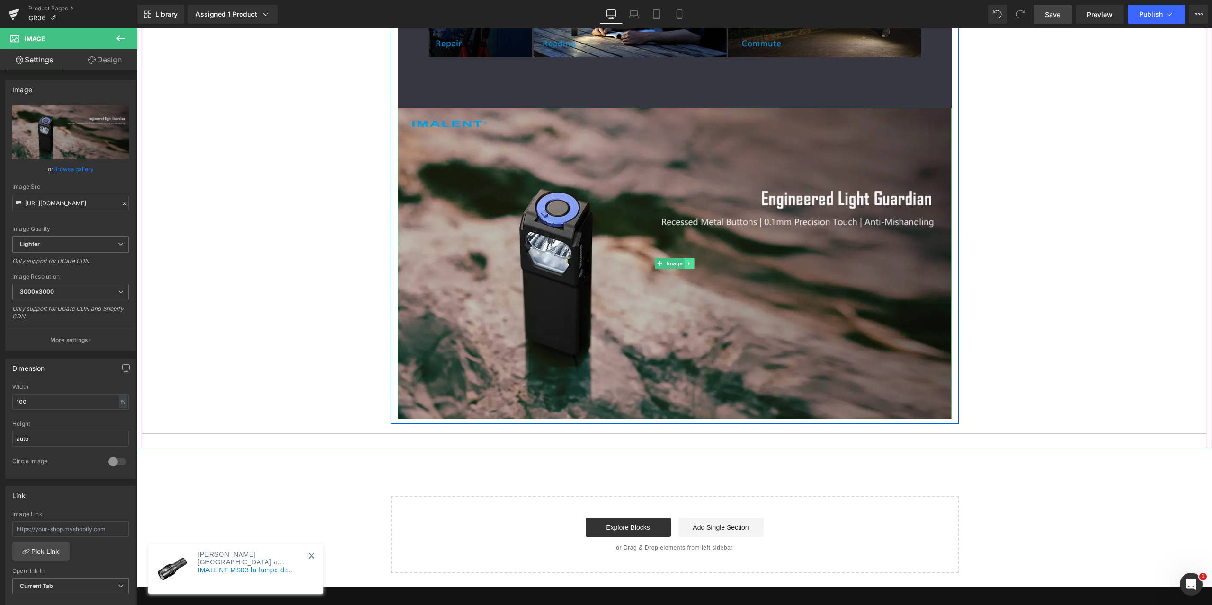
click at [687, 262] on icon at bounding box center [688, 264] width 5 height 6
click at [682, 263] on icon at bounding box center [684, 263] width 5 height 5
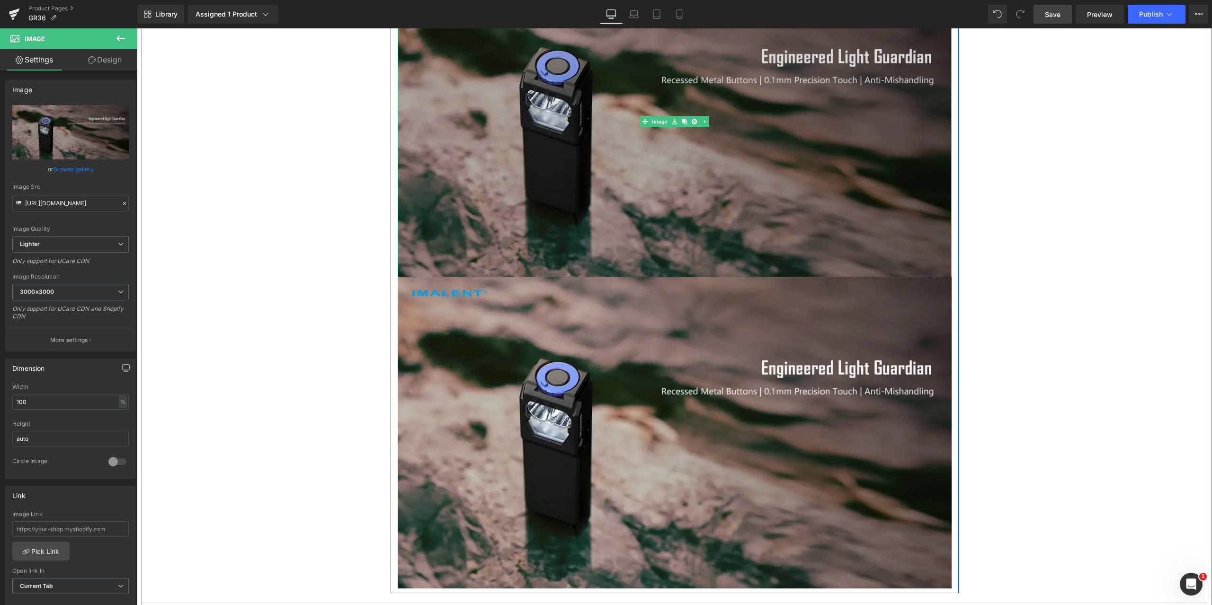
scroll to position [5064, 0]
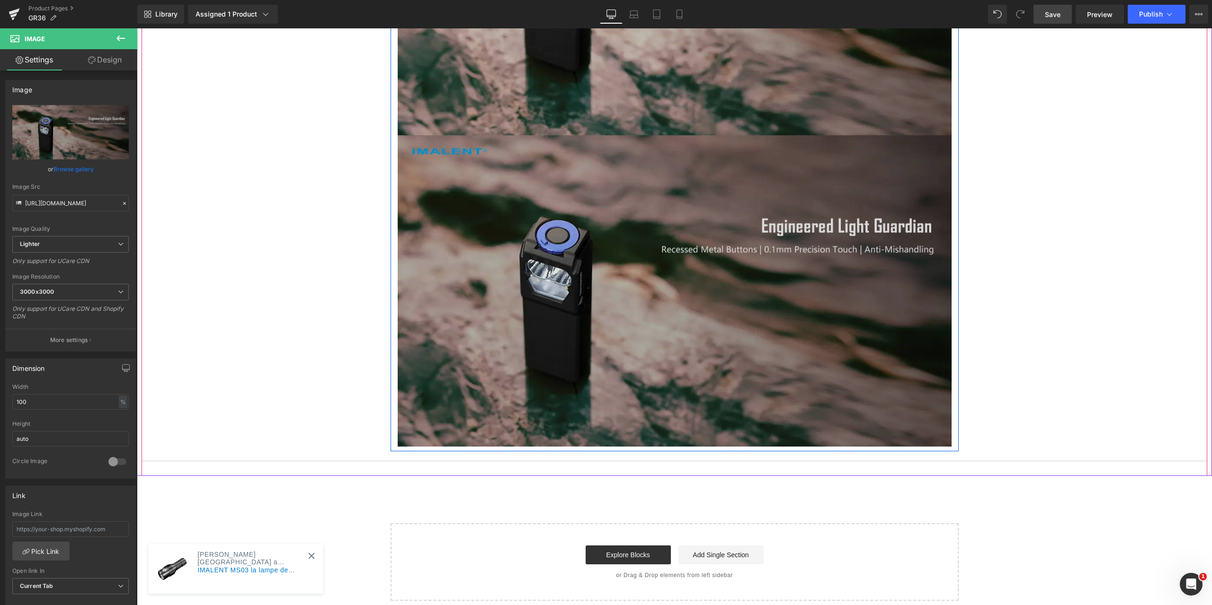
click at [672, 263] on img at bounding box center [675, 290] width 554 height 311
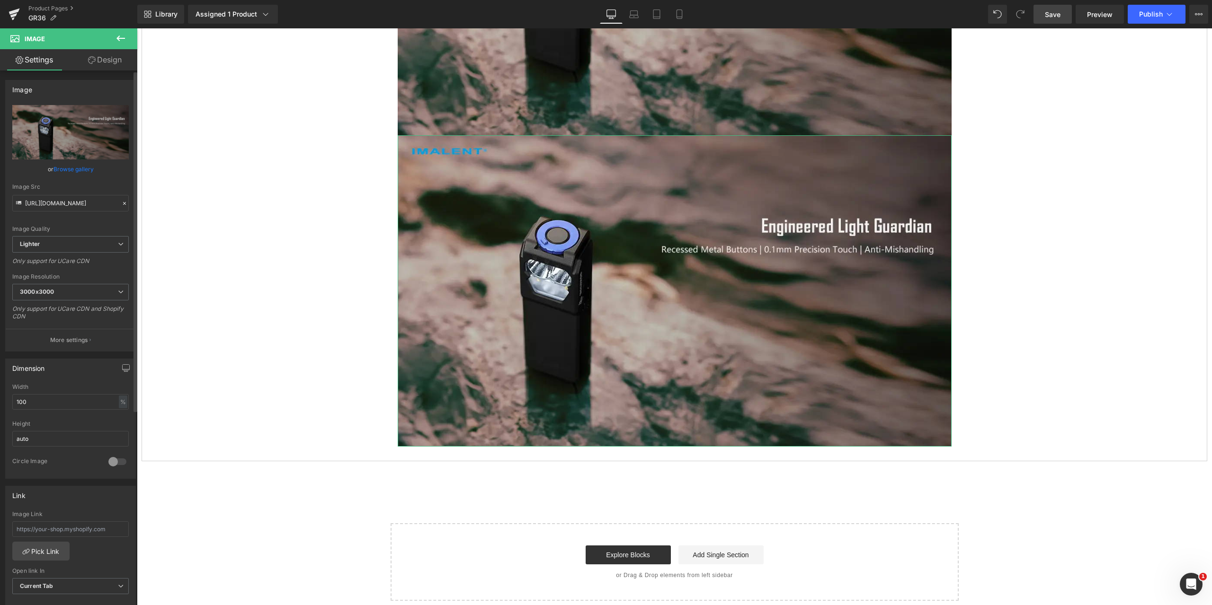
click at [121, 205] on icon at bounding box center [124, 203] width 7 height 7
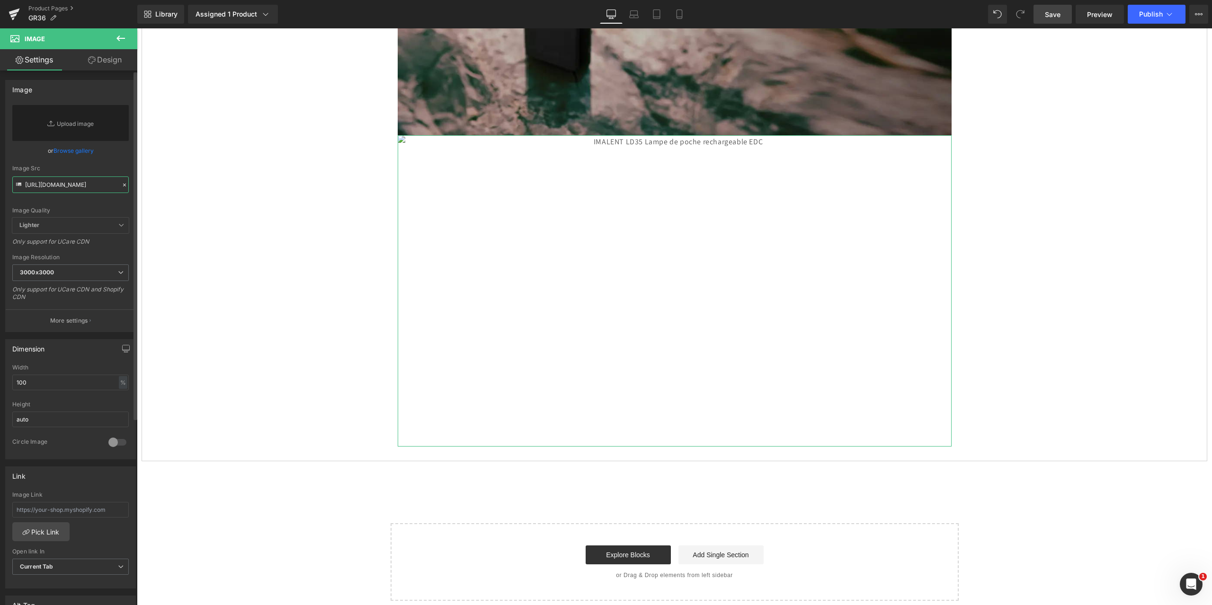
click at [62, 183] on input "[URL][DOMAIN_NAME]" at bounding box center [70, 185] width 116 height 17
paste input "[URL][DOMAIN_NAME]"
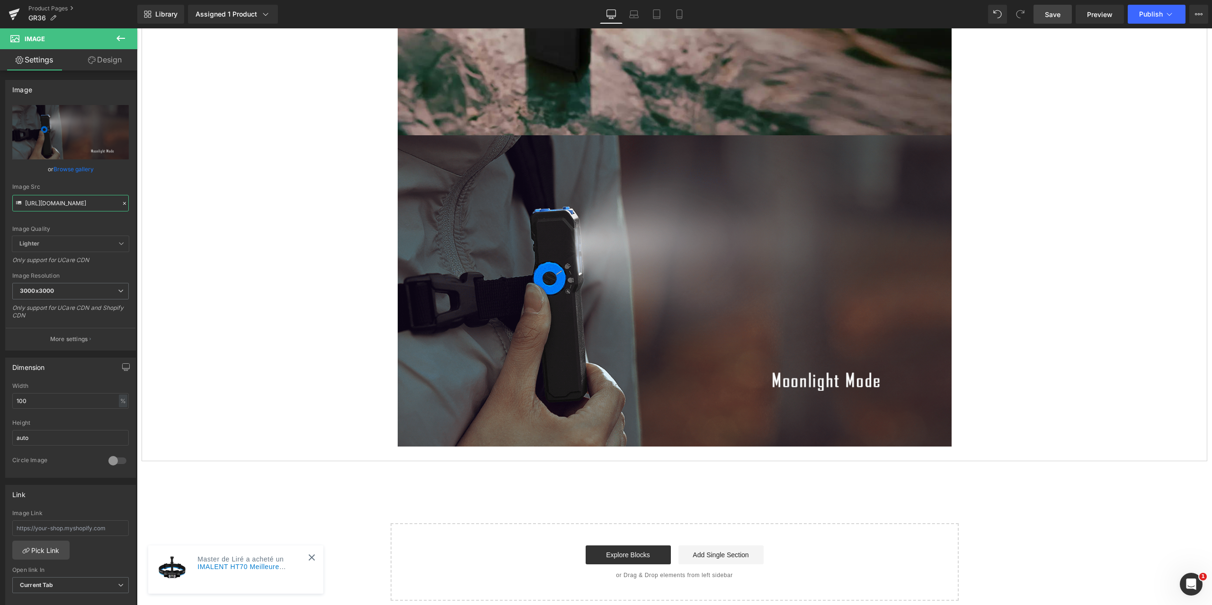
type input "[URL][DOMAIN_NAME]"
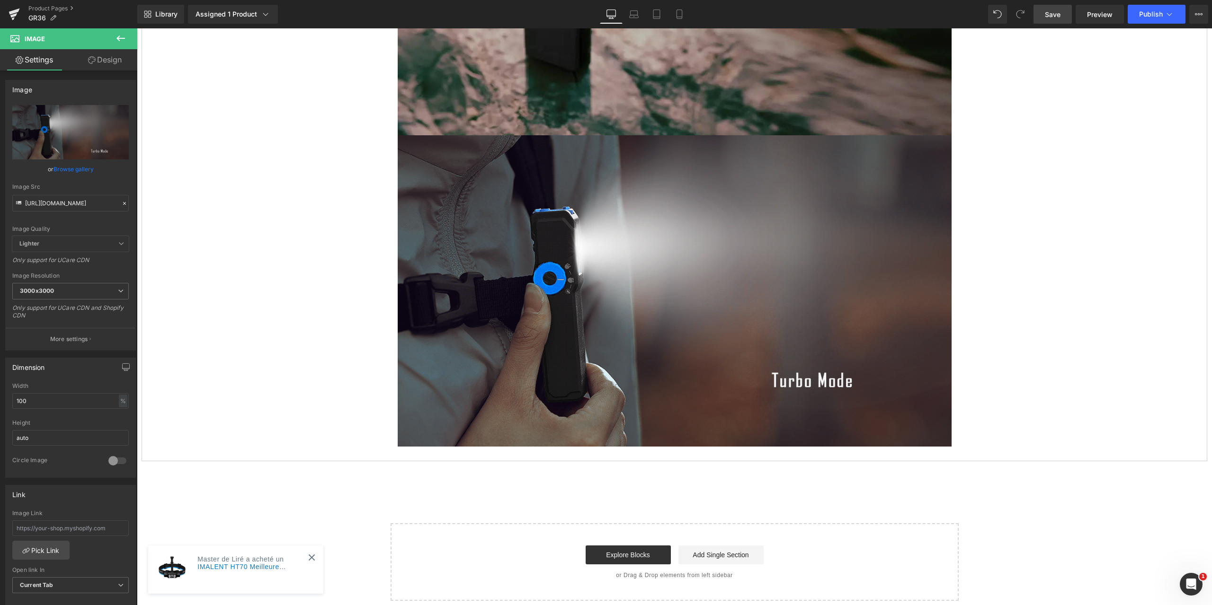
click at [1055, 16] on span "Save" at bounding box center [1053, 14] width 16 height 10
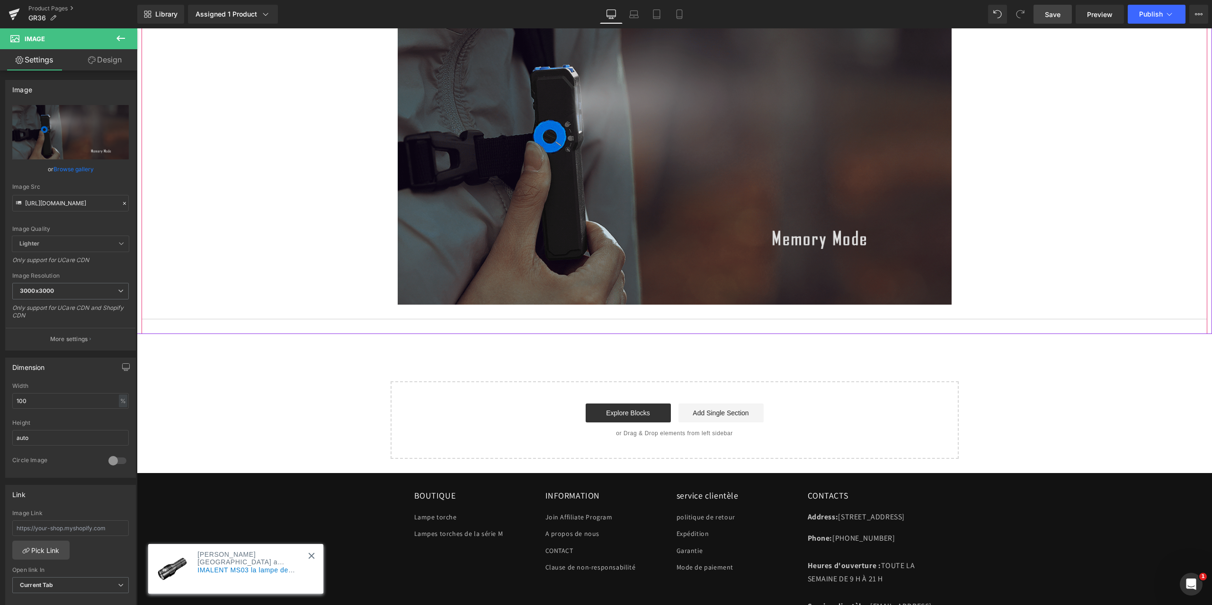
scroll to position [5159, 0]
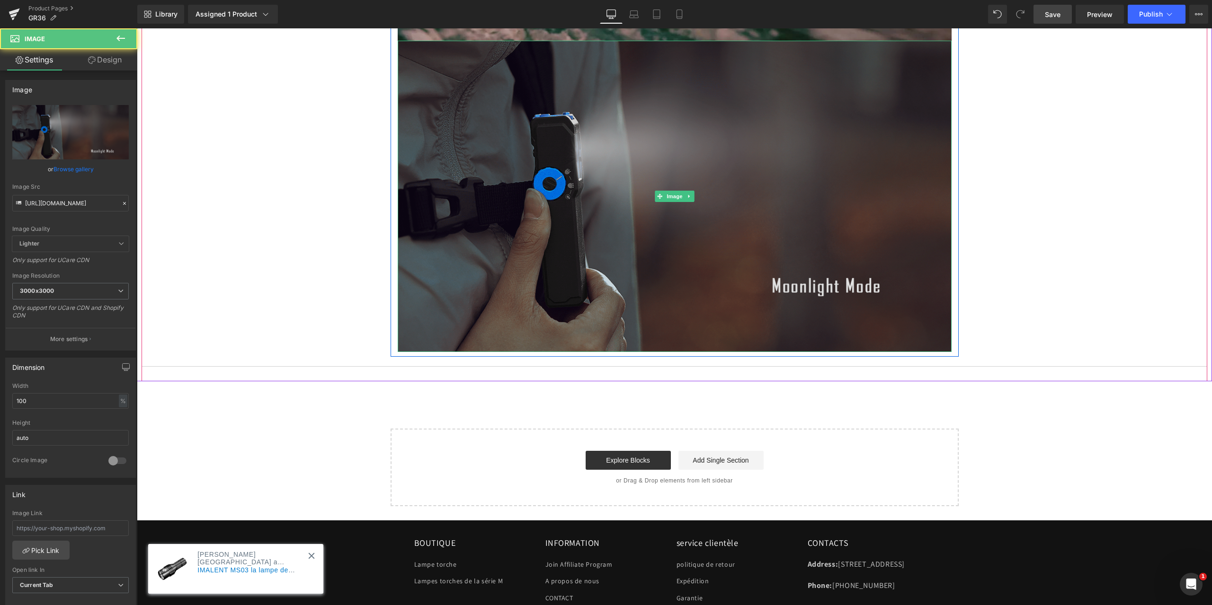
click at [718, 282] on img at bounding box center [675, 196] width 554 height 311
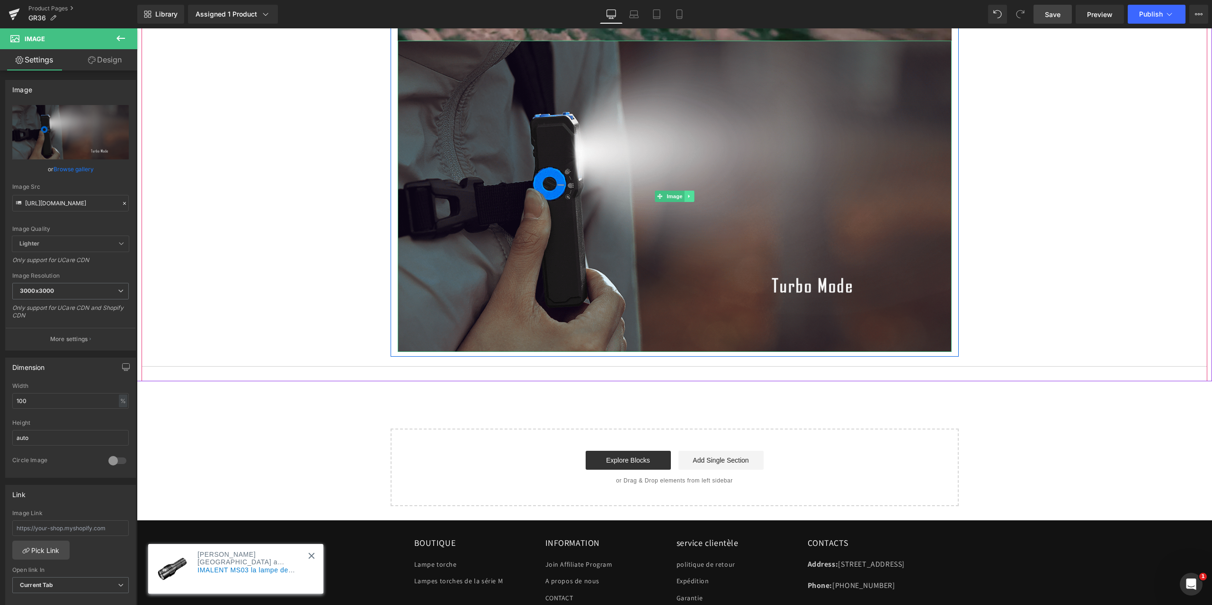
click at [686, 196] on icon at bounding box center [688, 197] width 5 height 6
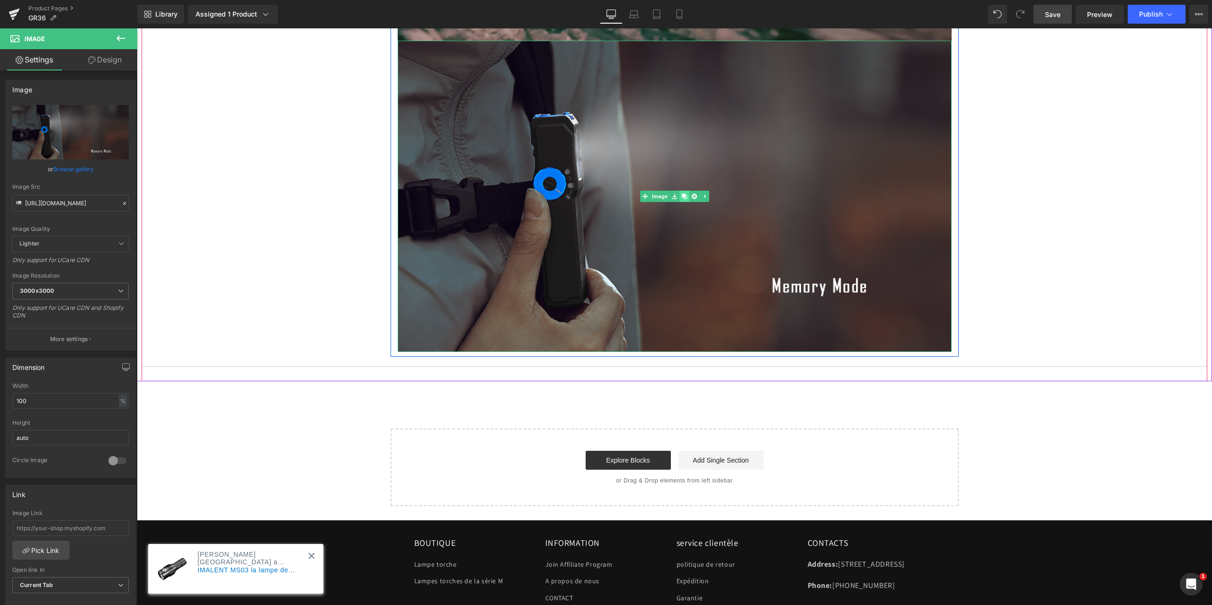
click at [682, 195] on icon at bounding box center [684, 196] width 5 height 5
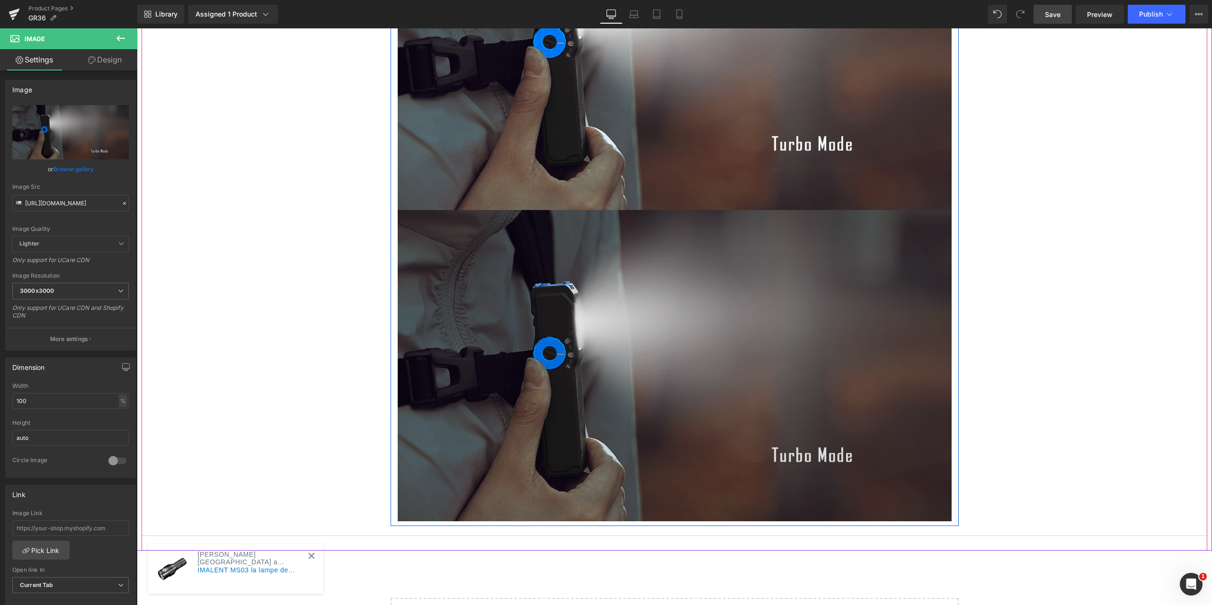
scroll to position [5443, 0]
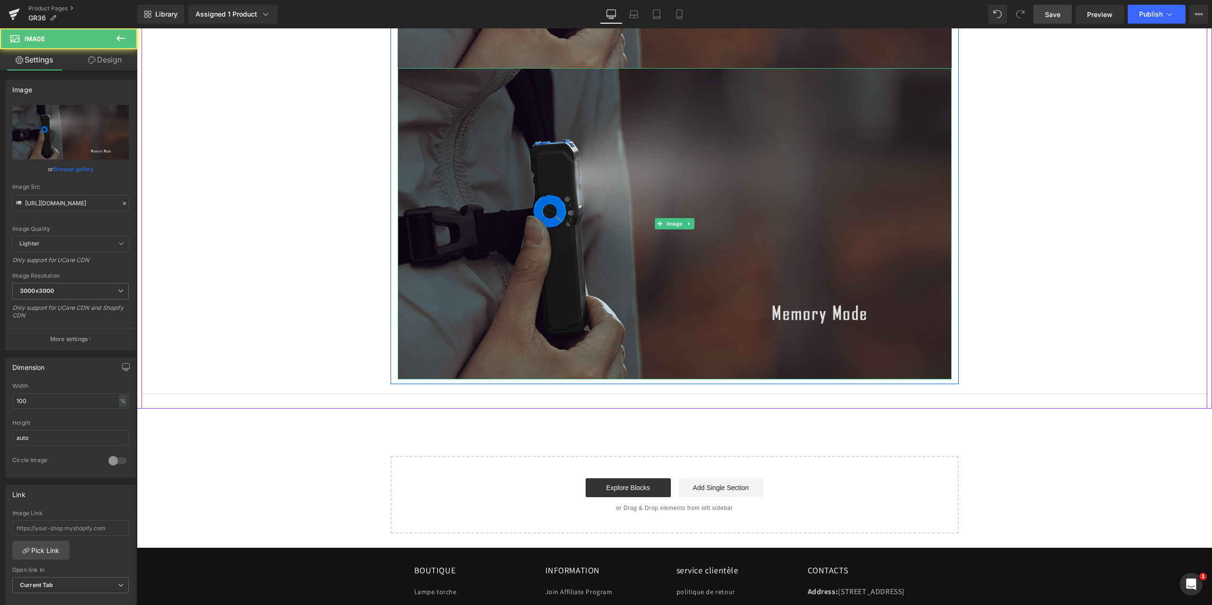
click at [591, 266] on img at bounding box center [675, 223] width 554 height 311
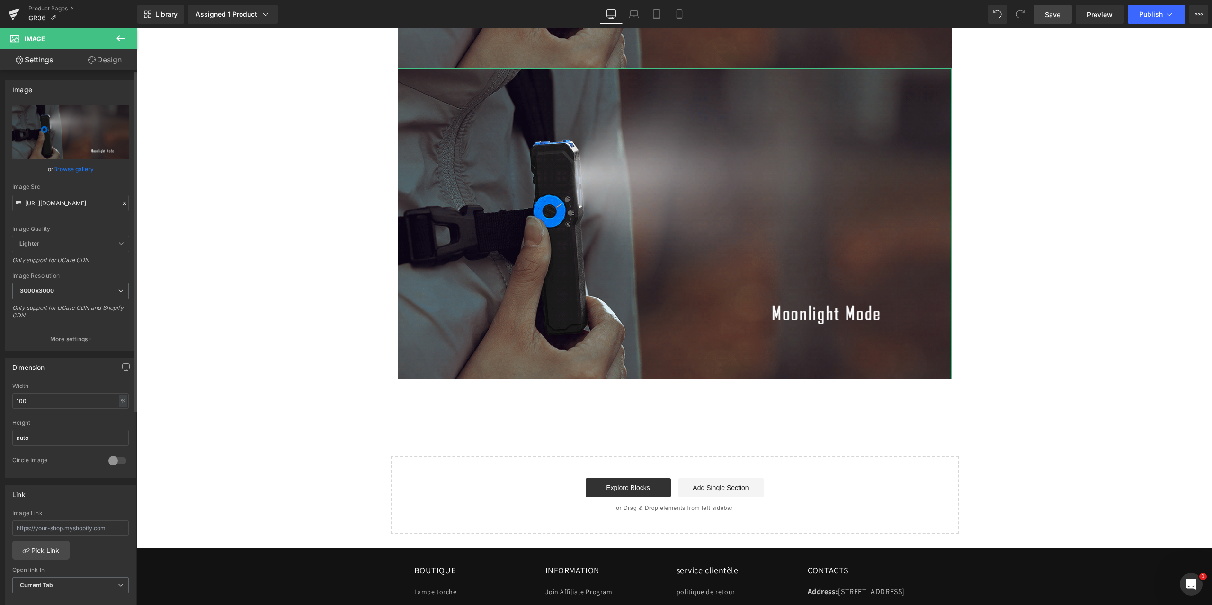
click at [121, 203] on icon at bounding box center [124, 203] width 7 height 7
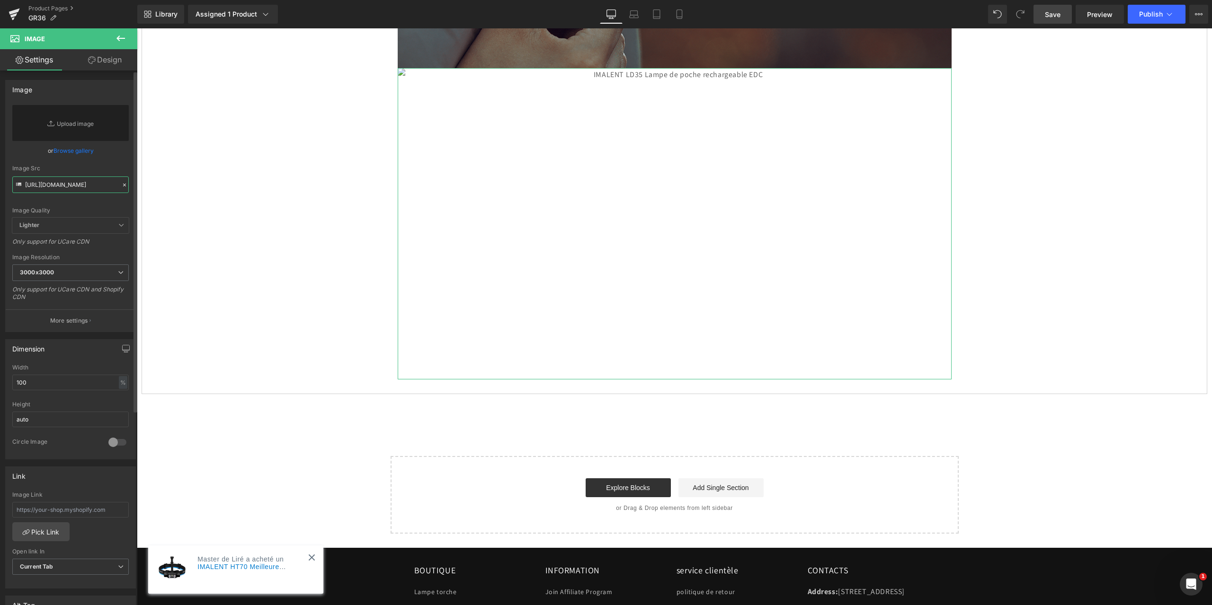
click at [57, 185] on input "[URL][DOMAIN_NAME]" at bounding box center [70, 185] width 116 height 17
paste input "[URL][DOMAIN_NAME]"
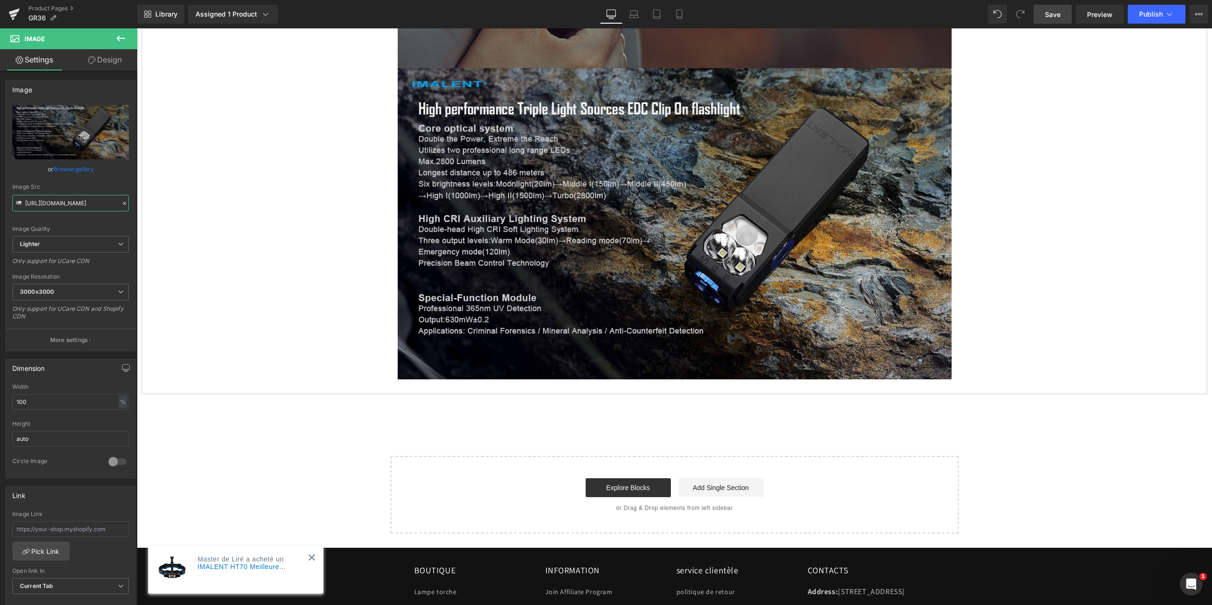
type input "[URL][DOMAIN_NAME]"
click at [1054, 13] on span "Save" at bounding box center [1053, 14] width 16 height 10
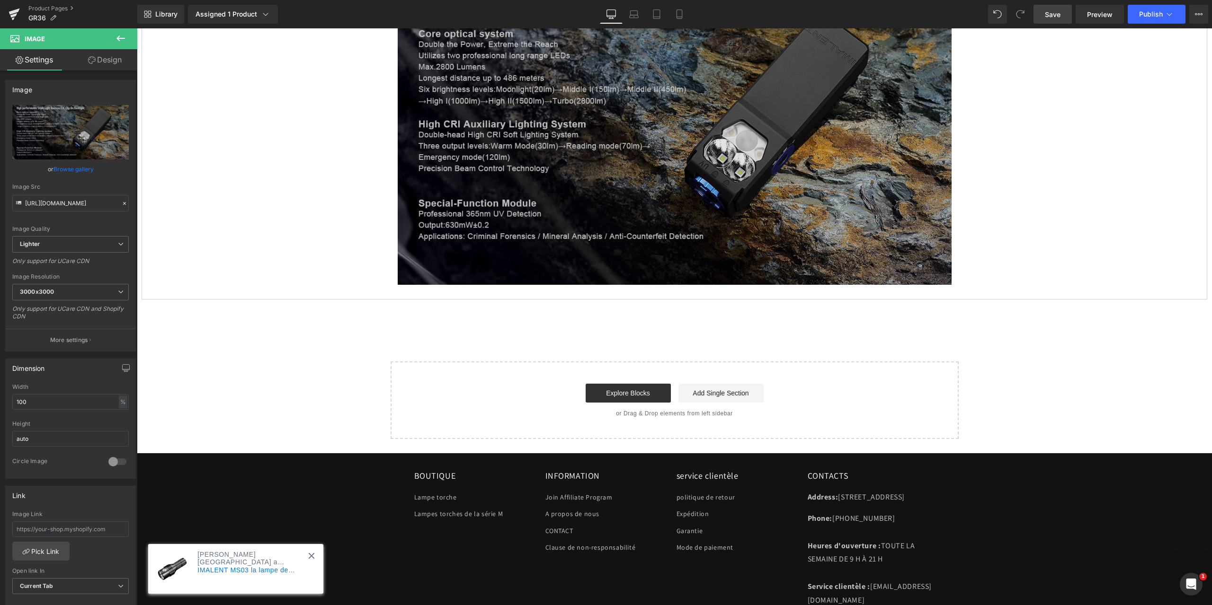
scroll to position [5490, 0]
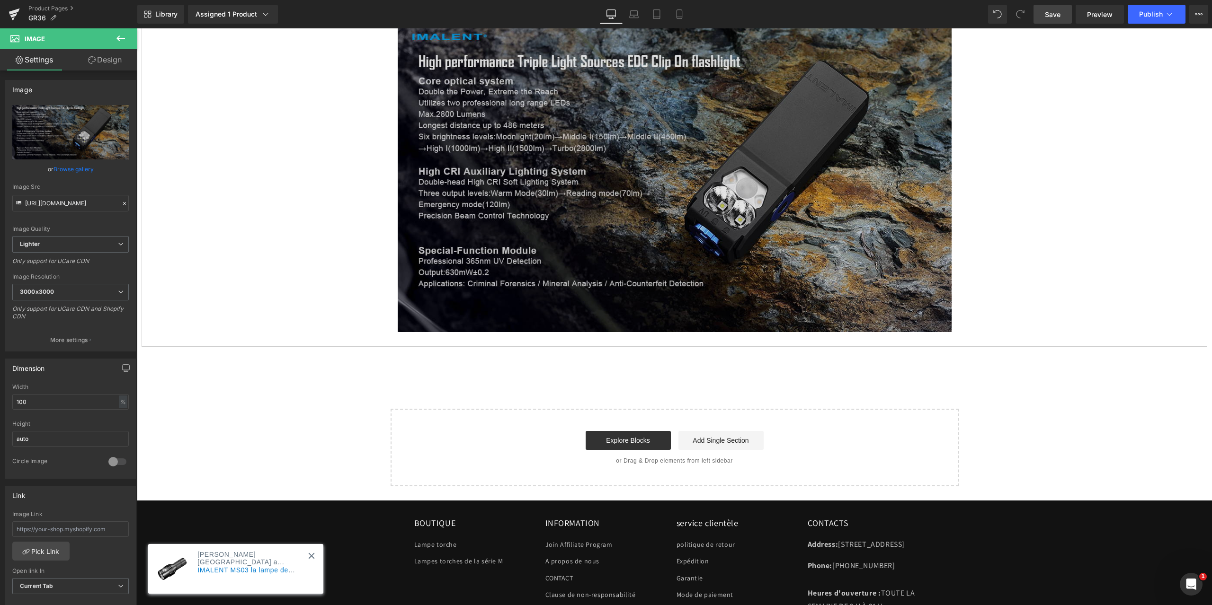
click at [694, 238] on img at bounding box center [675, 176] width 554 height 311
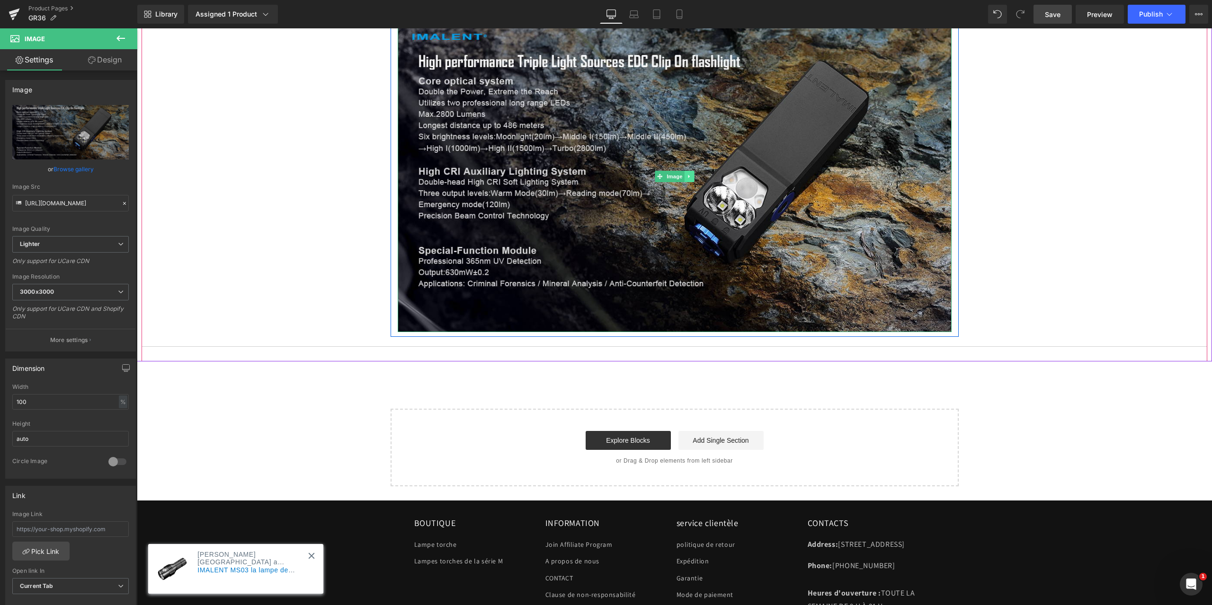
click at [686, 176] on icon at bounding box center [688, 177] width 5 height 6
click at [682, 176] on icon at bounding box center [684, 176] width 5 height 5
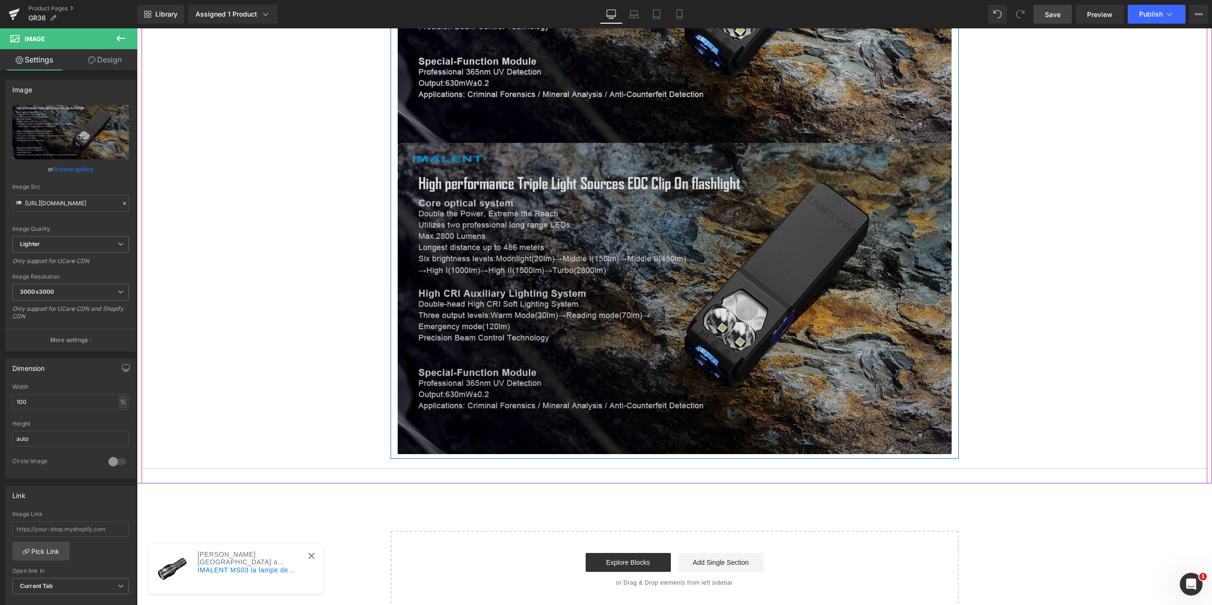
scroll to position [5727, 0]
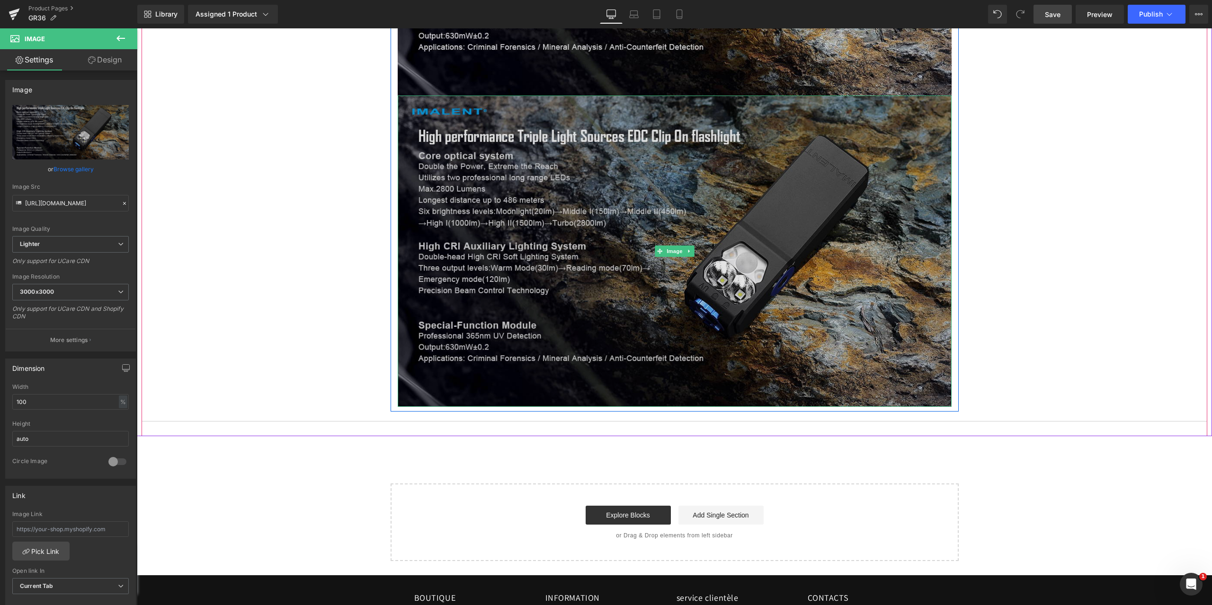
click at [581, 233] on img at bounding box center [675, 251] width 554 height 311
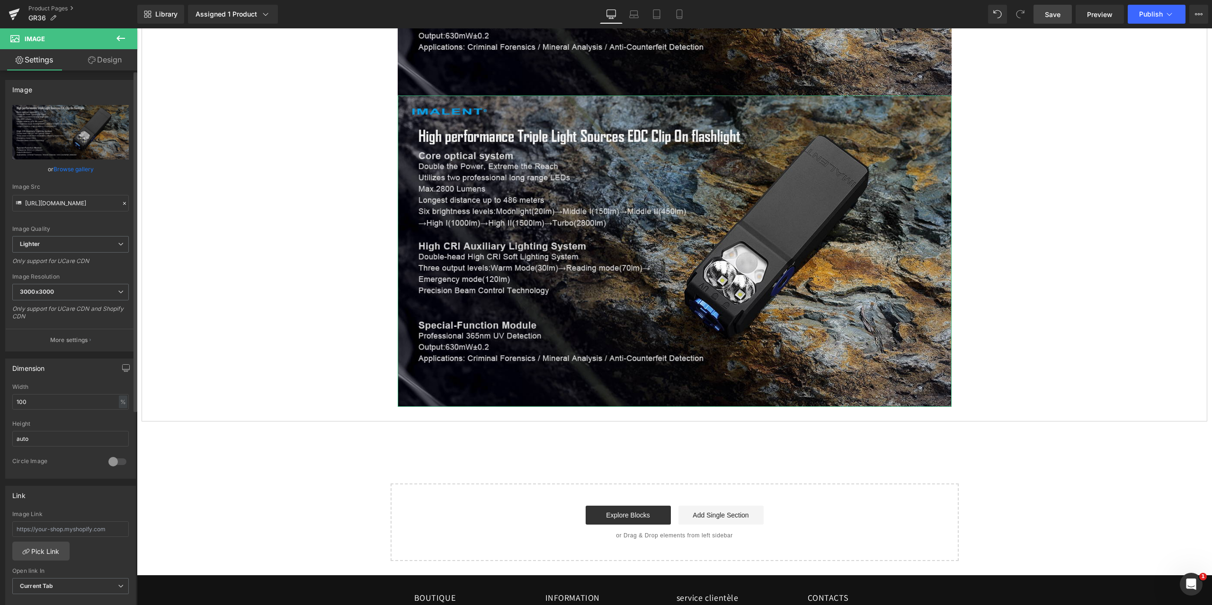
click at [121, 204] on icon at bounding box center [124, 203] width 7 height 7
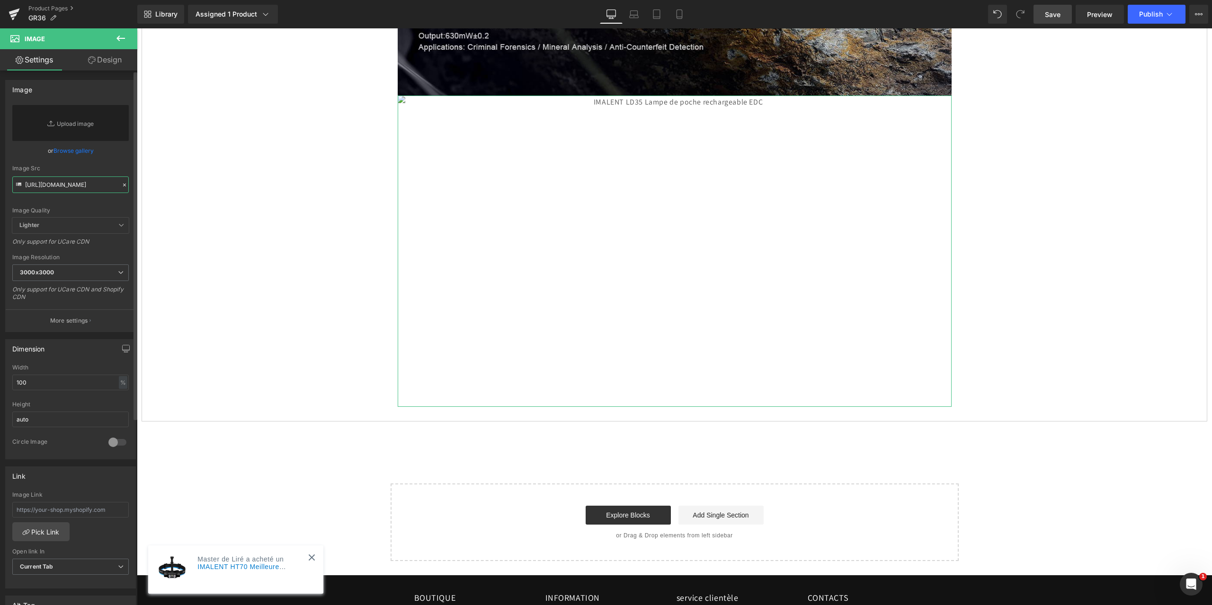
click at [60, 188] on input "[URL][DOMAIN_NAME]" at bounding box center [70, 185] width 116 height 17
paste input "[URL][DOMAIN_NAME]"
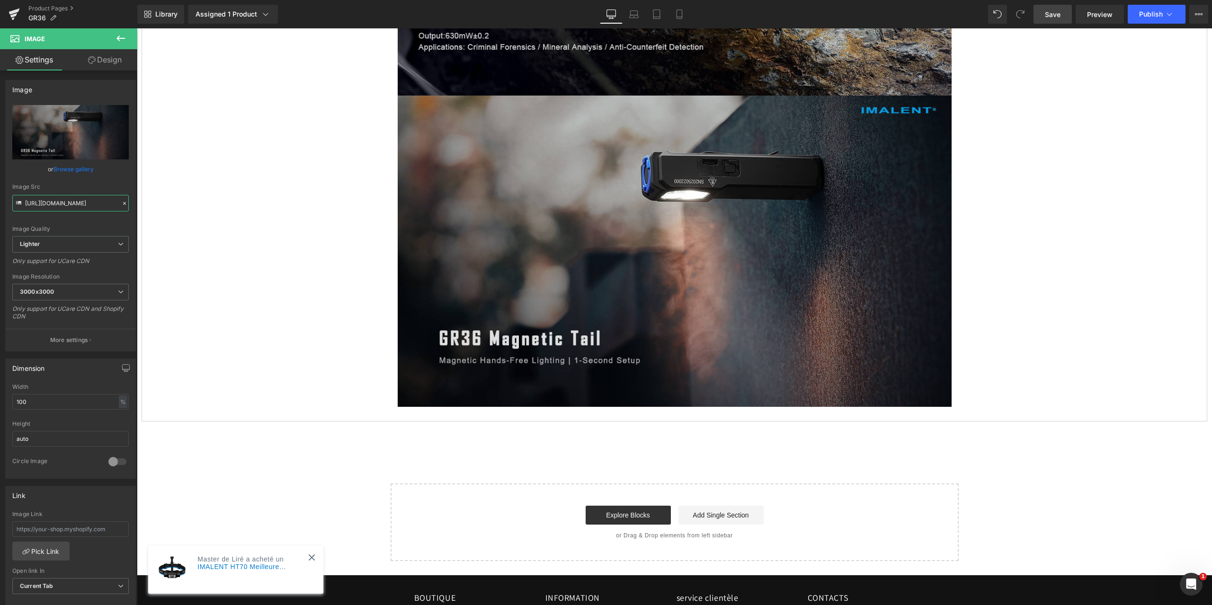
type input "[URL][DOMAIN_NAME]"
click at [1056, 14] on span "Save" at bounding box center [1053, 14] width 16 height 10
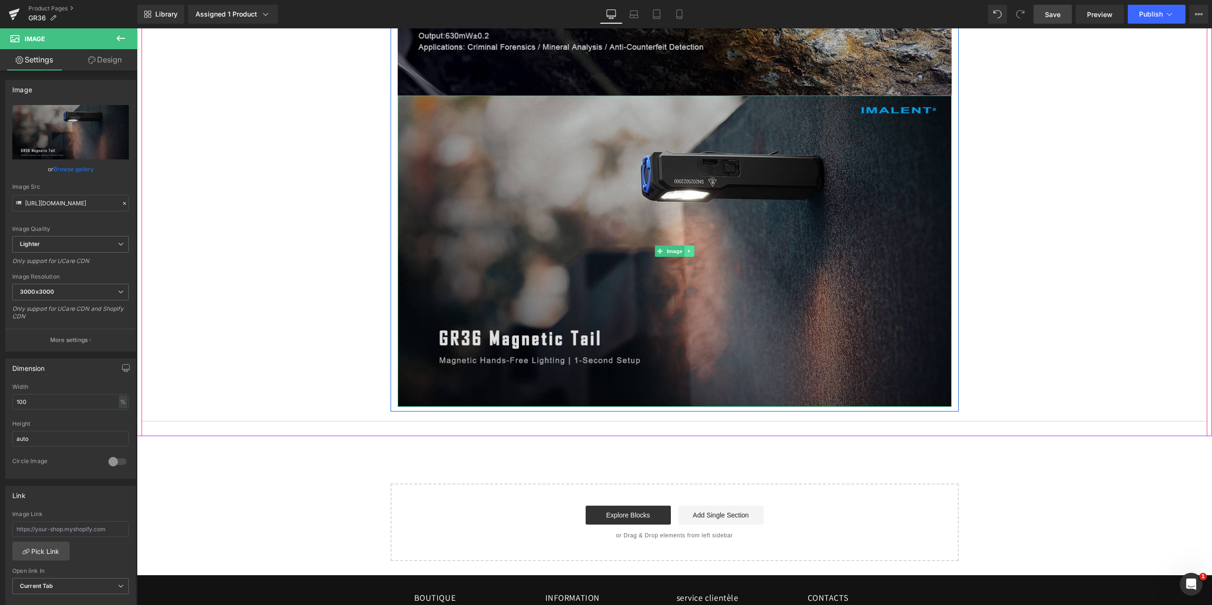
click at [688, 251] on icon at bounding box center [688, 251] width 1 height 3
click at [682, 252] on icon at bounding box center [684, 250] width 5 height 5
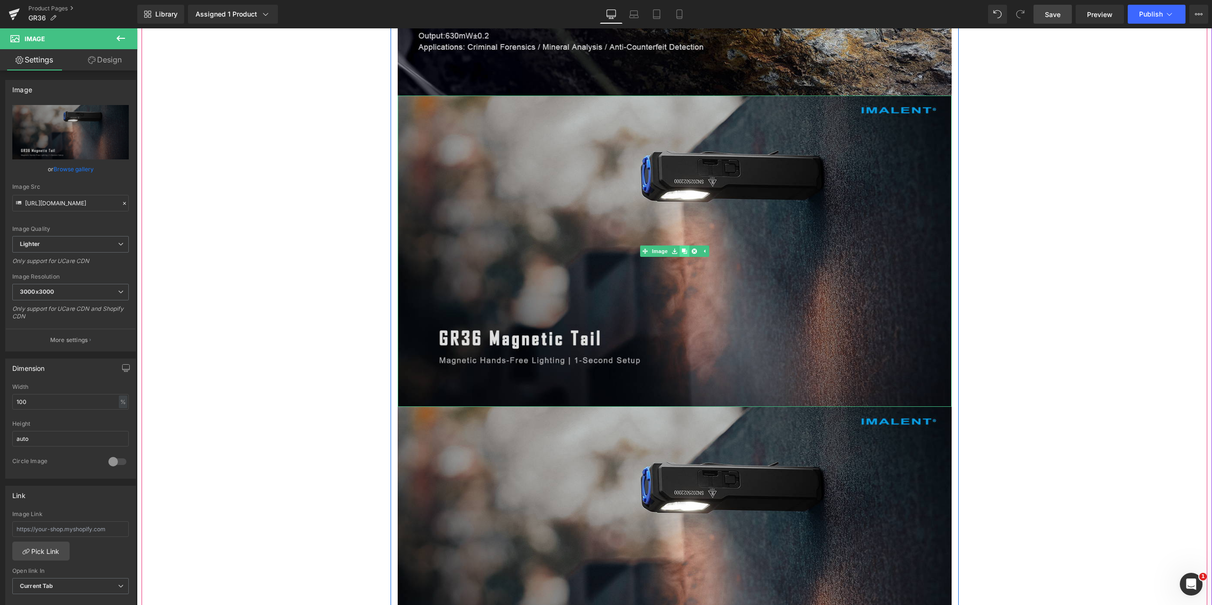
scroll to position [5916, 0]
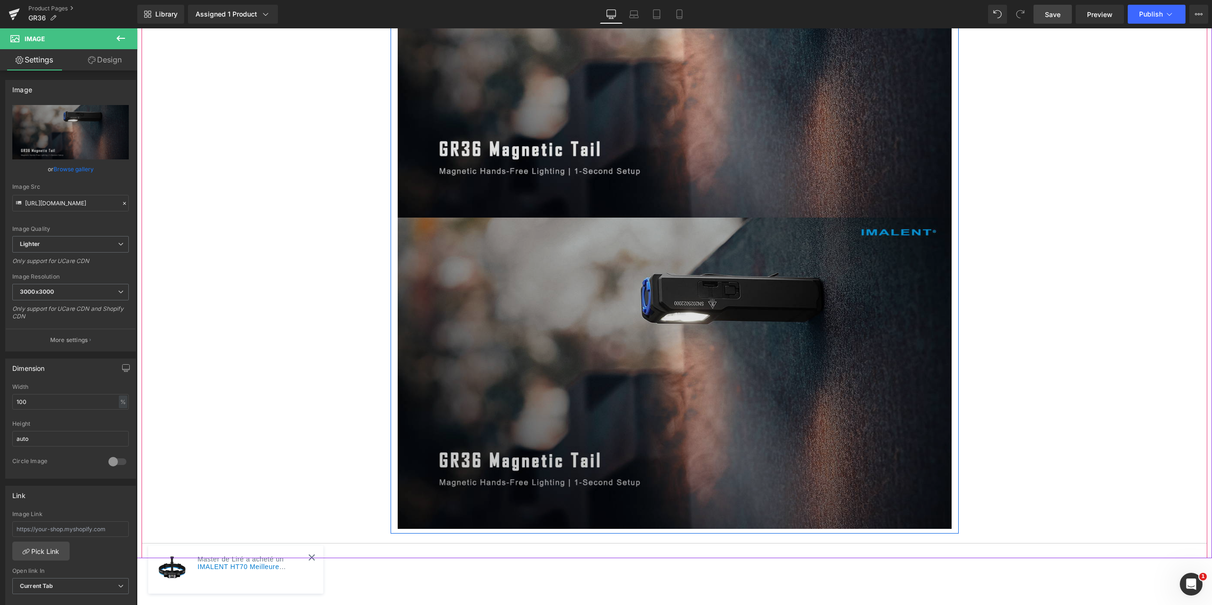
click at [534, 285] on img at bounding box center [675, 373] width 554 height 311
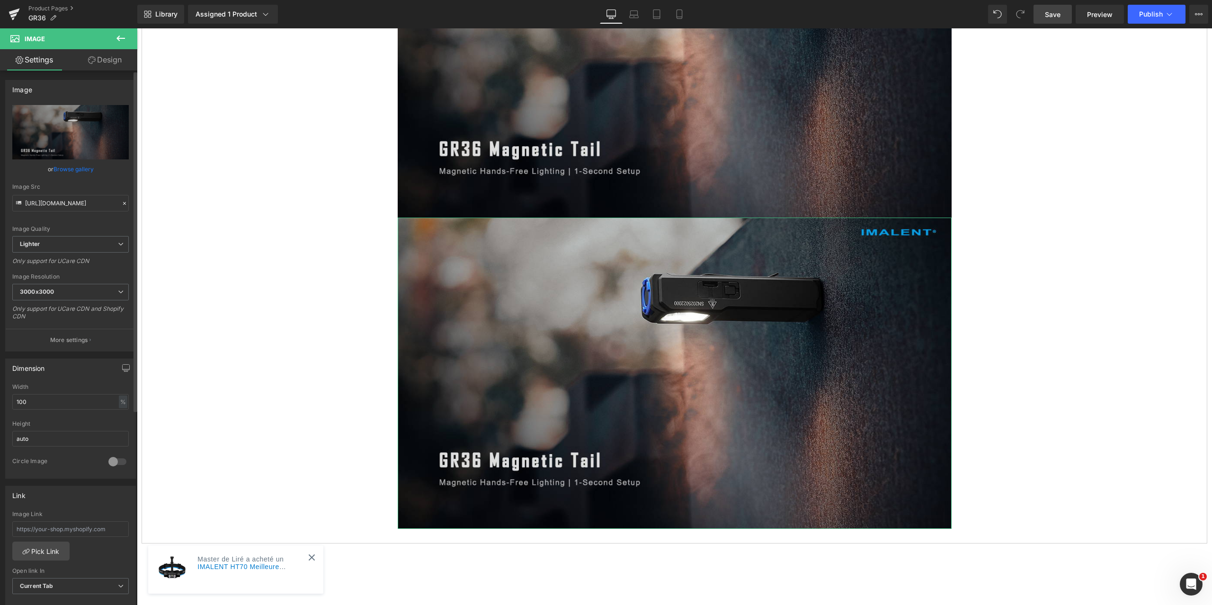
click at [124, 203] on icon at bounding box center [124, 203] width 7 height 7
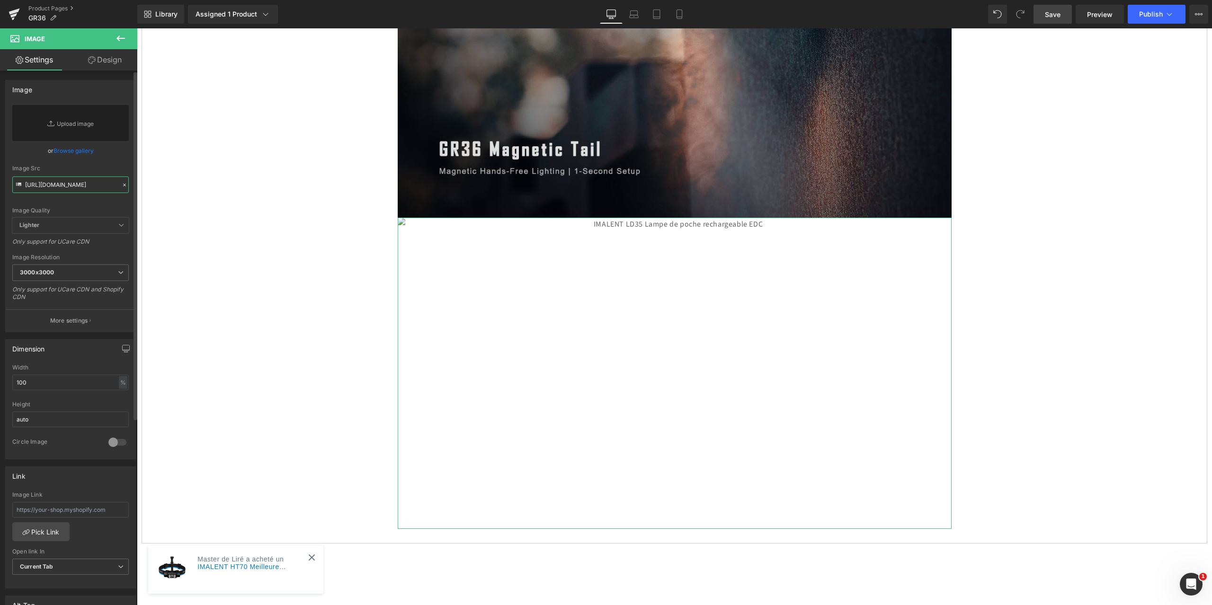
click at [74, 184] on input "[URL][DOMAIN_NAME]" at bounding box center [70, 185] width 116 height 17
paste input "[URL][DOMAIN_NAME]"
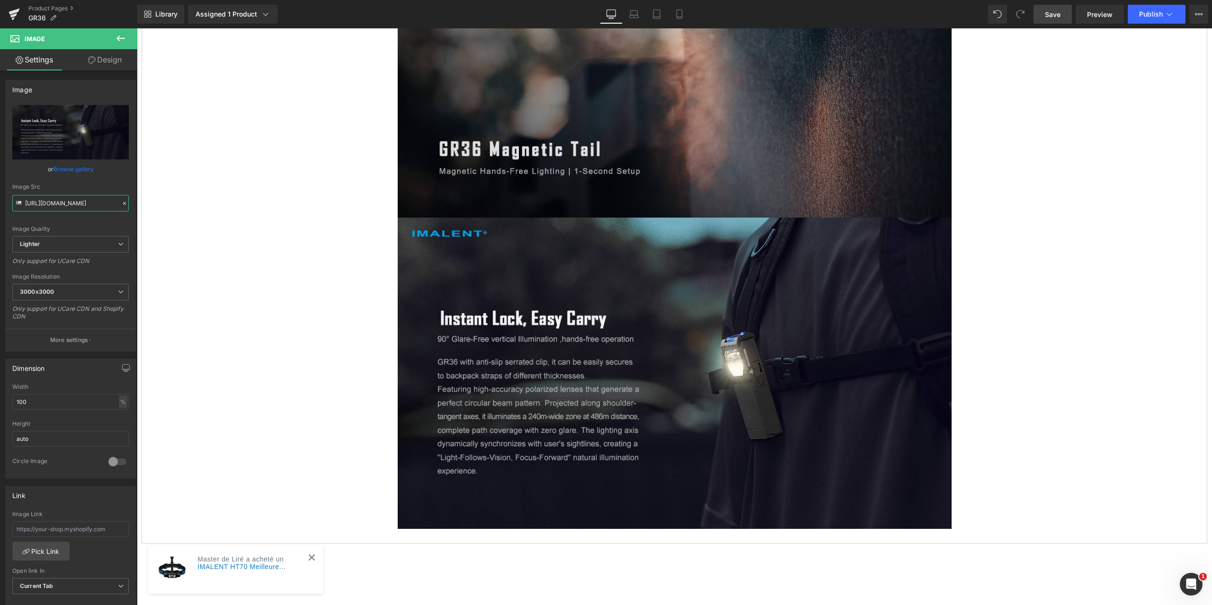
type input "[URL][DOMAIN_NAME]"
click at [1050, 14] on span "Save" at bounding box center [1053, 14] width 16 height 10
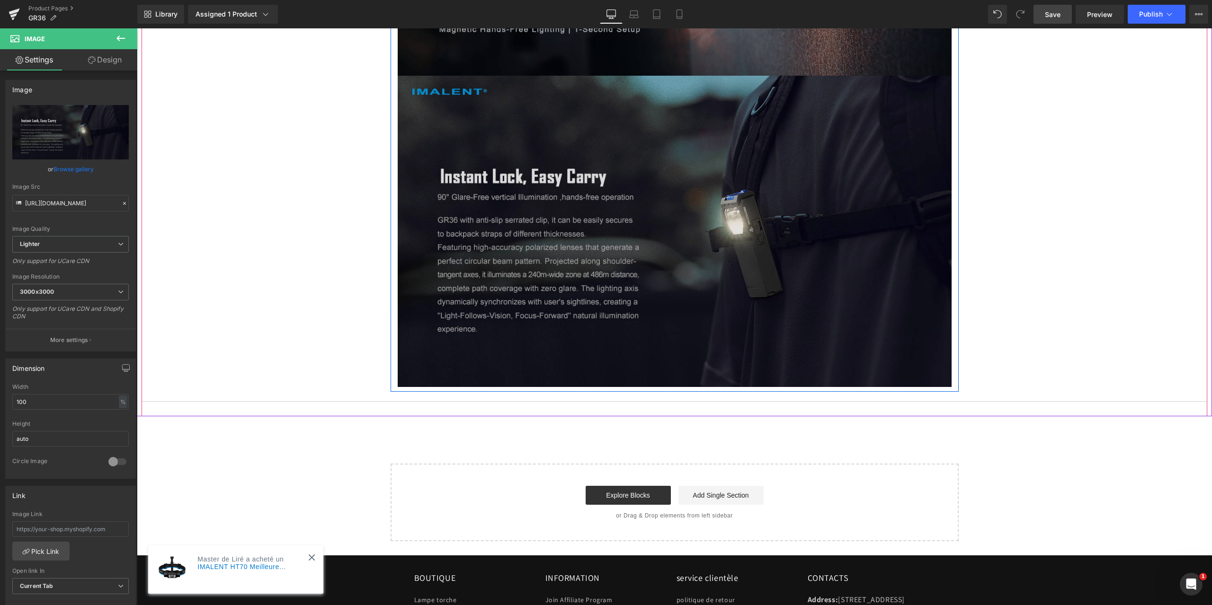
scroll to position [6105, 0]
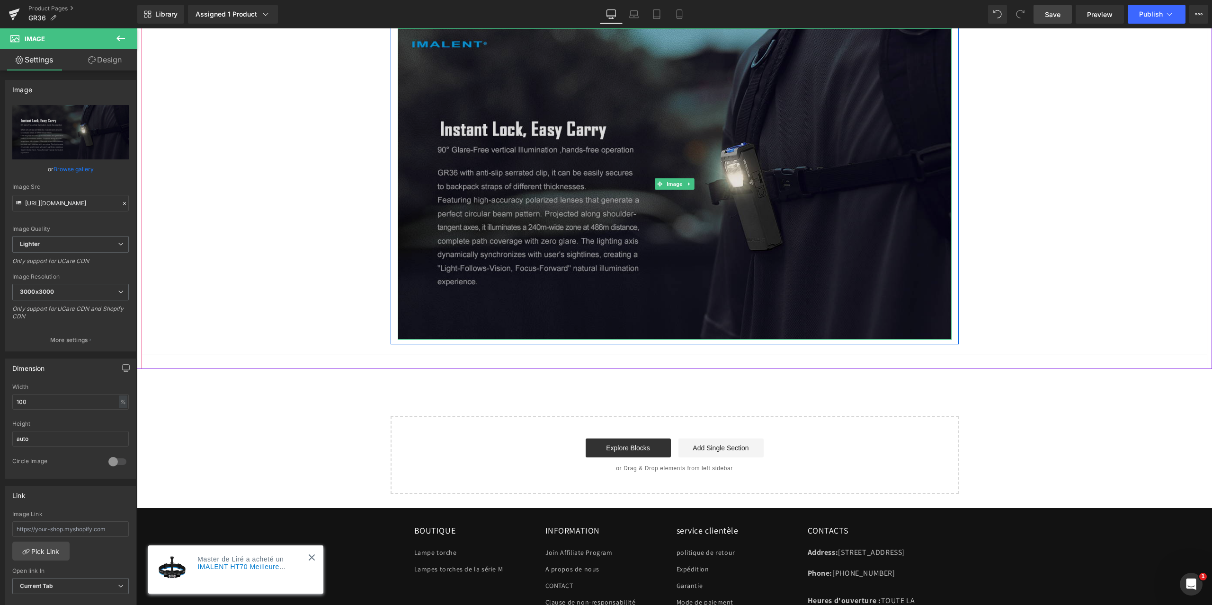
click at [504, 237] on img at bounding box center [675, 183] width 554 height 311
click at [684, 181] on link at bounding box center [689, 183] width 10 height 11
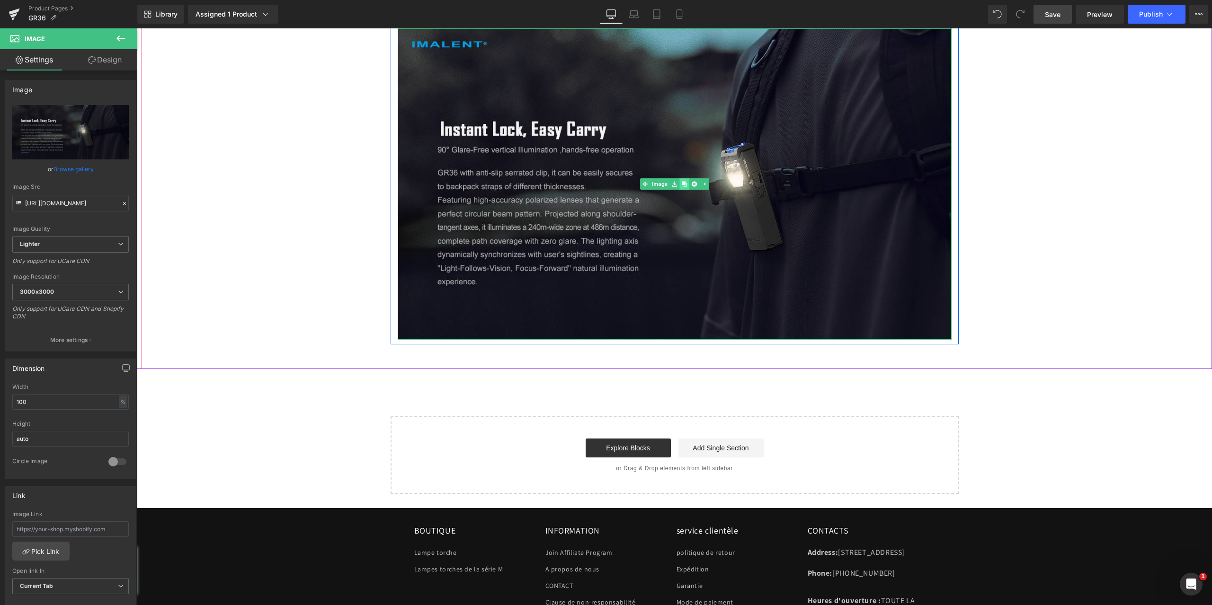
click at [682, 181] on link at bounding box center [684, 183] width 10 height 11
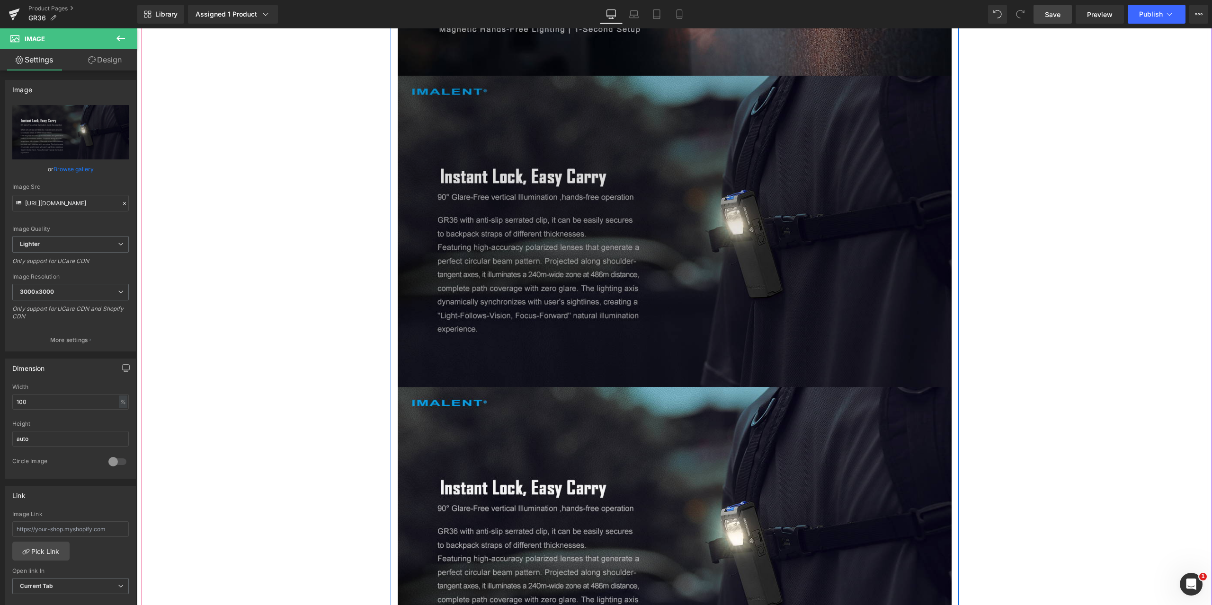
scroll to position [6247, 0]
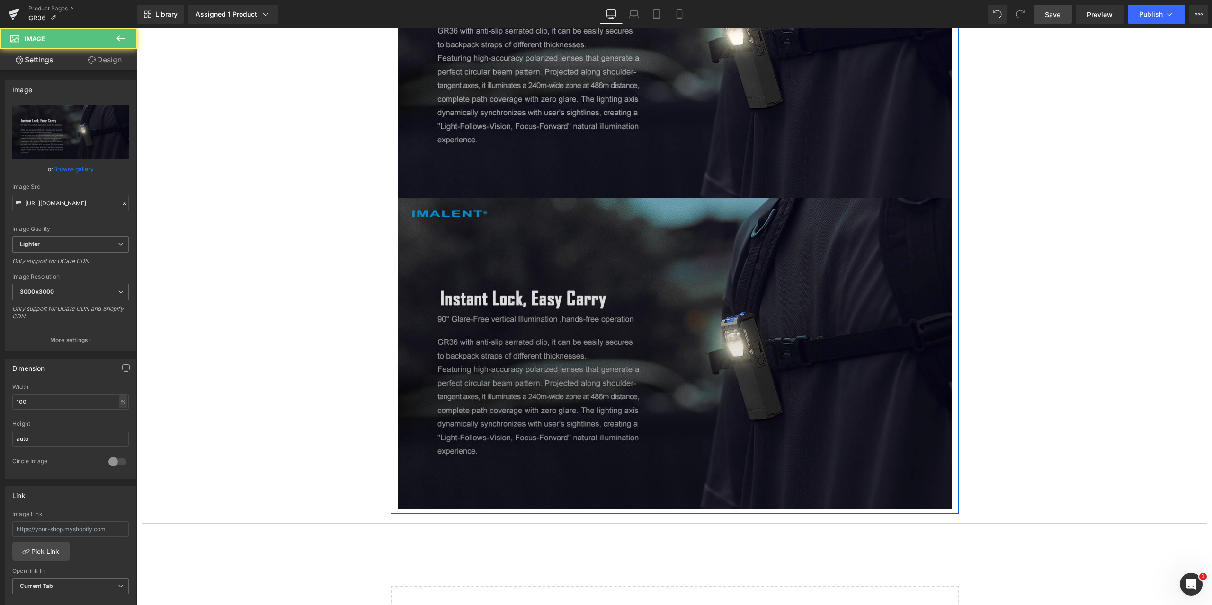
click at [533, 286] on img at bounding box center [675, 353] width 554 height 311
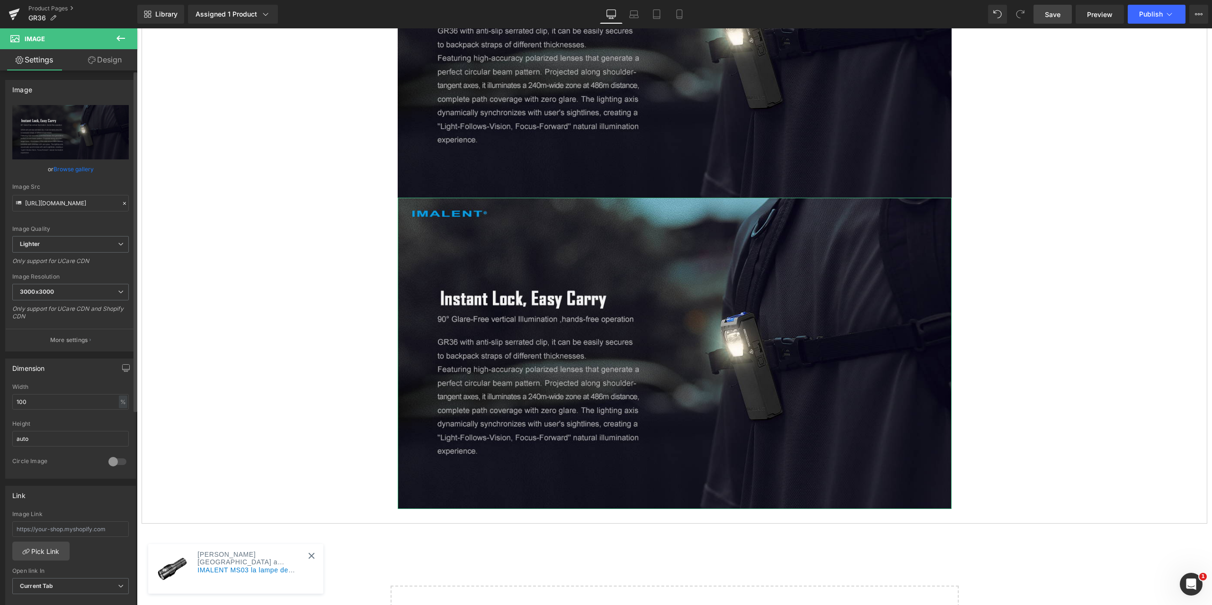
click at [121, 203] on icon at bounding box center [124, 203] width 7 height 7
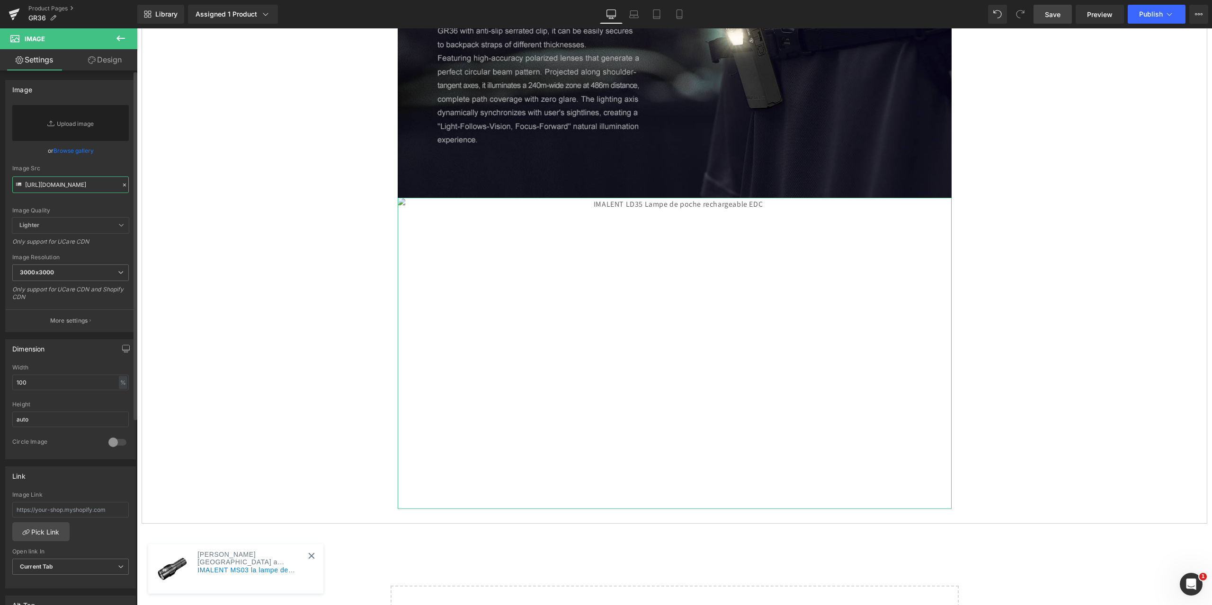
click at [51, 188] on input "[URL][DOMAIN_NAME]" at bounding box center [70, 185] width 116 height 17
paste input "[URL][DOMAIN_NAME]"
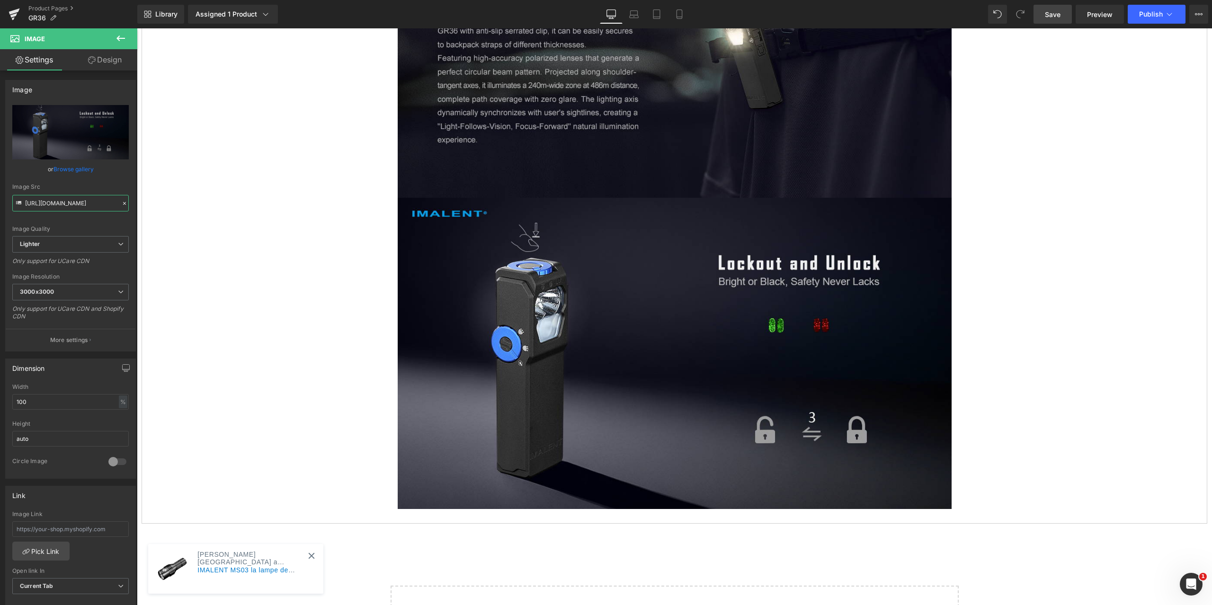
type input "[URL][DOMAIN_NAME]"
click at [1055, 17] on span "Save" at bounding box center [1053, 14] width 16 height 10
click at [686, 353] on icon at bounding box center [688, 354] width 5 height 6
click at [682, 353] on icon at bounding box center [684, 353] width 5 height 5
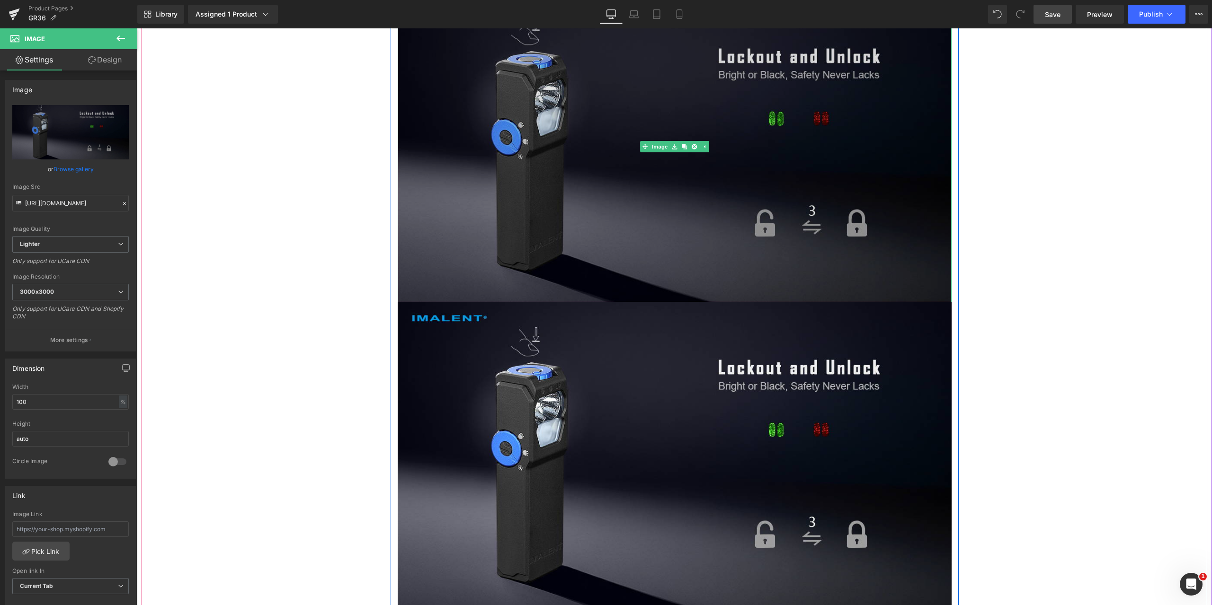
scroll to position [6596, 0]
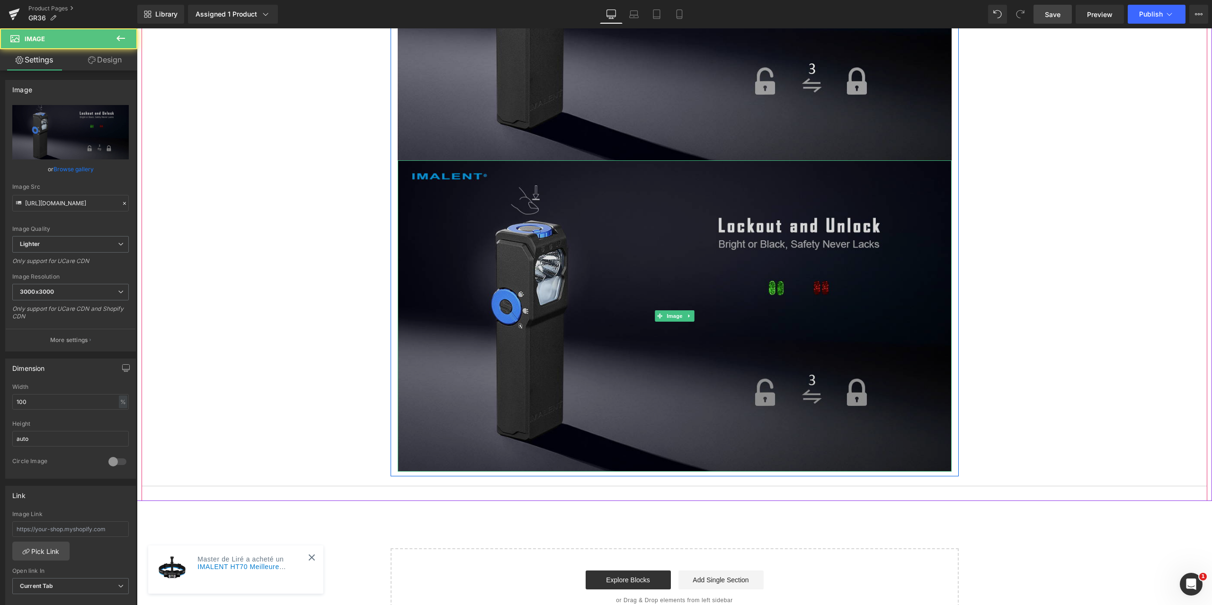
click at [517, 279] on img at bounding box center [675, 315] width 554 height 311
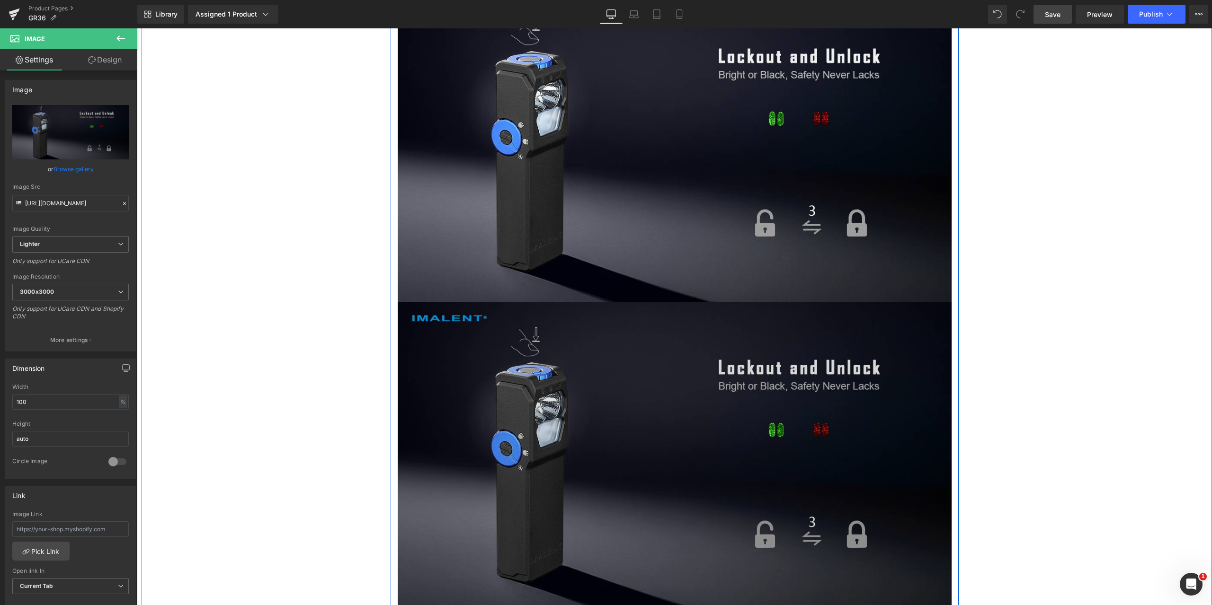
scroll to position [6643, 0]
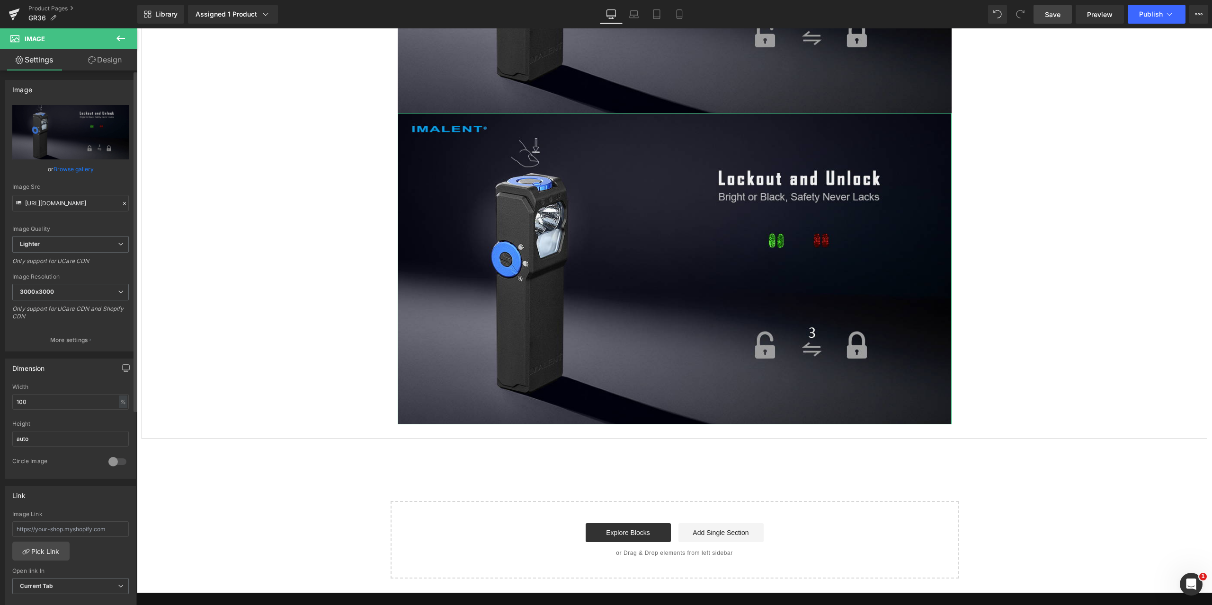
click at [121, 204] on icon at bounding box center [124, 203] width 7 height 7
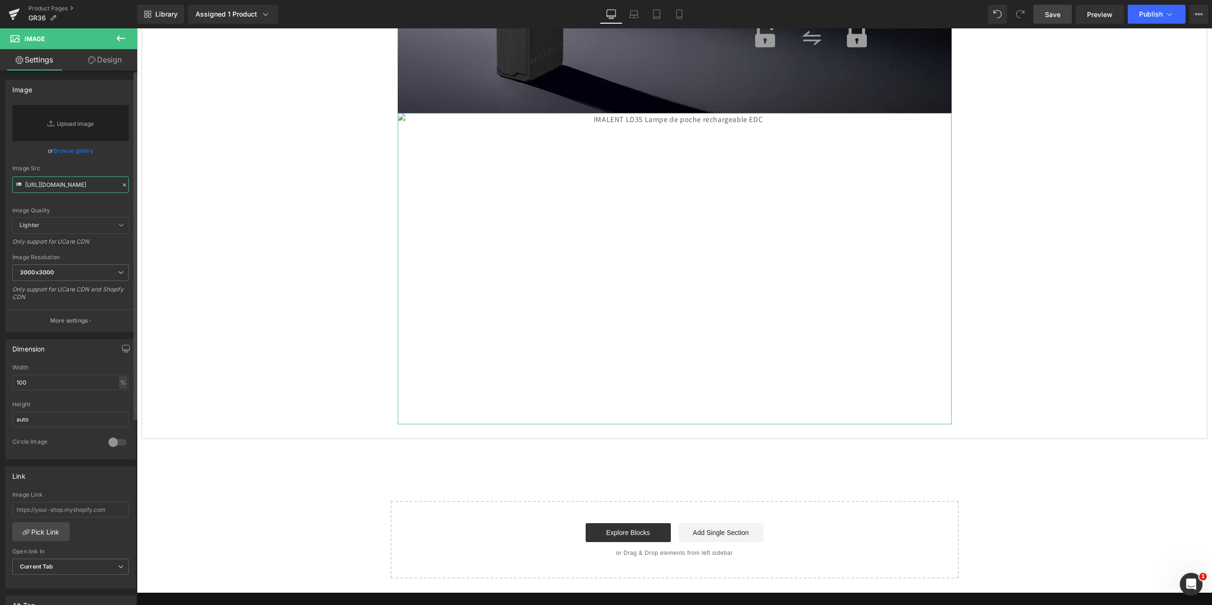
click at [68, 185] on input "[URL][DOMAIN_NAME]" at bounding box center [70, 185] width 116 height 17
paste input "[URL][DOMAIN_NAME]"
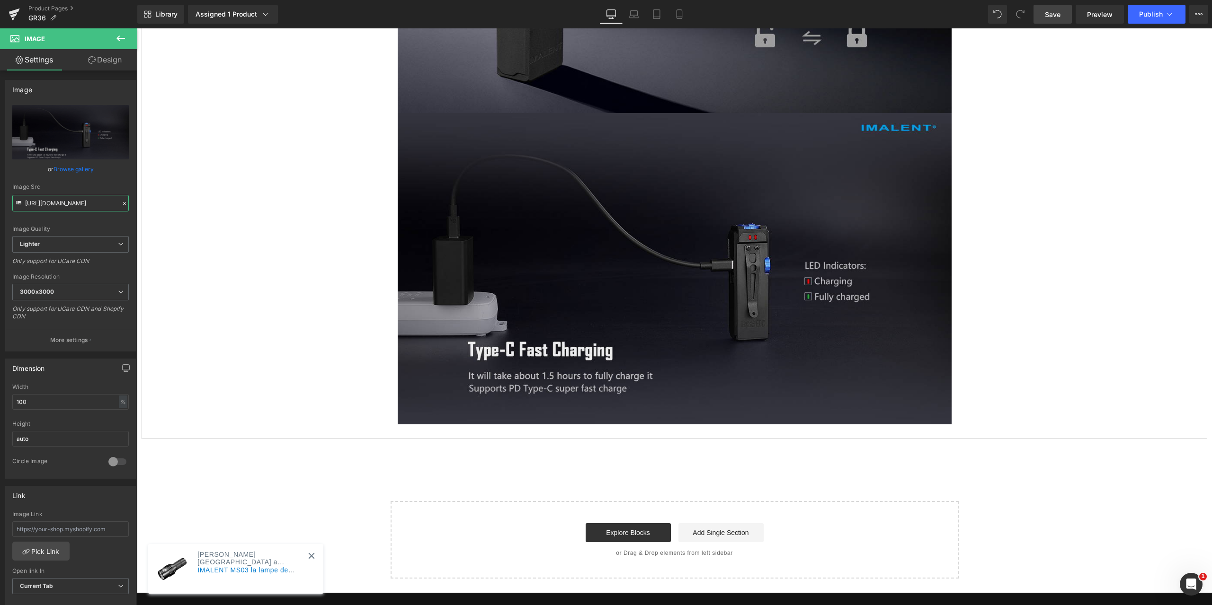
type input "[URL][DOMAIN_NAME]"
drag, startPoint x: 1054, startPoint y: 10, endPoint x: 390, endPoint y: 112, distance: 671.7
click at [1054, 10] on span "Save" at bounding box center [1053, 14] width 16 height 10
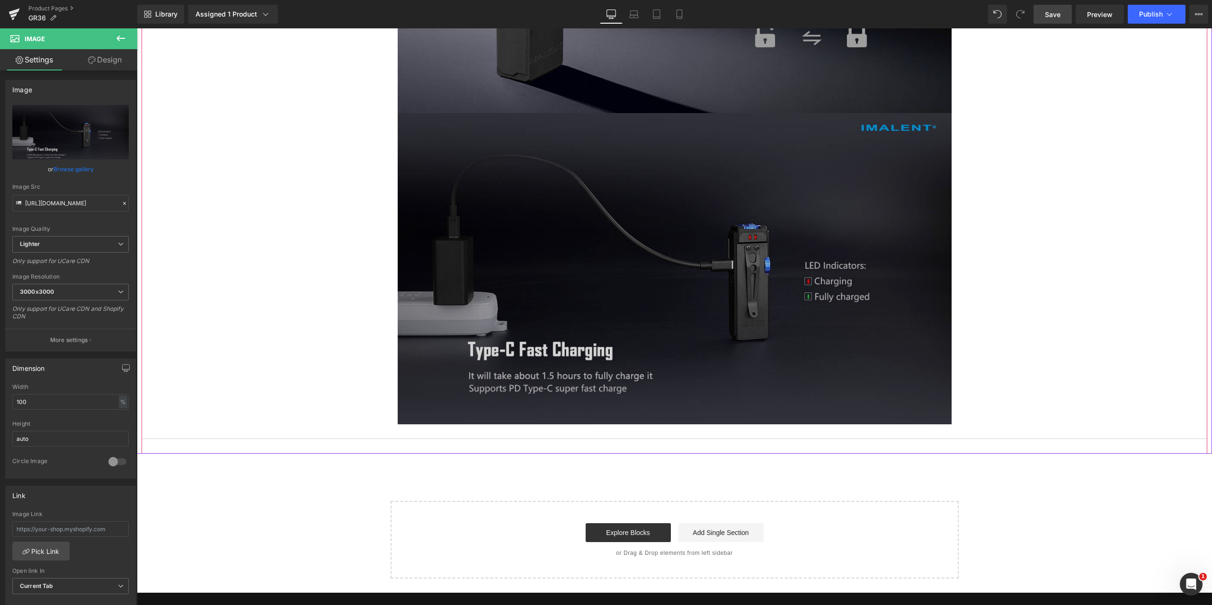
scroll to position [6785, 0]
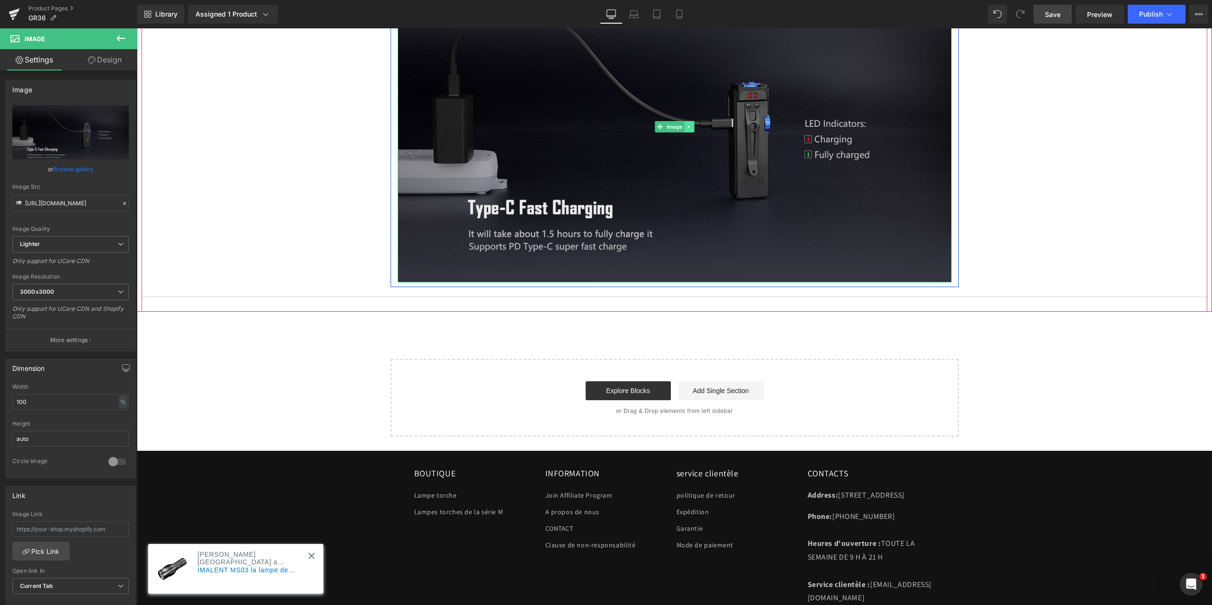
click at [687, 126] on icon at bounding box center [688, 127] width 5 height 6
click at [682, 123] on link at bounding box center [684, 126] width 10 height 11
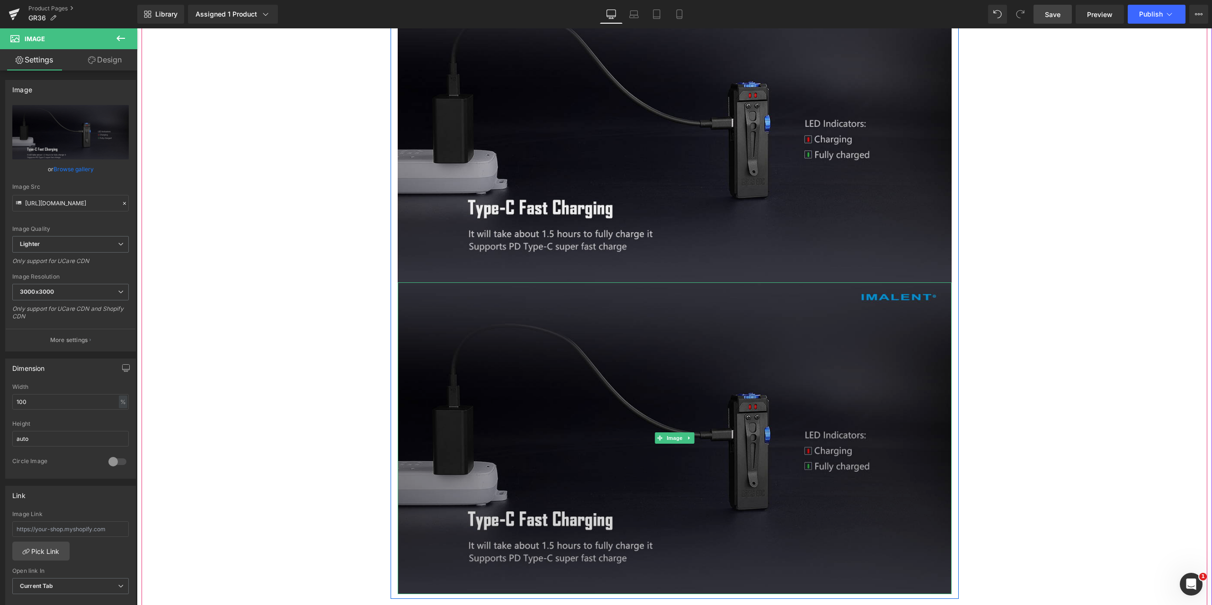
scroll to position [6927, 0]
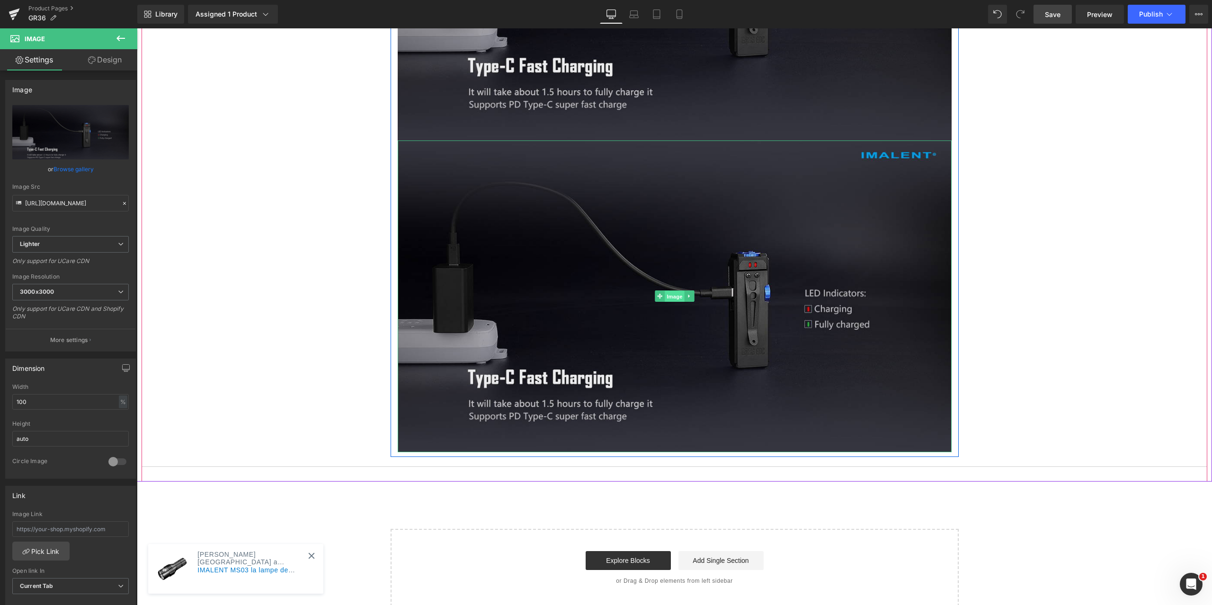
click at [664, 296] on span "Image" at bounding box center [674, 296] width 20 height 11
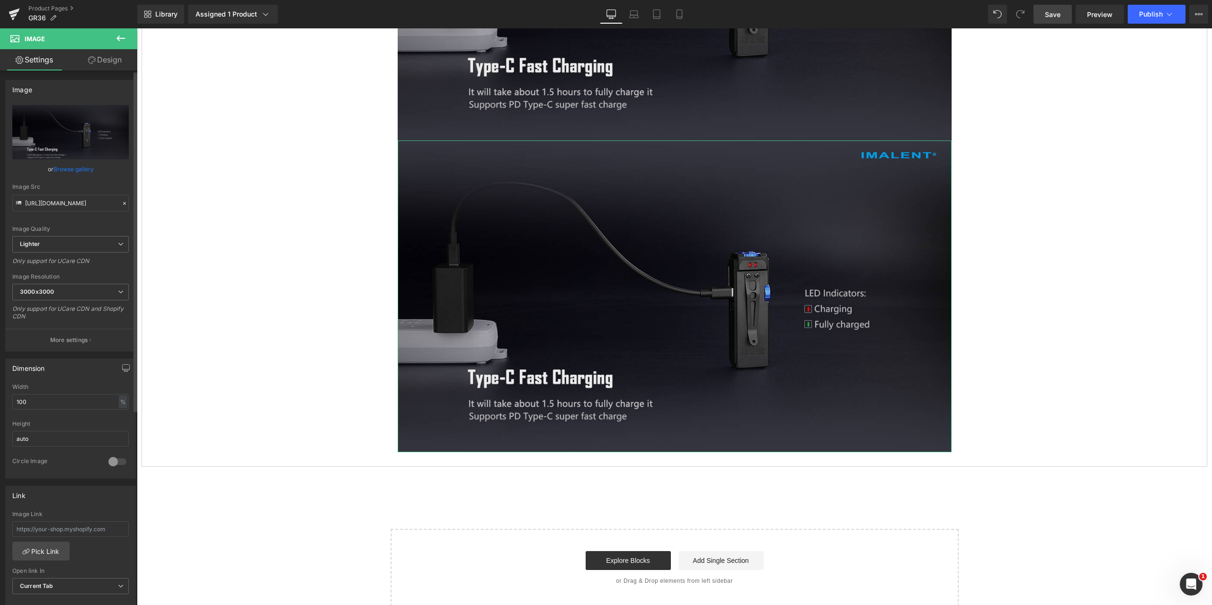
click at [121, 204] on icon at bounding box center [124, 203] width 7 height 7
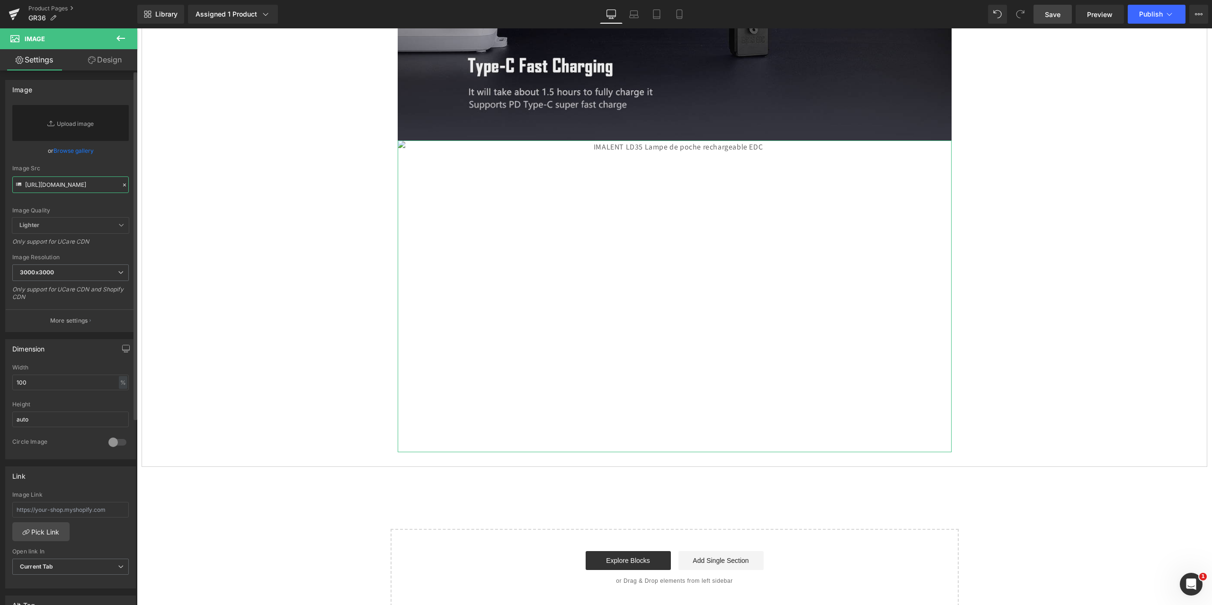
click at [81, 187] on input "[URL][DOMAIN_NAME]" at bounding box center [70, 185] width 116 height 17
paste input "[URL][DOMAIN_NAME]"
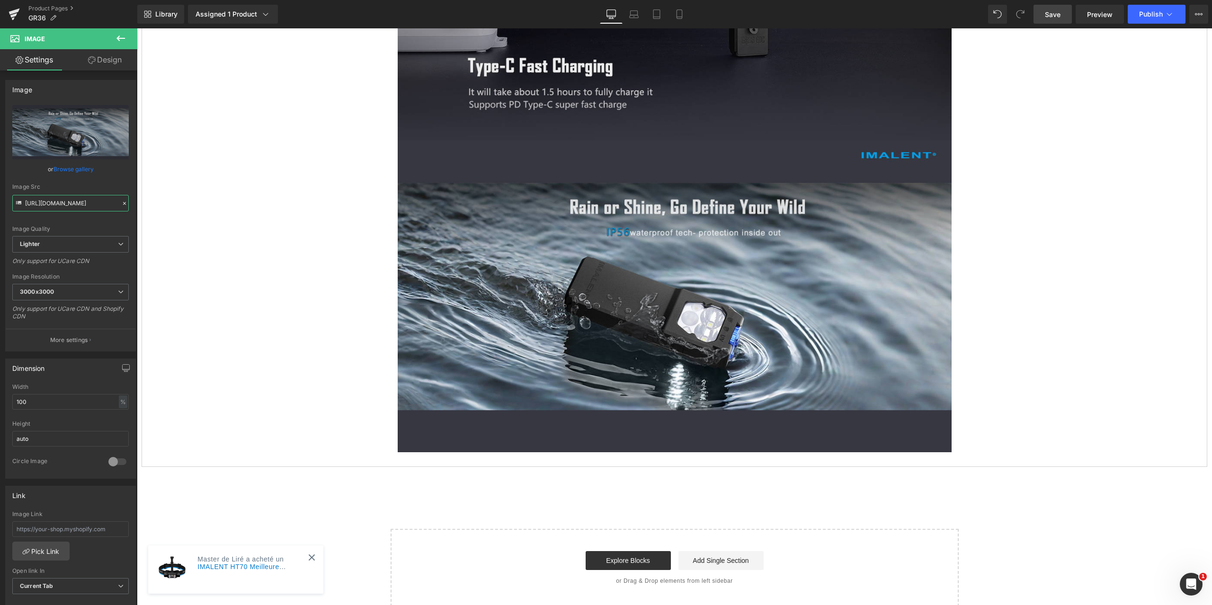
type input "[URL][DOMAIN_NAME]"
click at [1053, 12] on span "Save" at bounding box center [1053, 14] width 16 height 10
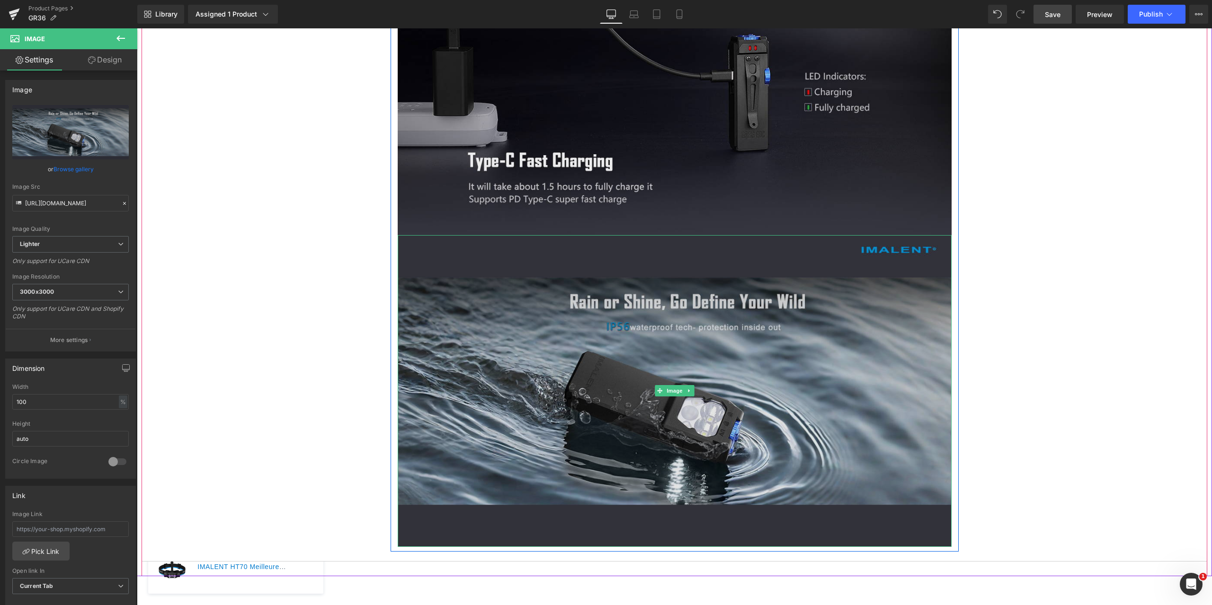
scroll to position [6975, 0]
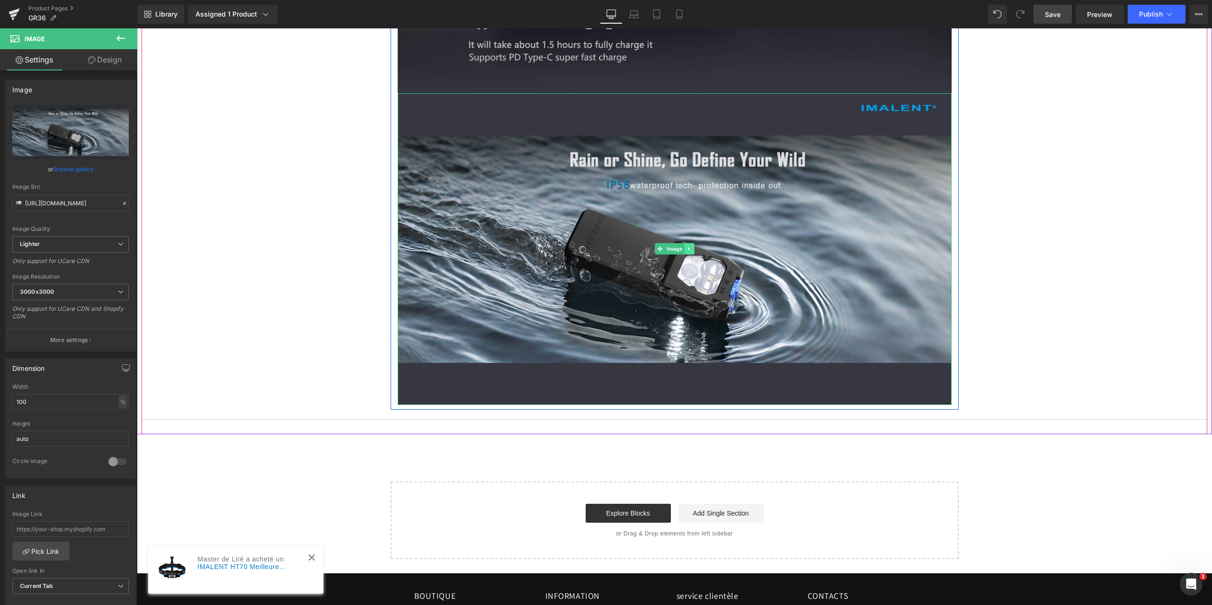
click at [687, 247] on icon at bounding box center [688, 249] width 5 height 6
click at [682, 249] on icon at bounding box center [684, 249] width 5 height 5
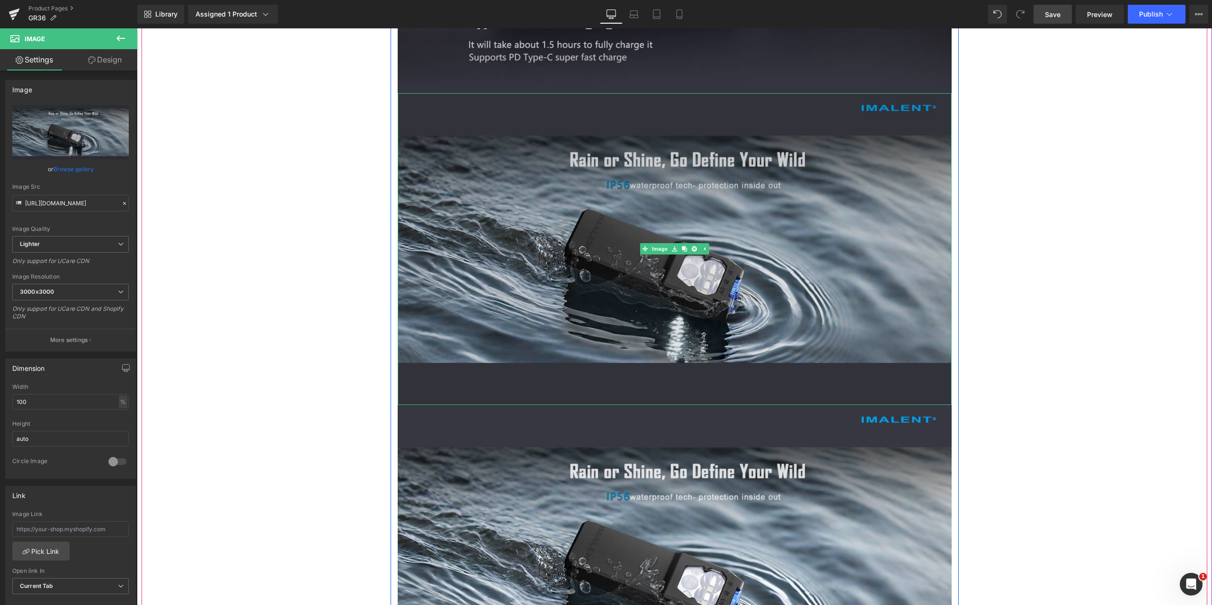
scroll to position [7164, 0]
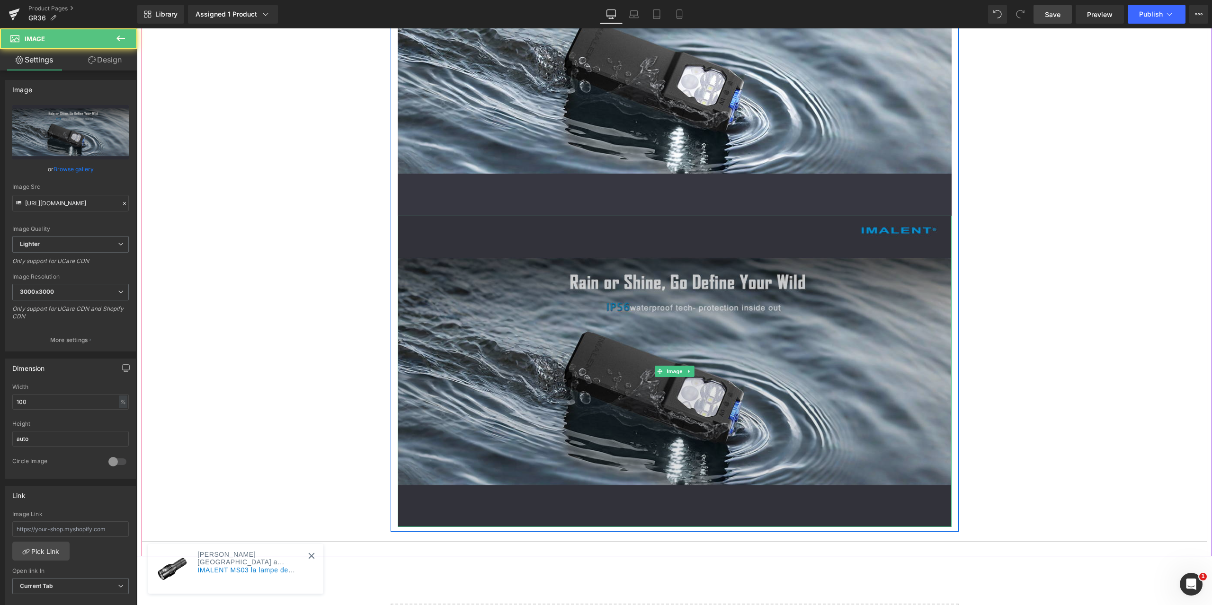
click at [624, 269] on img at bounding box center [675, 371] width 554 height 311
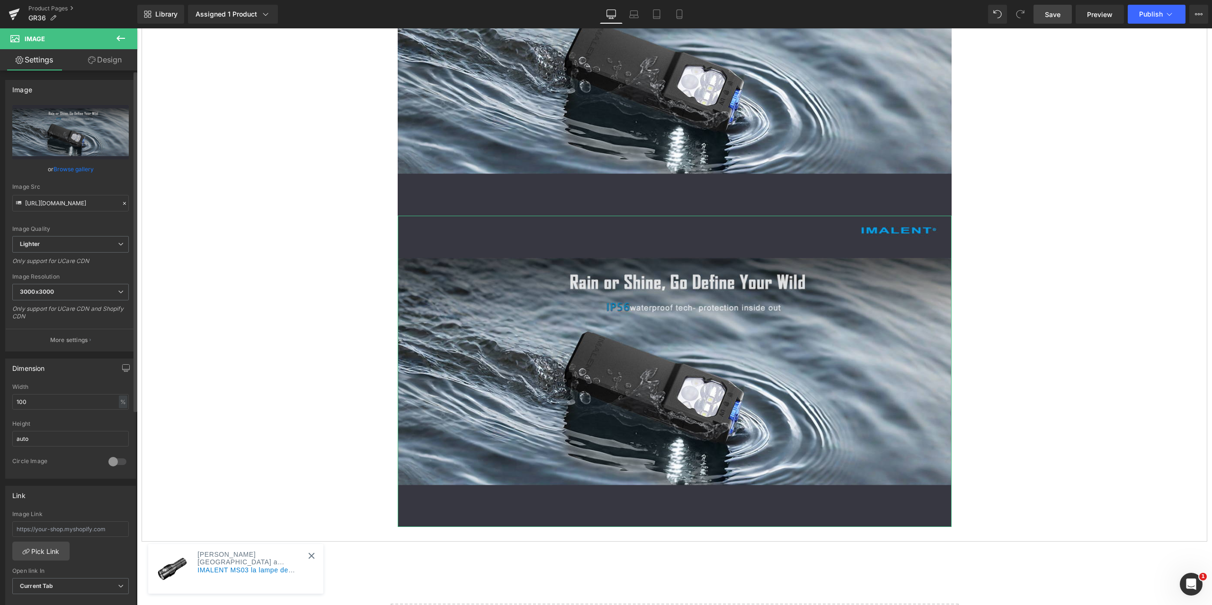
click at [121, 204] on icon at bounding box center [124, 203] width 7 height 7
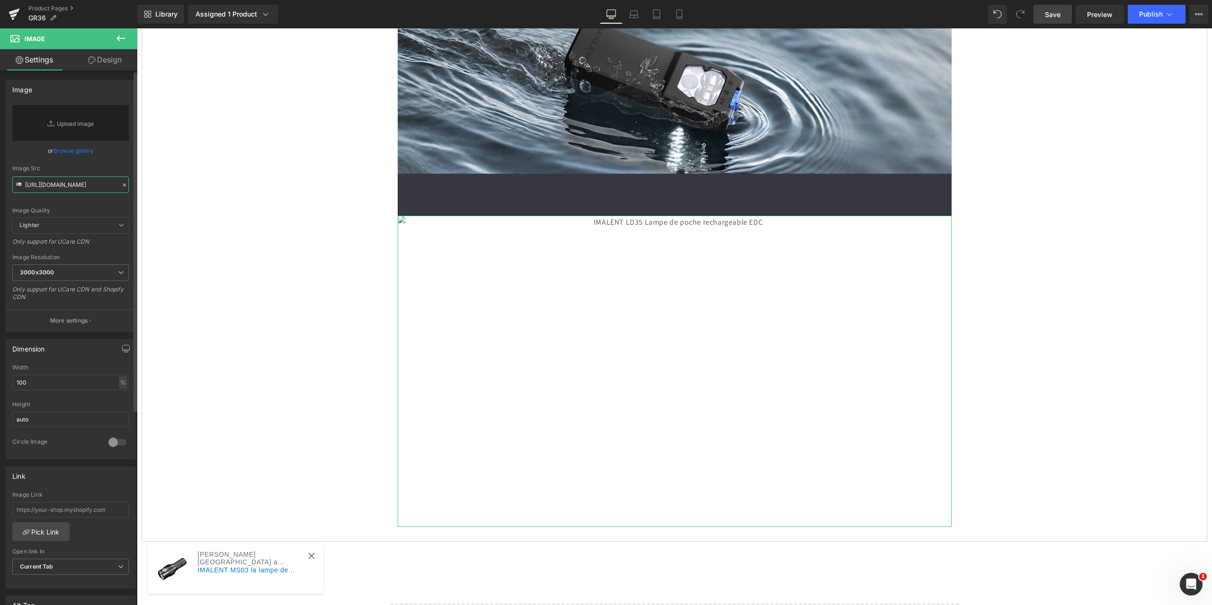
click at [71, 185] on input "[URL][DOMAIN_NAME]" at bounding box center [70, 185] width 116 height 17
paste input "[URL][DOMAIN_NAME]"
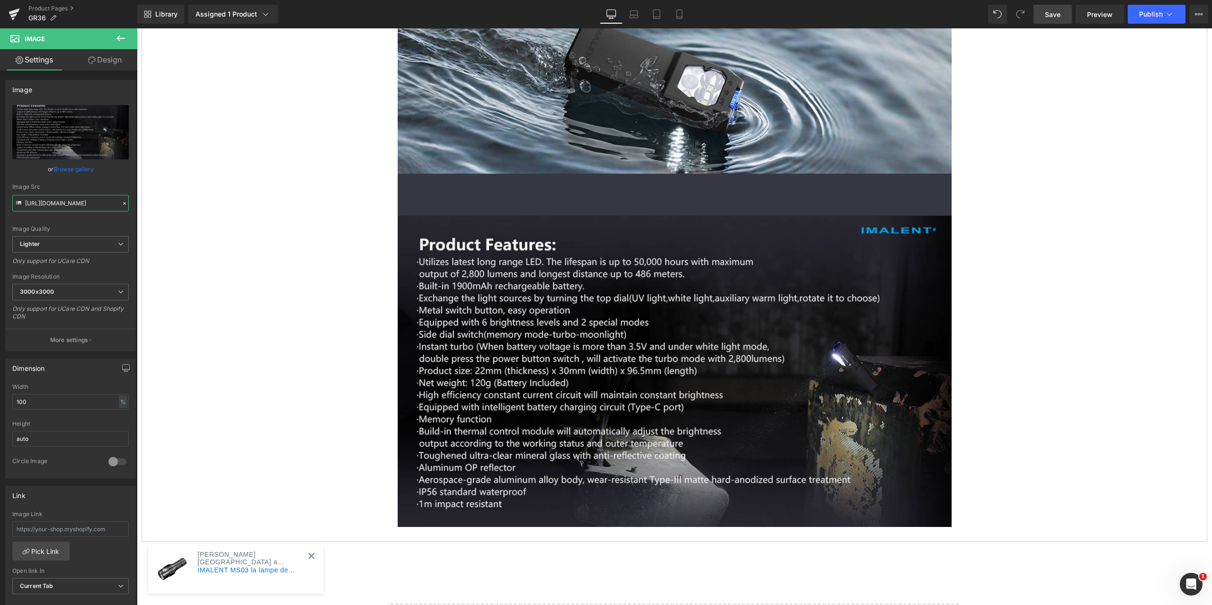
type input "[URL][DOMAIN_NAME]"
click at [1053, 15] on span "Save" at bounding box center [1053, 14] width 16 height 10
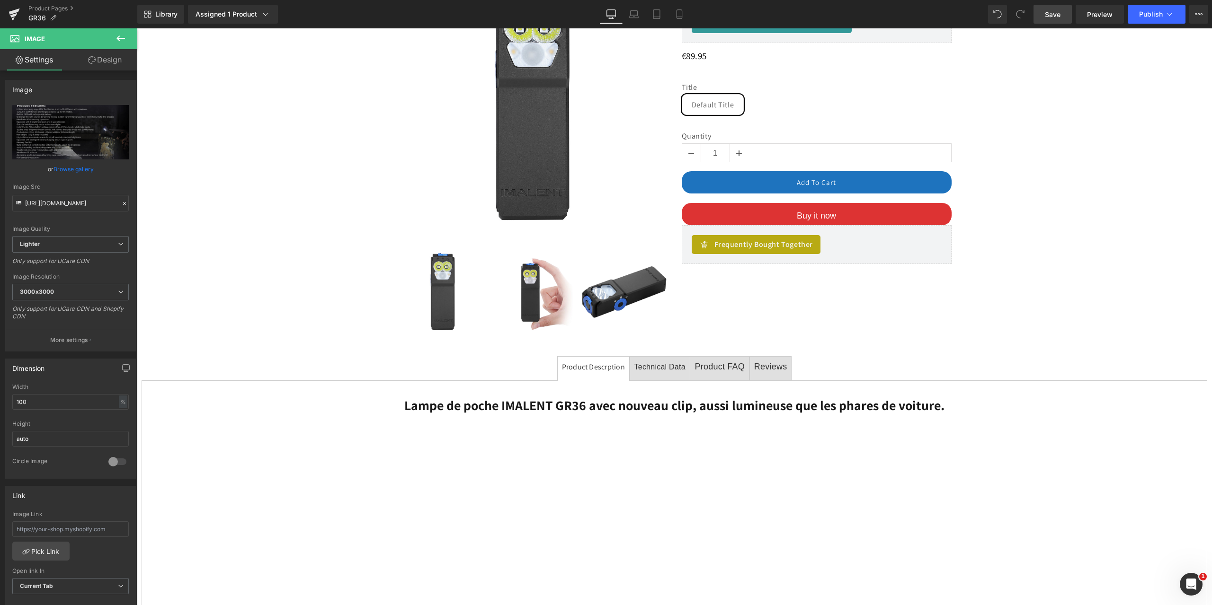
scroll to position [157, 0]
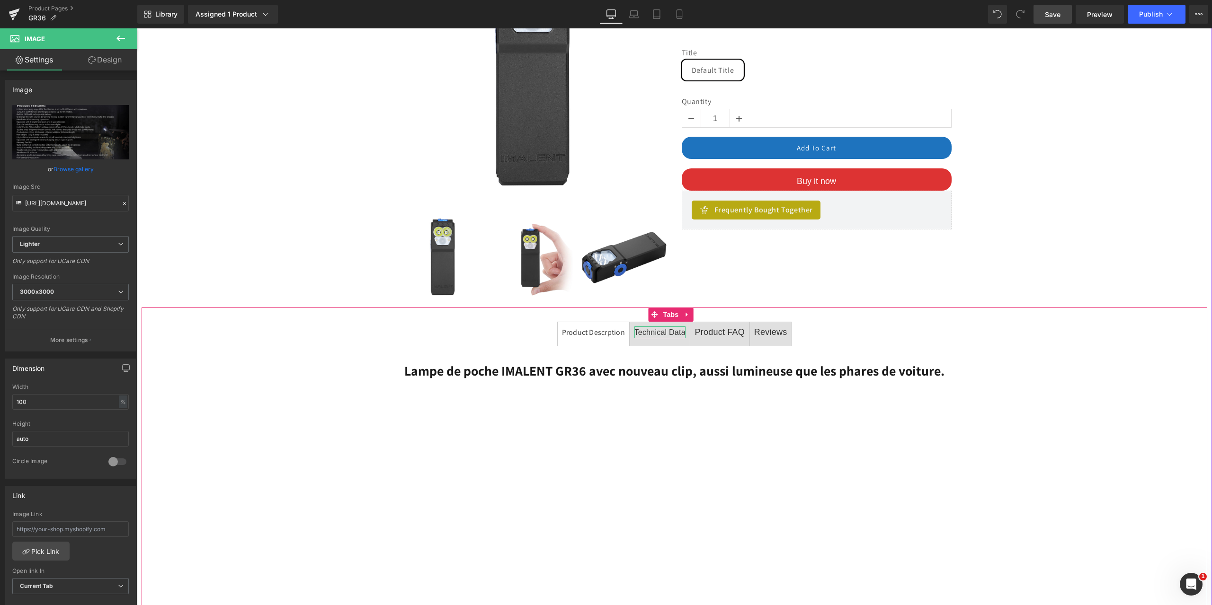
click at [668, 333] on span "Technical Data" at bounding box center [659, 332] width 51 height 8
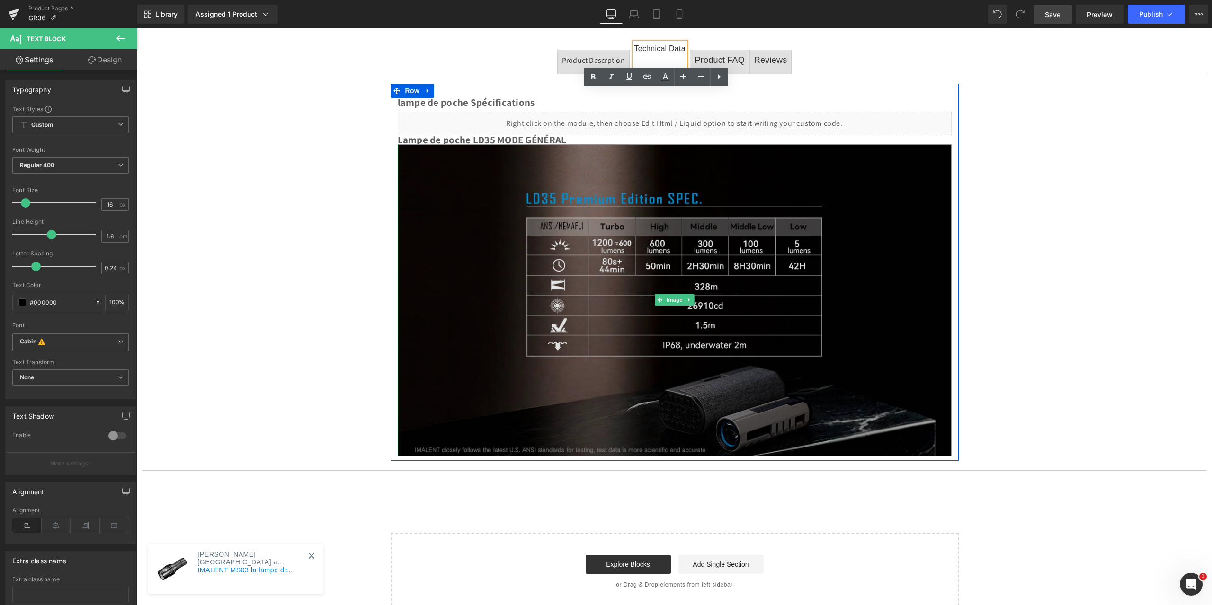
scroll to position [394, 0]
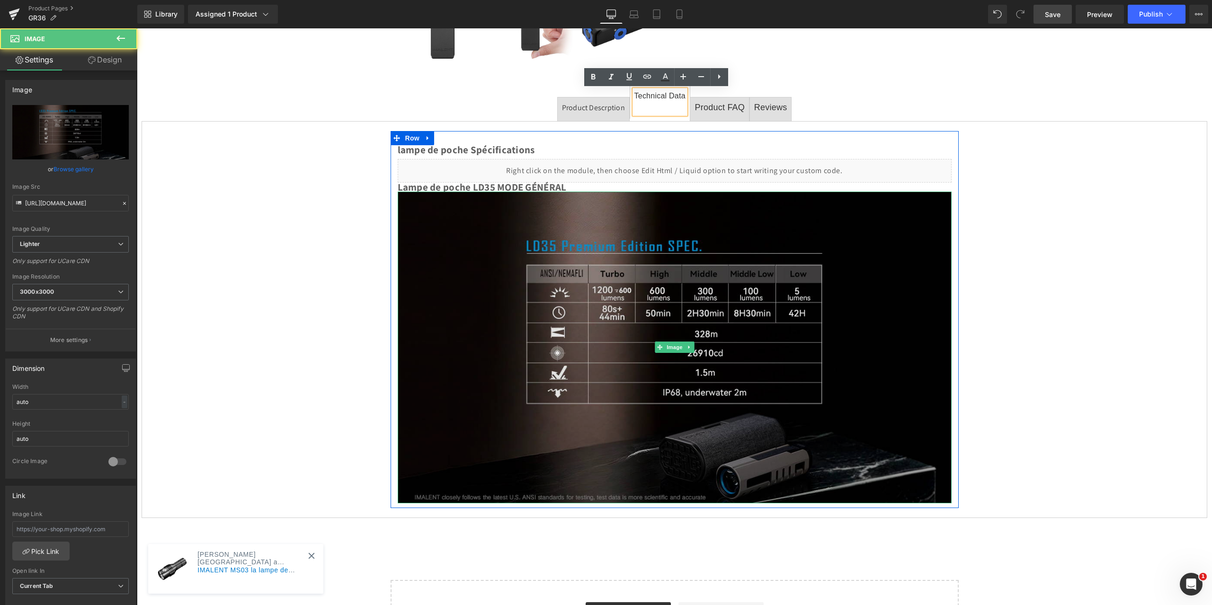
click at [672, 340] on img at bounding box center [675, 347] width 554 height 311
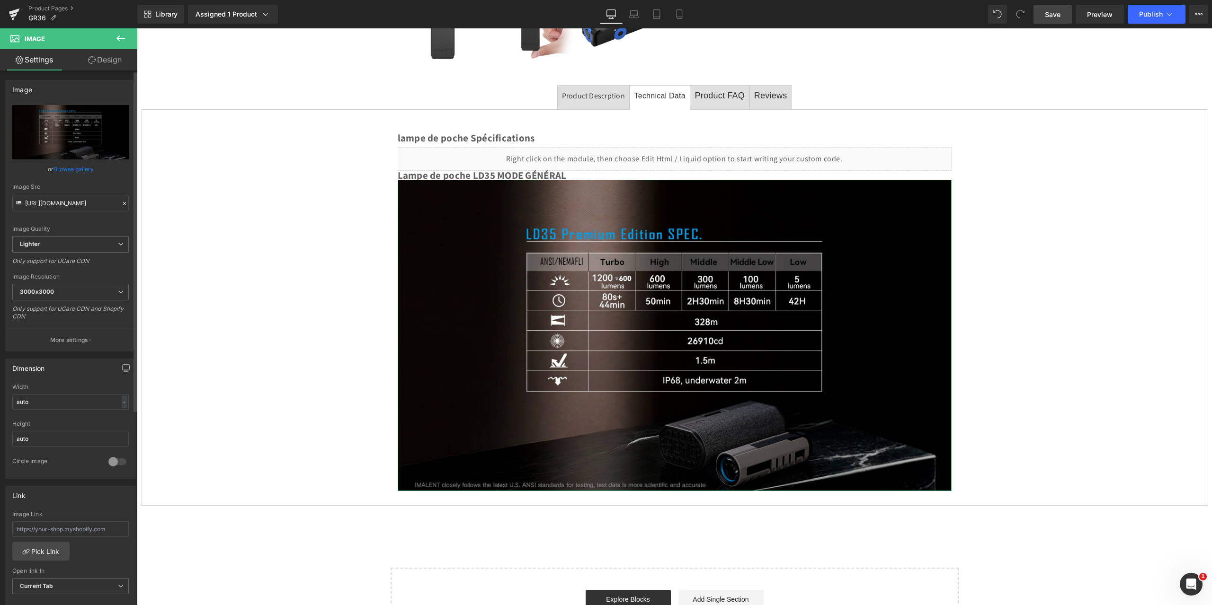
click at [121, 203] on icon at bounding box center [124, 203] width 7 height 7
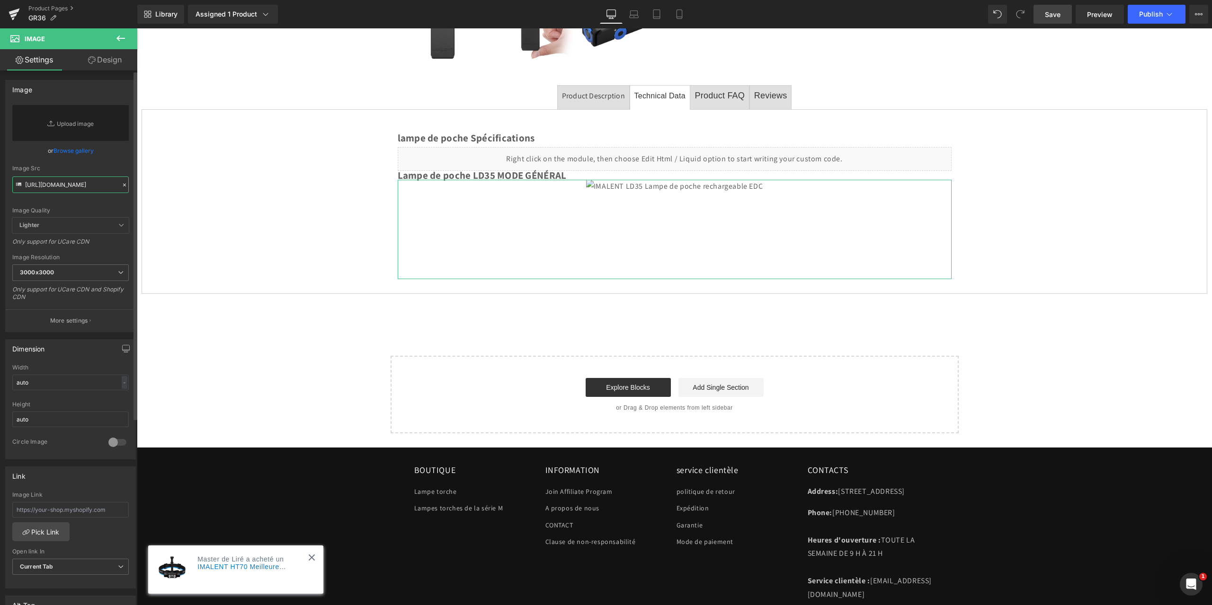
click at [60, 185] on input "[URL][DOMAIN_NAME]" at bounding box center [70, 185] width 116 height 17
paste input "[URL][DOMAIN_NAME]"
type input "[URL][DOMAIN_NAME]"
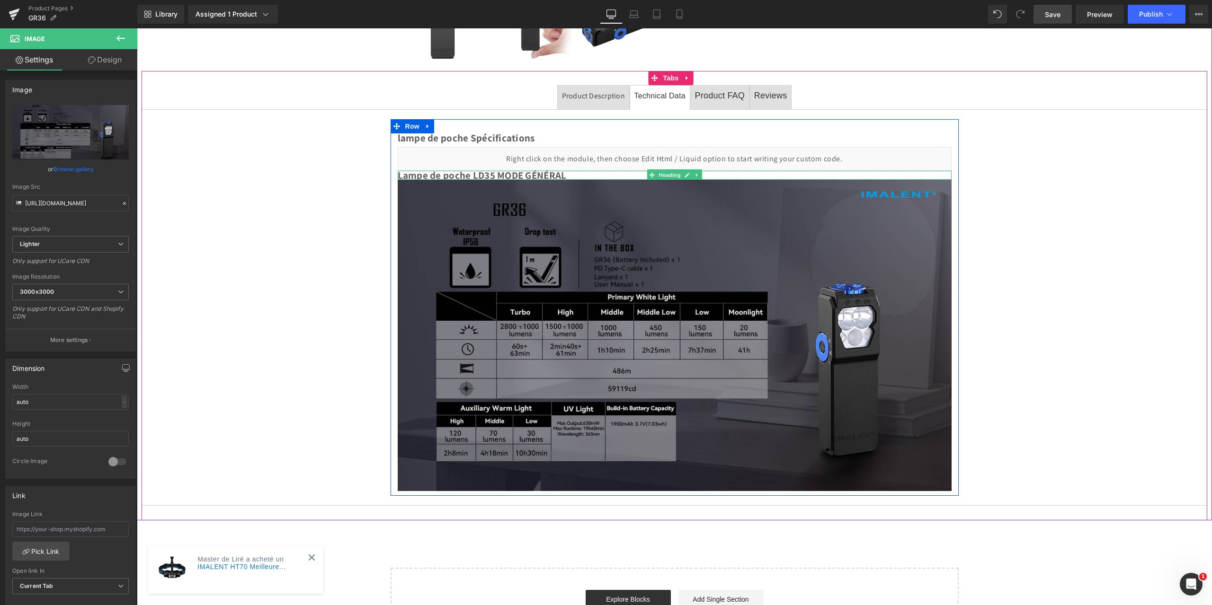
click at [487, 176] on h2 "Lampe de poche LD35 MODE GÉNÉRAL" at bounding box center [675, 175] width 554 height 9
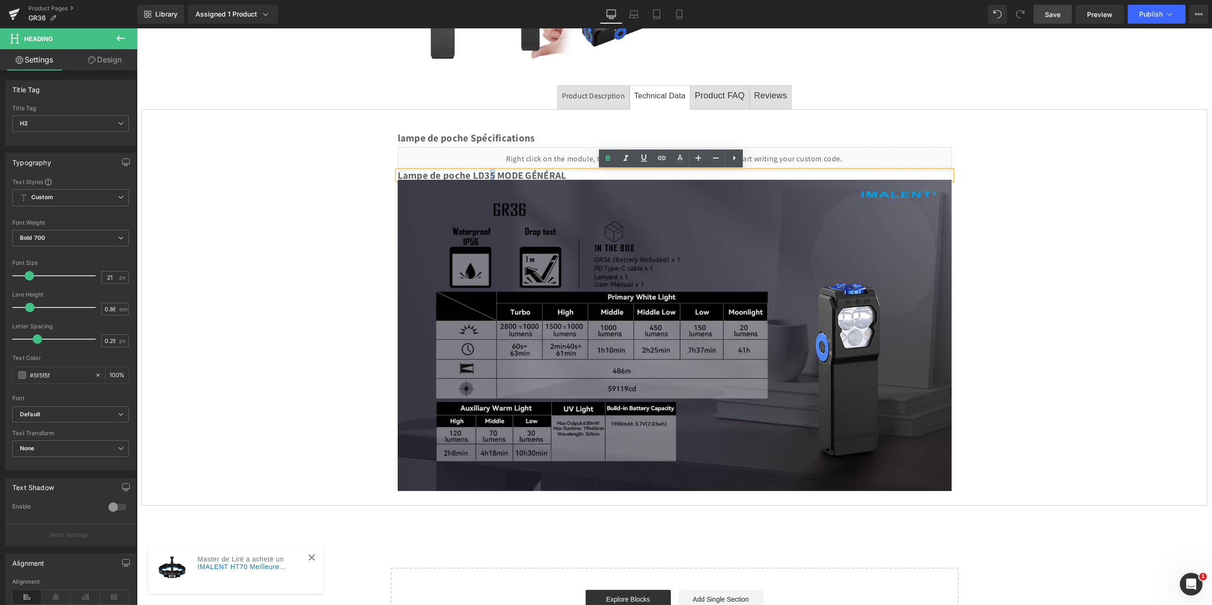
click at [486, 177] on h2 "Lampe de poche LD35 MODE GÉNÉRAL" at bounding box center [675, 175] width 554 height 9
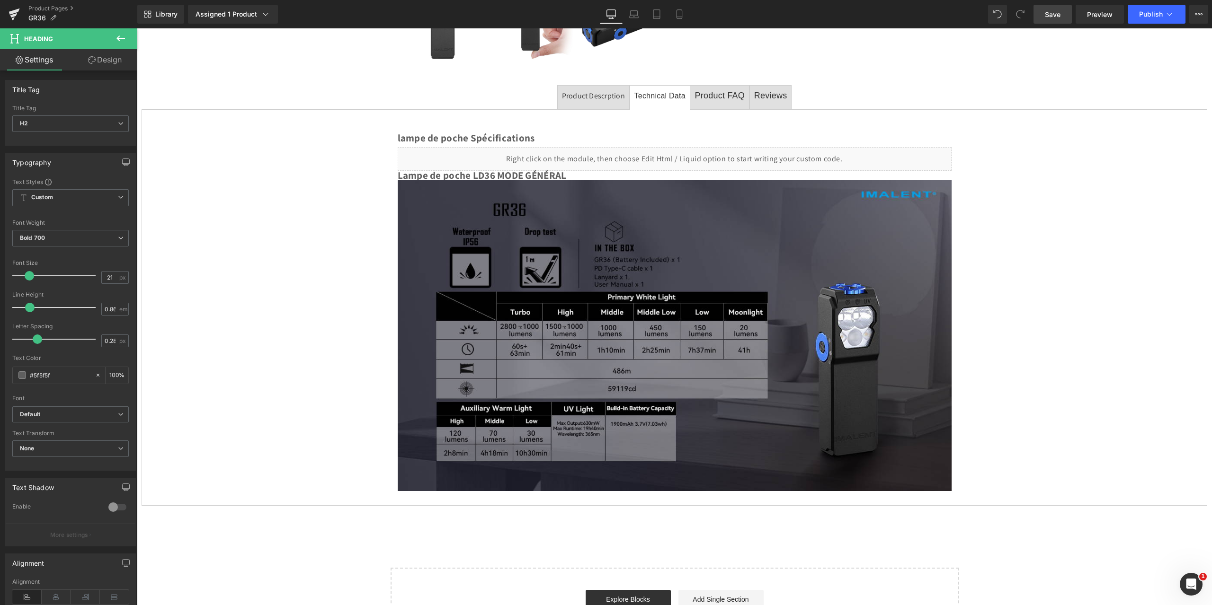
click at [1059, 15] on span "Save" at bounding box center [1053, 14] width 16 height 10
click at [1173, 15] on icon at bounding box center [1168, 13] width 9 height 9
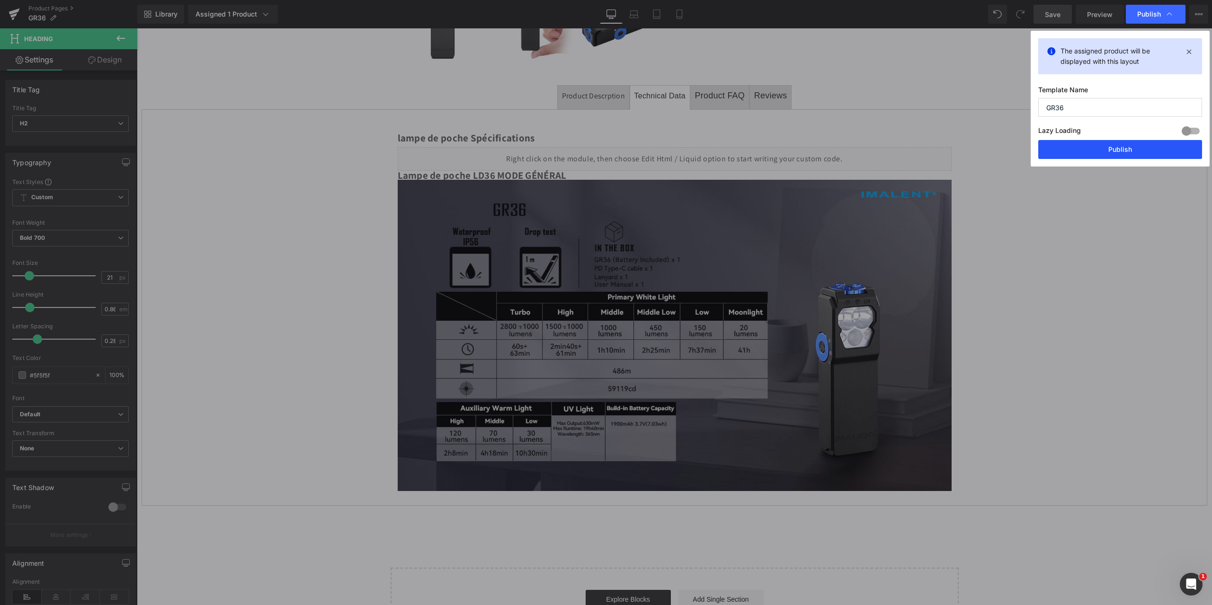
click at [1125, 147] on button "Publish" at bounding box center [1120, 149] width 164 height 19
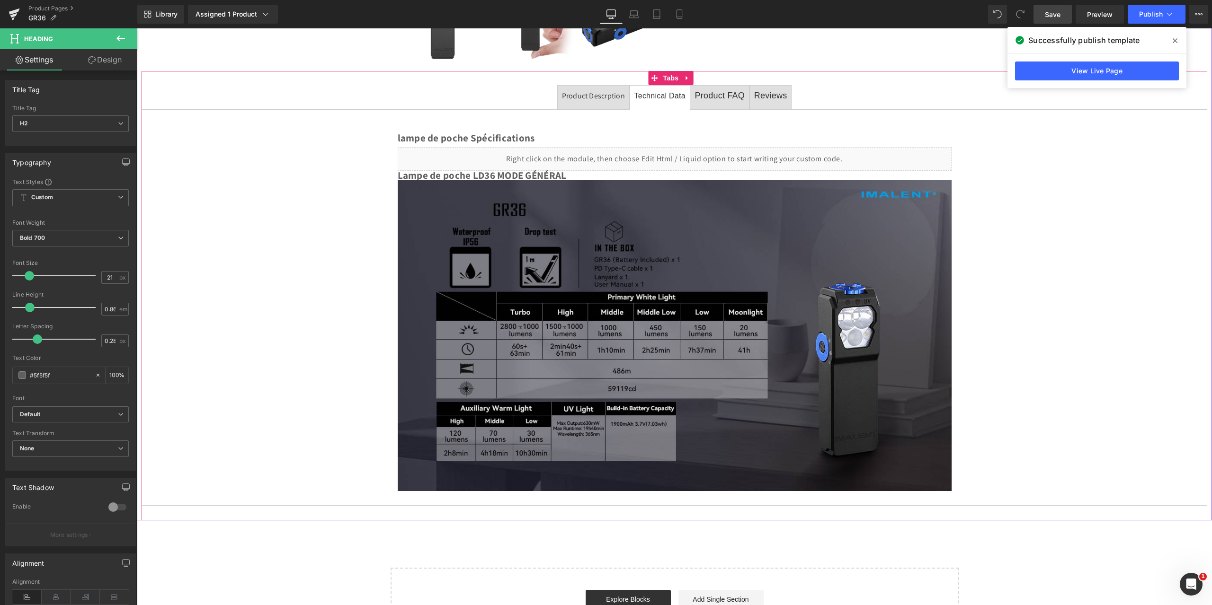
click at [578, 89] on span "Product Descrption Text Block" at bounding box center [593, 98] width 71 height 24
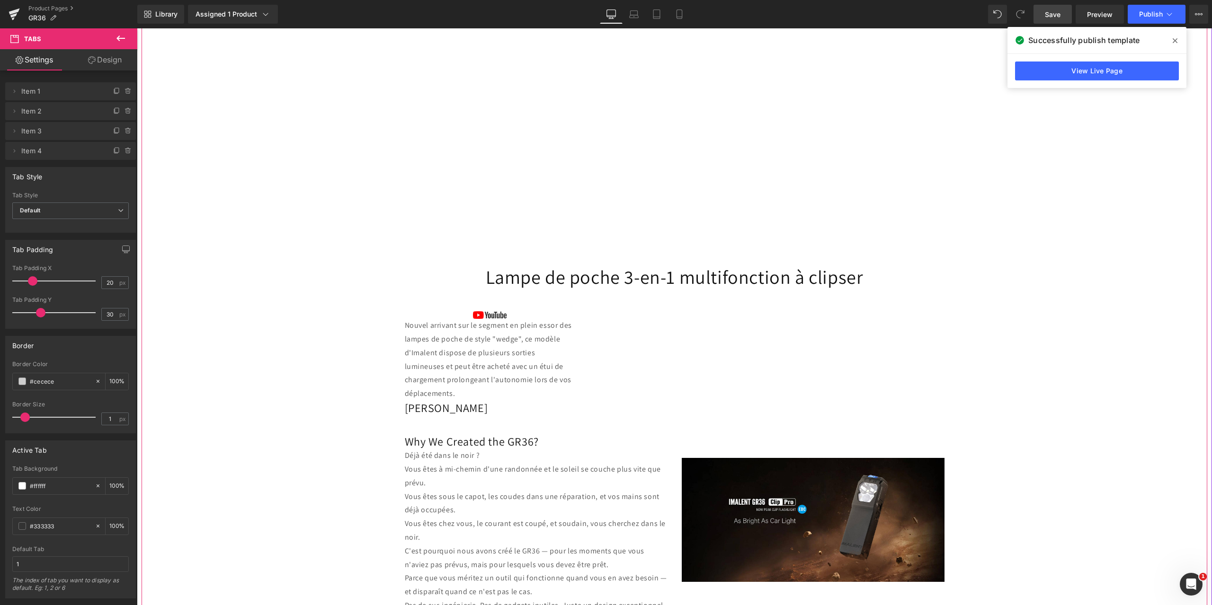
scroll to position [725, 0]
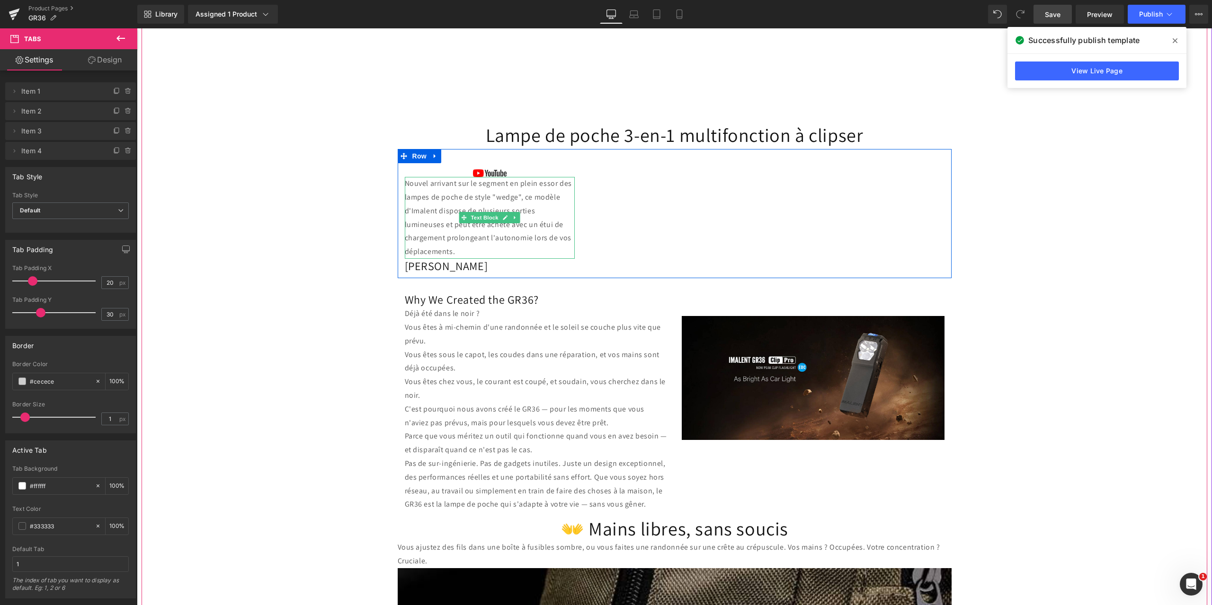
click at [446, 197] on p "Nouvel arrivant sur le segment en plein essor des lampes de poche de style "wed…" at bounding box center [490, 218] width 170 height 82
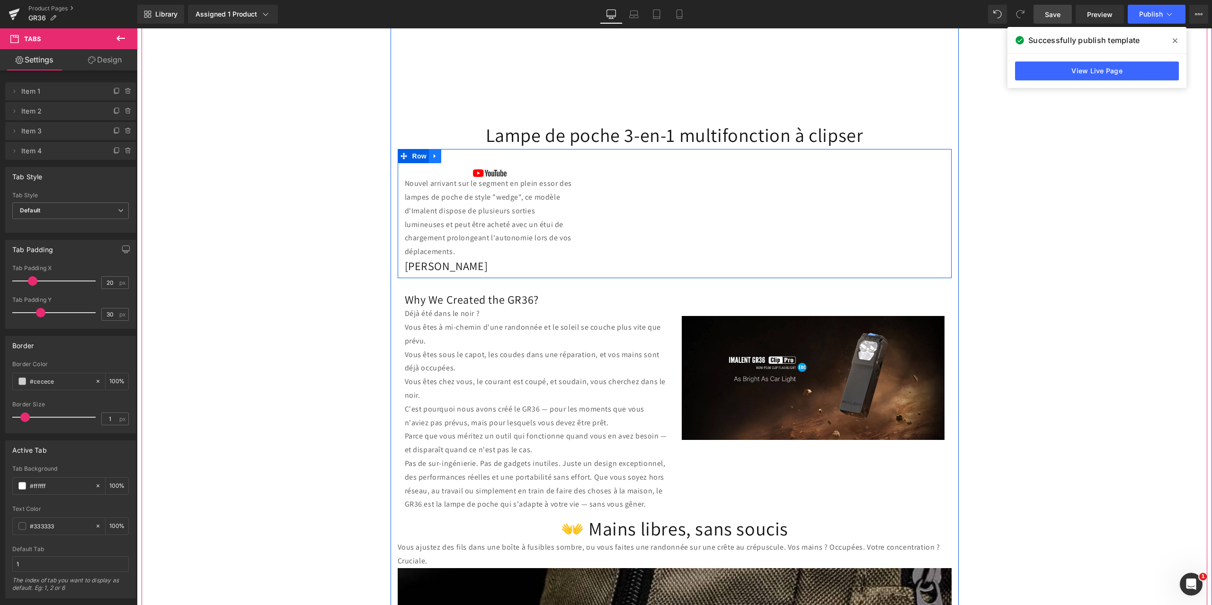
click at [432, 153] on icon at bounding box center [435, 156] width 7 height 7
click at [416, 155] on span "Row" at bounding box center [419, 156] width 19 height 14
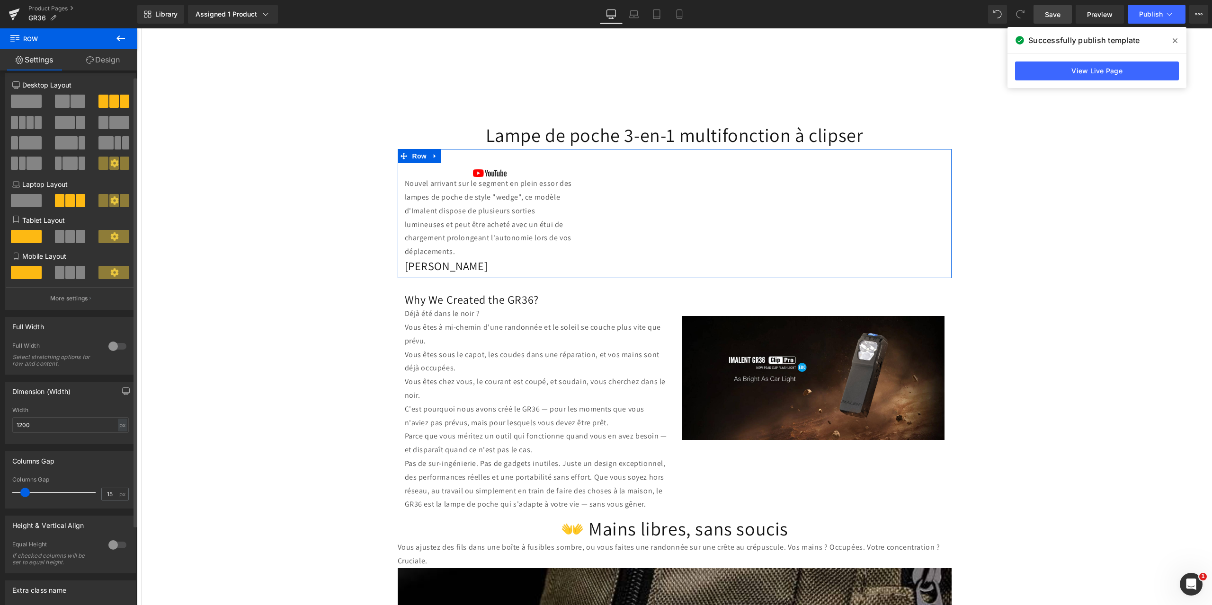
scroll to position [0, 0]
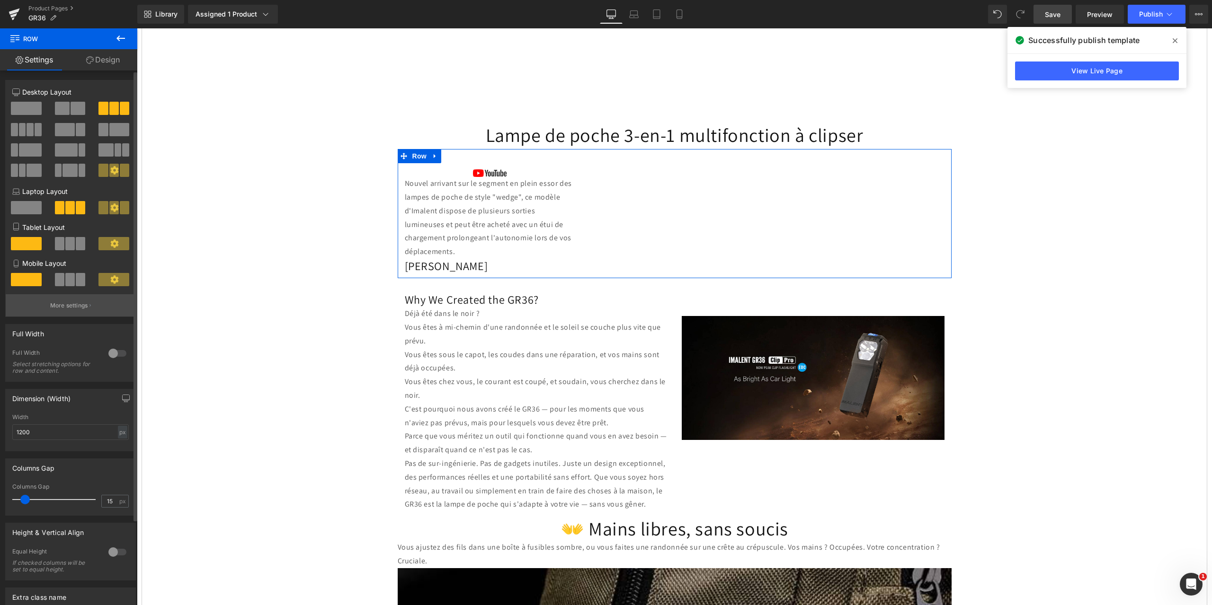
click at [78, 305] on p "More settings" at bounding box center [69, 305] width 38 height 9
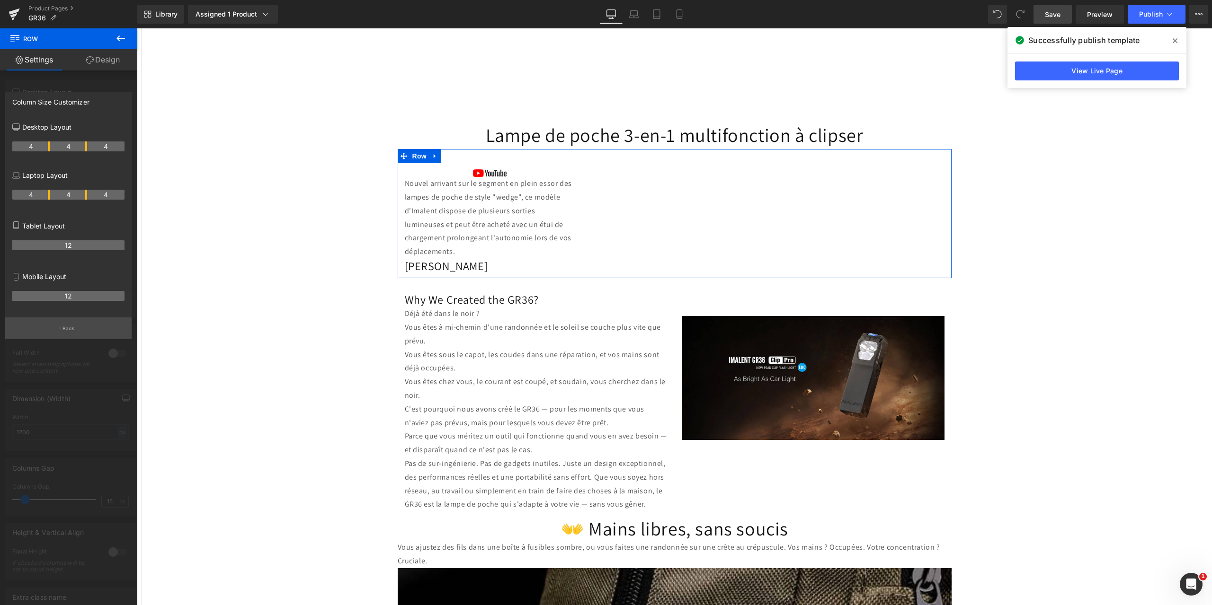
click at [63, 328] on p "Back" at bounding box center [68, 328] width 12 height 7
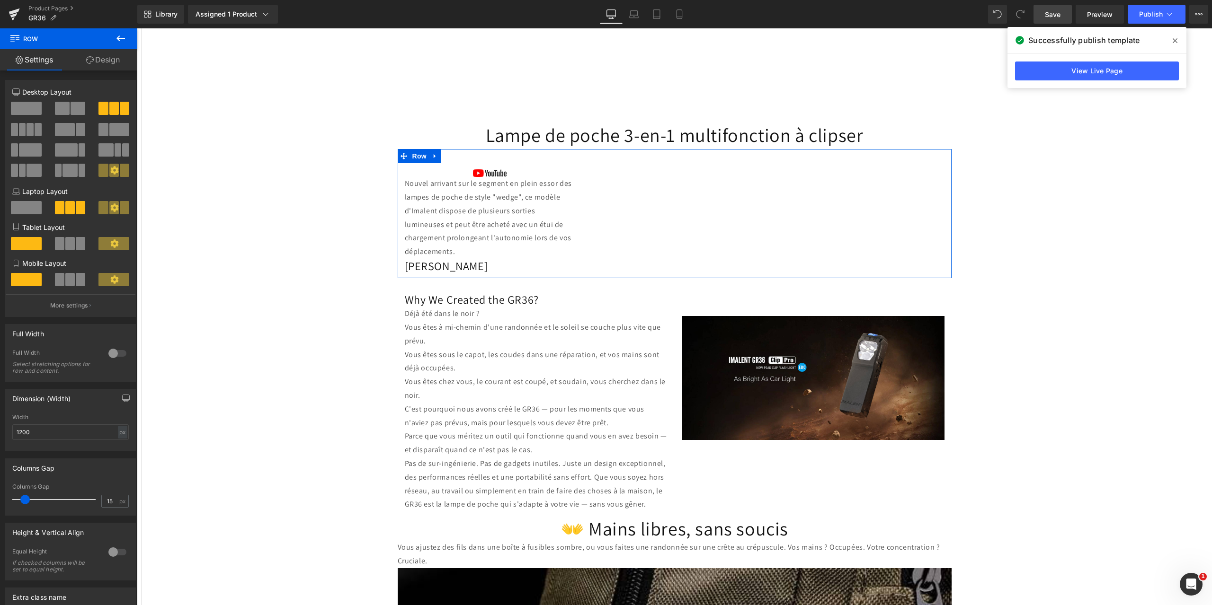
click at [109, 57] on link "Design" at bounding box center [103, 59] width 69 height 21
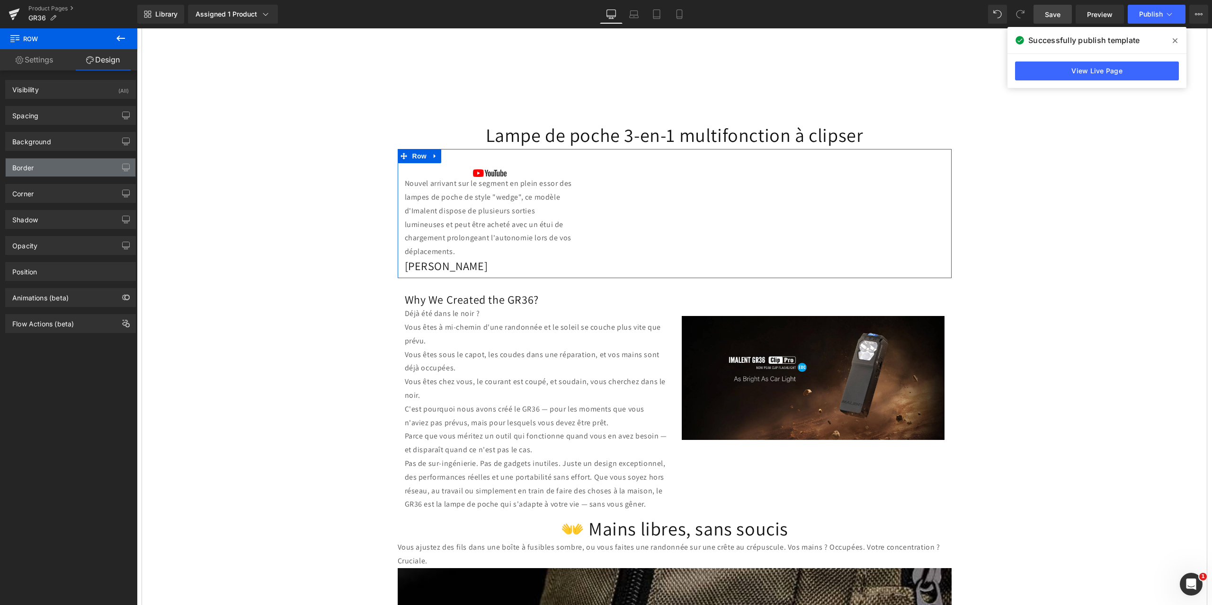
click at [78, 162] on div "Border" at bounding box center [71, 168] width 130 height 18
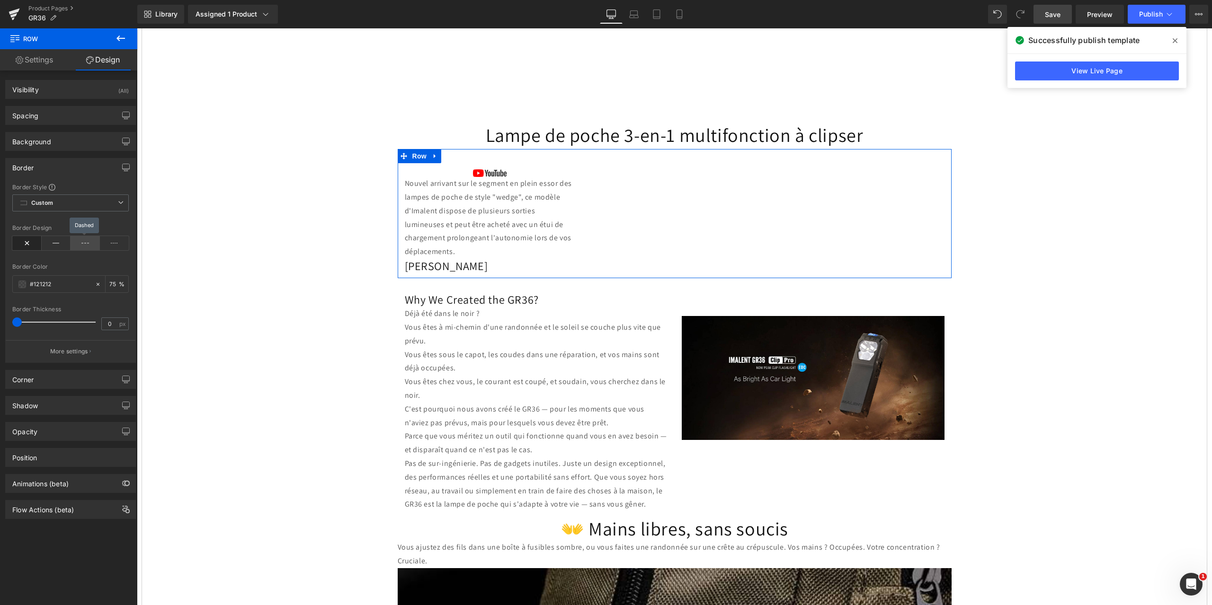
click at [80, 243] on icon at bounding box center [85, 243] width 29 height 14
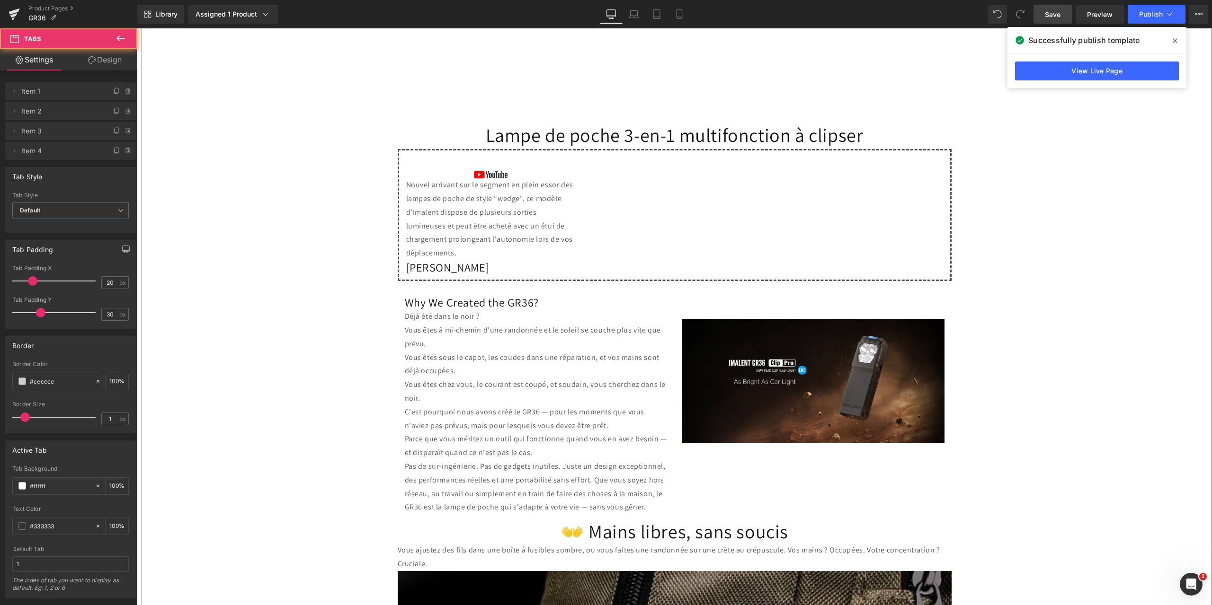
click at [424, 157] on span "Row" at bounding box center [420, 158] width 19 height 14
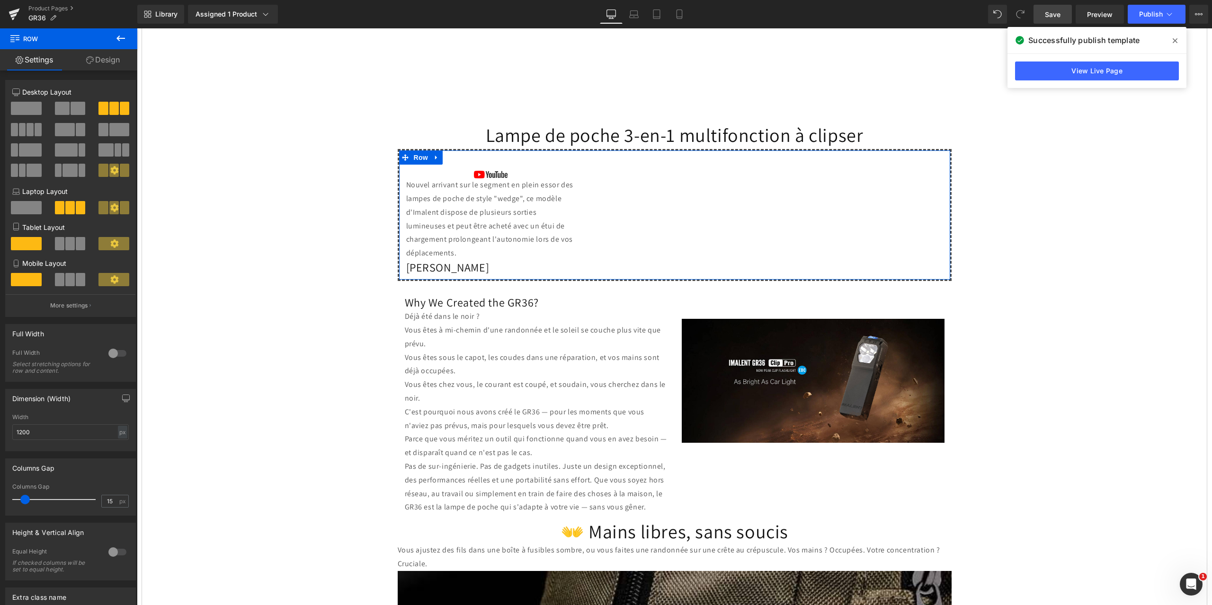
click at [103, 57] on link "Design" at bounding box center [103, 59] width 69 height 21
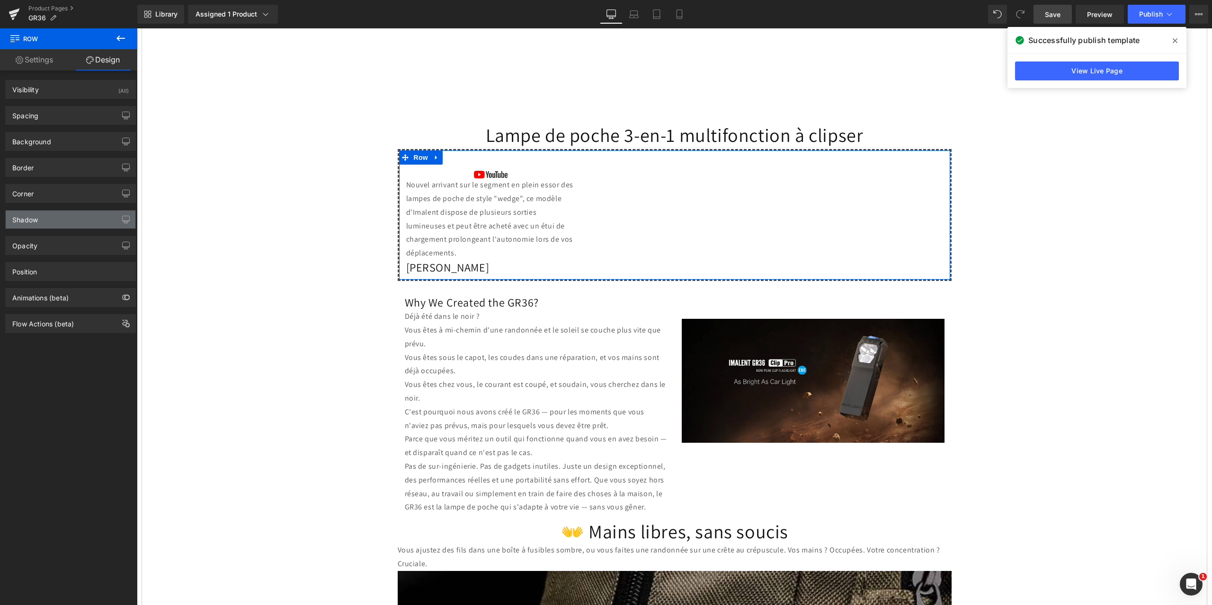
click at [73, 220] on div "Shadow" at bounding box center [71, 220] width 130 height 18
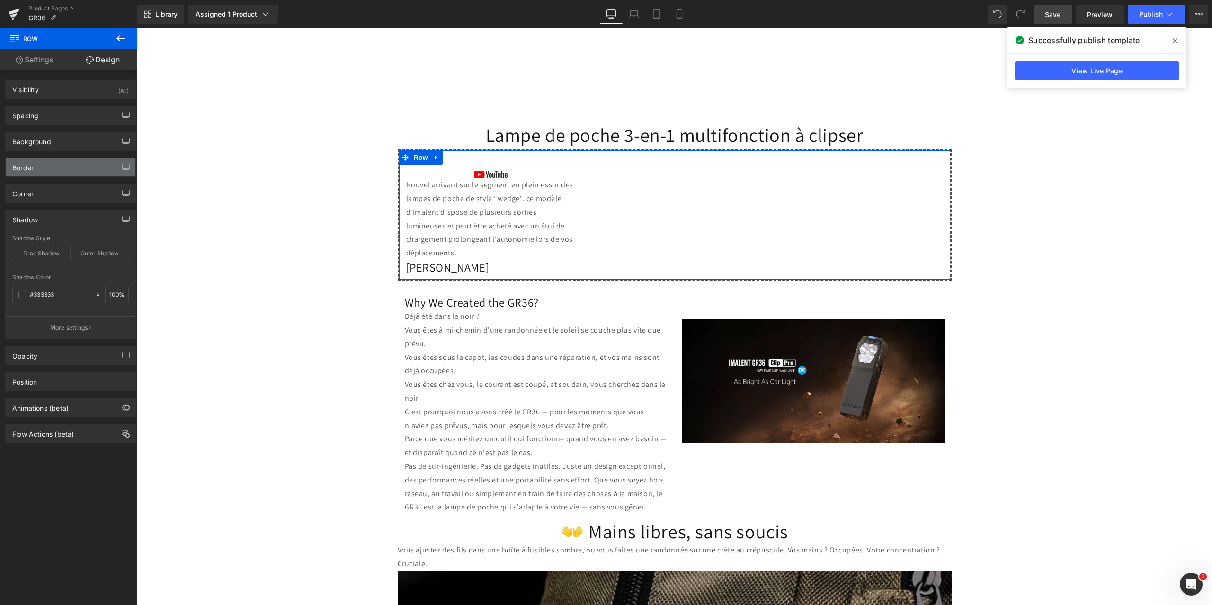
click at [64, 170] on div "Border" at bounding box center [71, 168] width 130 height 18
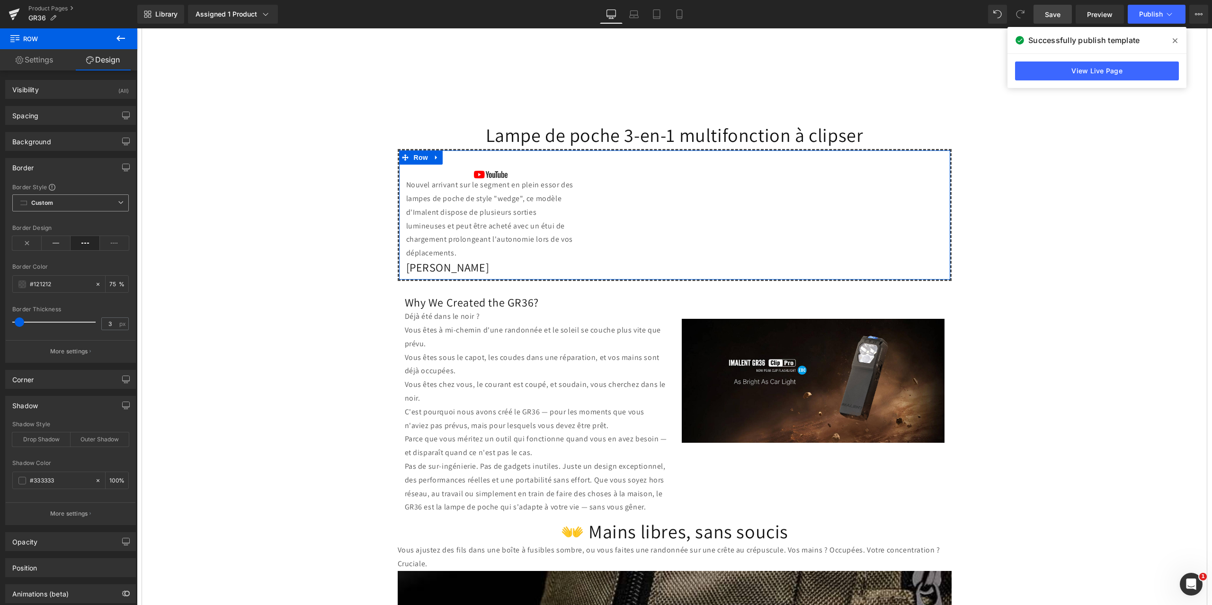
click at [118, 202] on icon at bounding box center [121, 203] width 6 height 6
click at [84, 349] on p "More settings" at bounding box center [69, 351] width 38 height 9
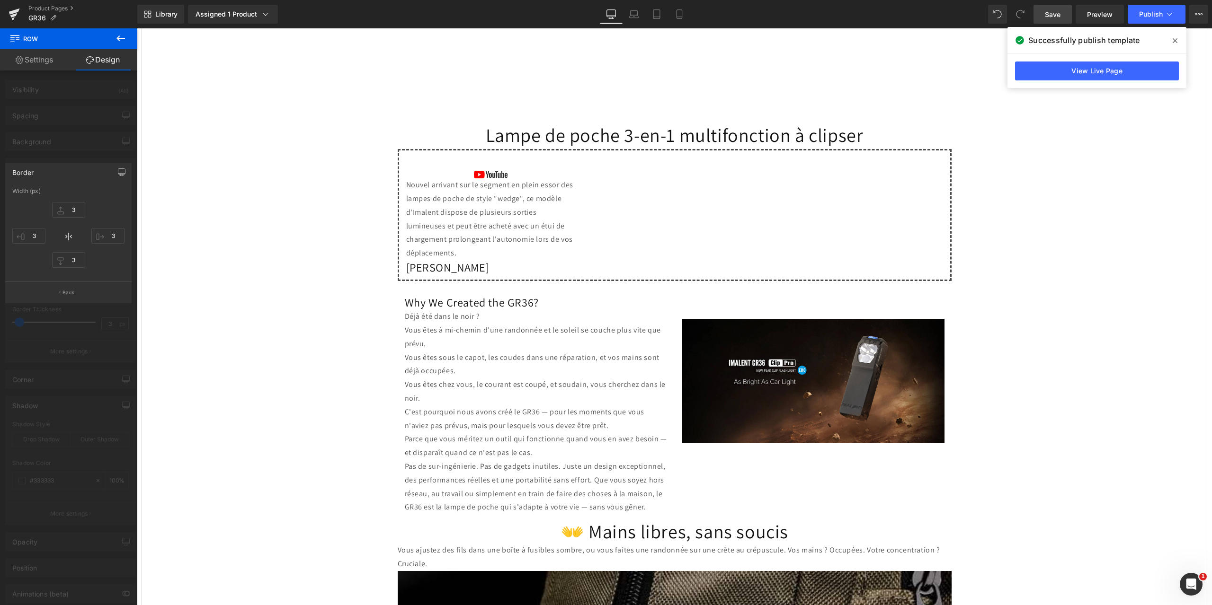
click at [117, 37] on icon at bounding box center [120, 38] width 11 height 11
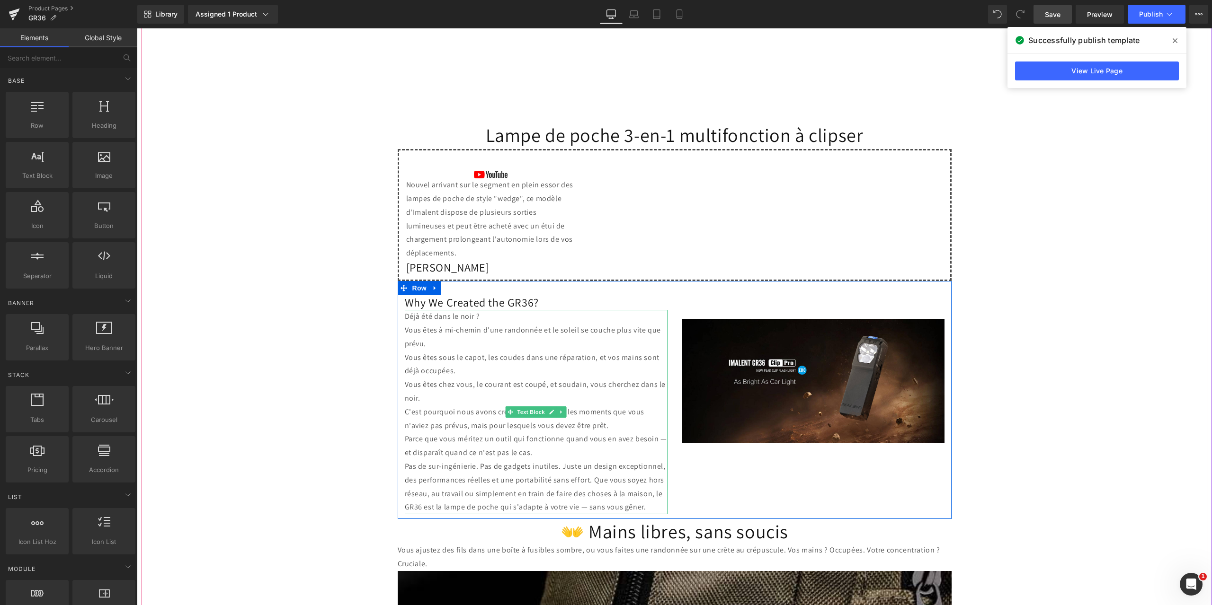
click at [638, 368] on p "Vous êtes sous le capot, les coudes dans une réparation, et vos mains sont déjà…" at bounding box center [536, 364] width 263 height 27
